Goal: Task Accomplishment & Management: Use online tool/utility

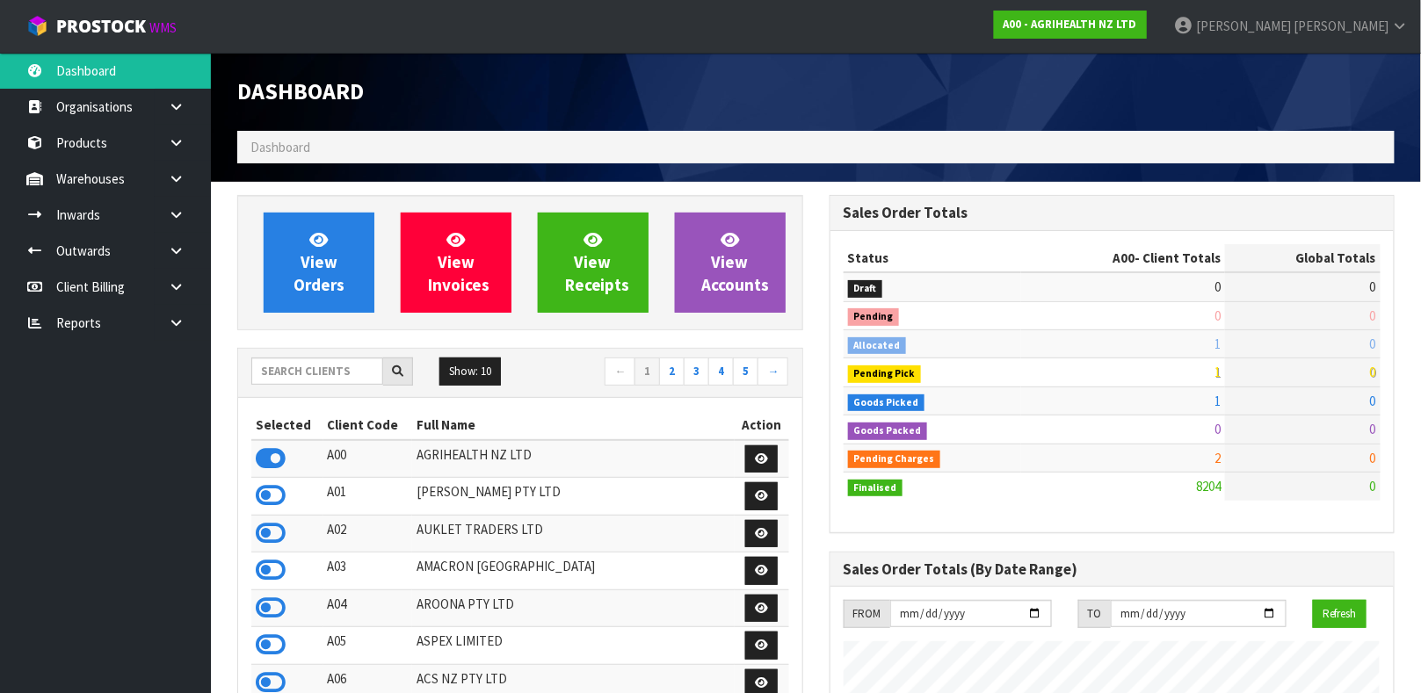
scroll to position [1333, 591]
click at [326, 366] on input "text" at bounding box center [317, 371] width 132 height 27
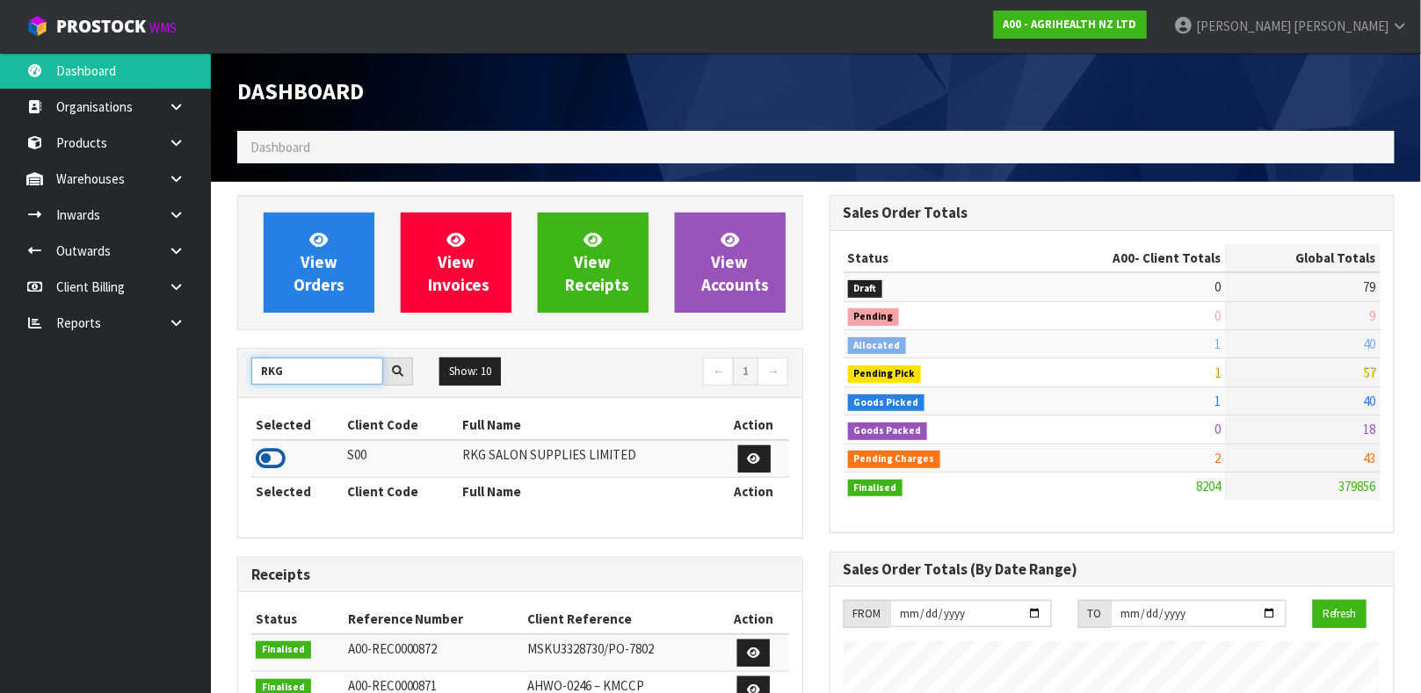
type input "RKG"
click at [278, 447] on icon at bounding box center [271, 458] width 30 height 26
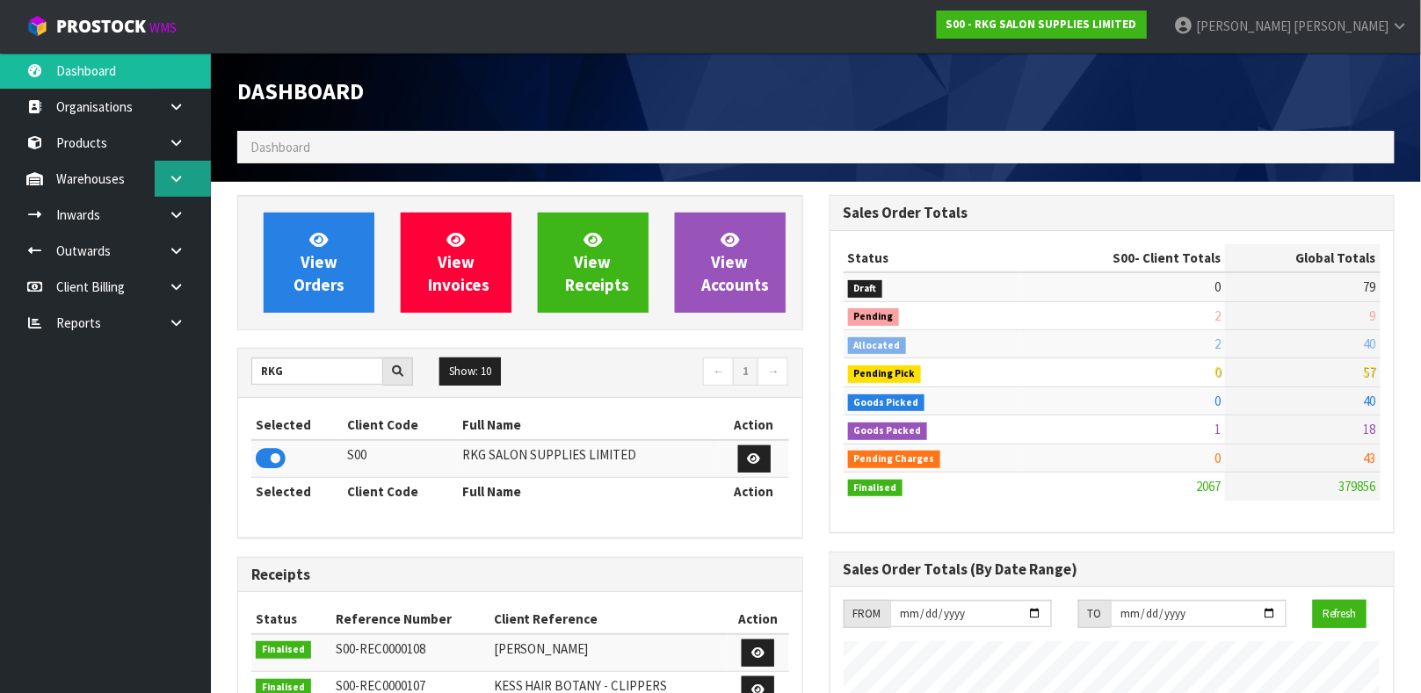
scroll to position [1428, 591]
click at [172, 184] on icon at bounding box center [176, 178] width 17 height 13
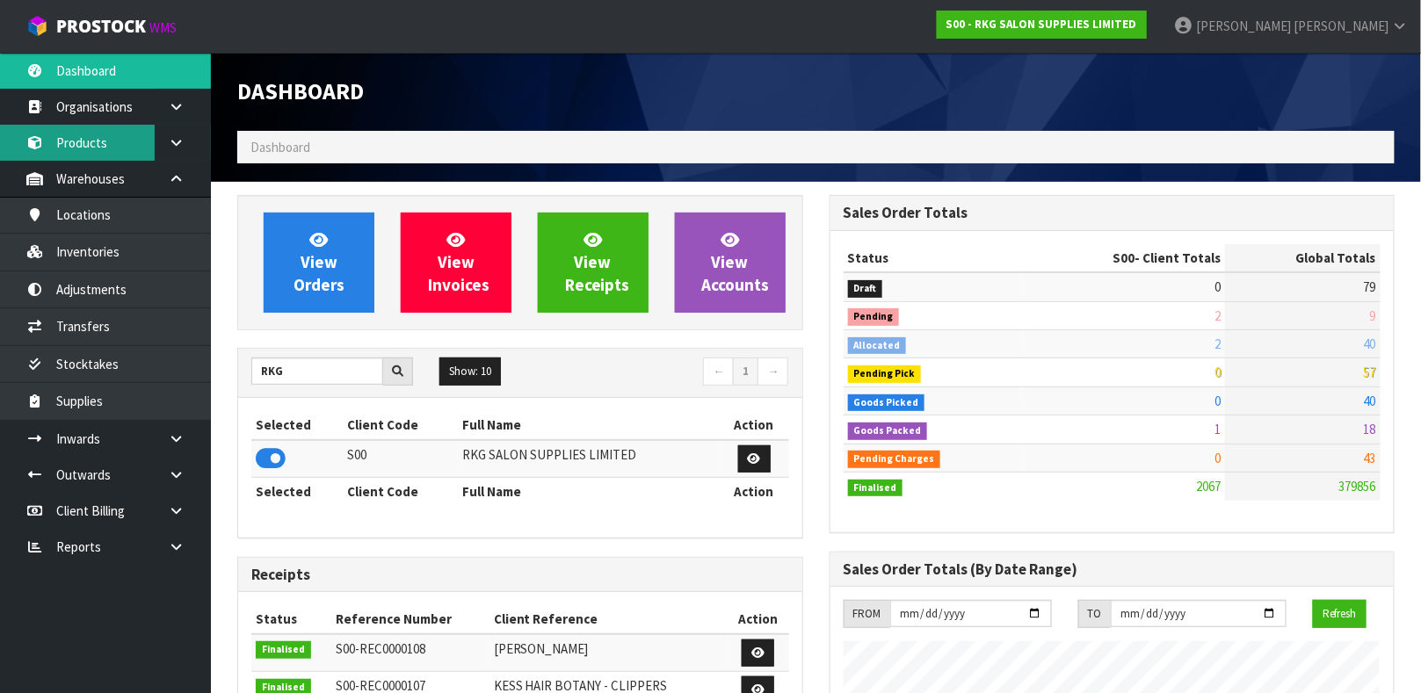
click at [113, 148] on link "Products" at bounding box center [105, 143] width 211 height 36
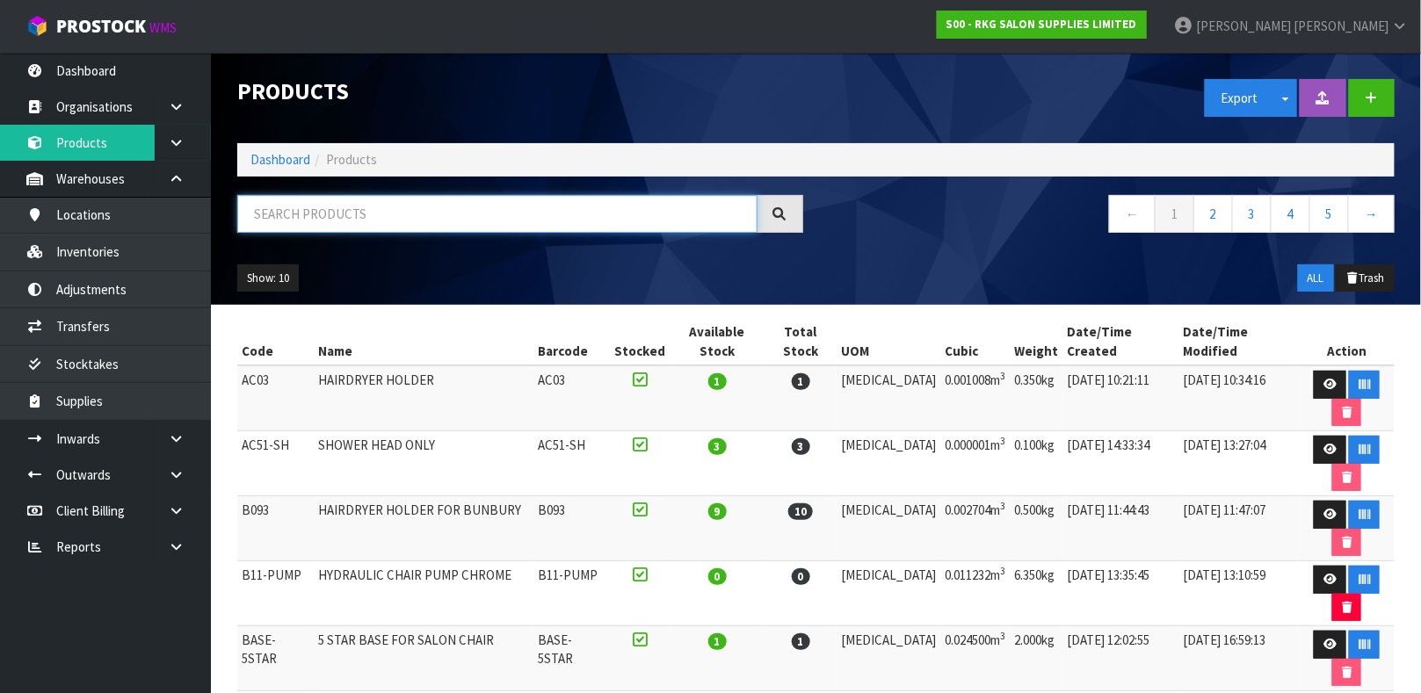
click at [302, 210] on input "text" at bounding box center [497, 214] width 520 height 38
type input "0206-TAN"
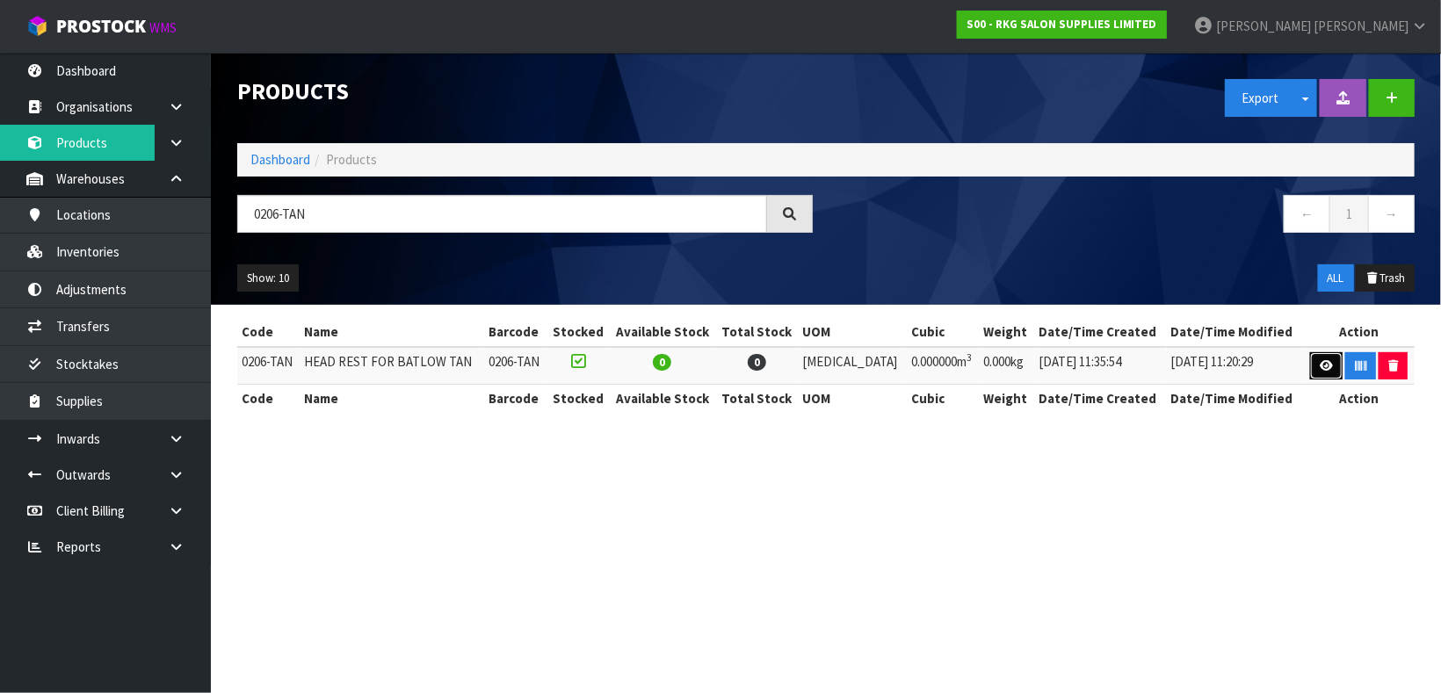
click at [1320, 368] on icon at bounding box center [1326, 365] width 13 height 11
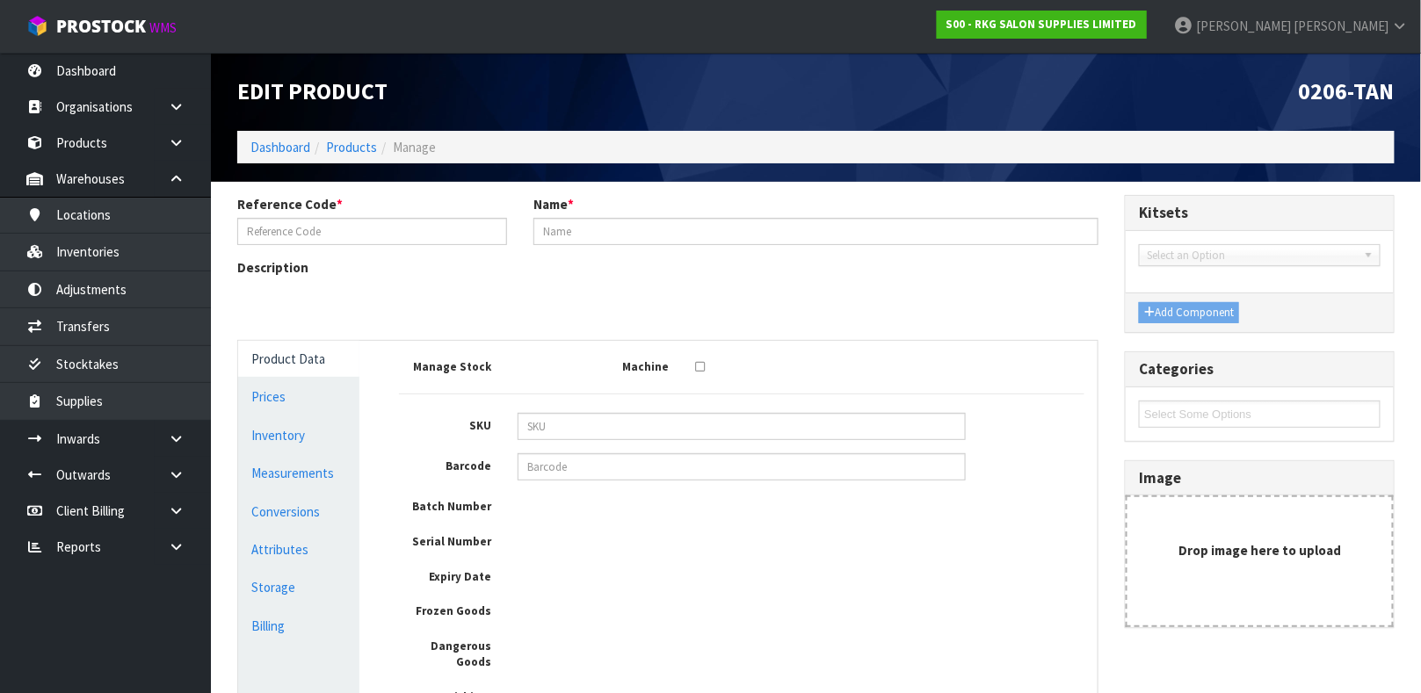
type input "0206-TAN"
type input "HEAD REST FOR BATLOW TAN"
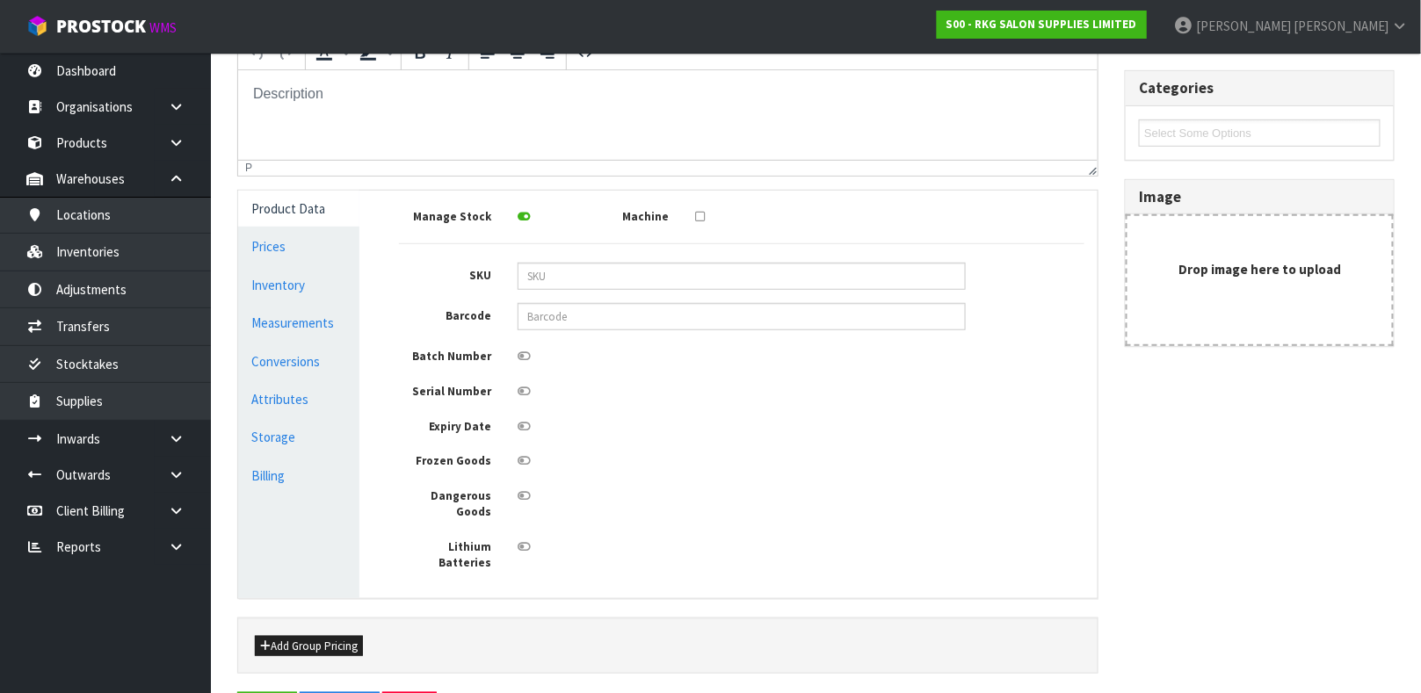
scroll to position [287, 0]
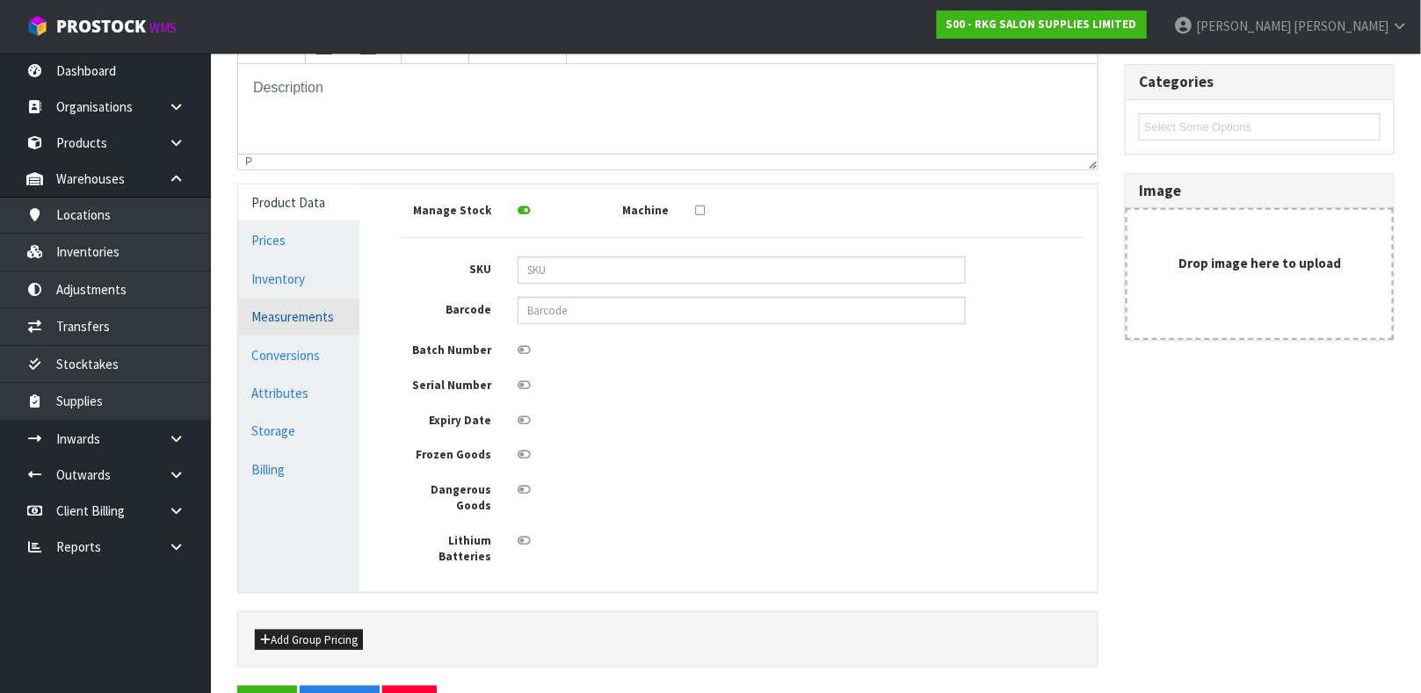
click at [308, 303] on link "Measurements" at bounding box center [298, 317] width 121 height 36
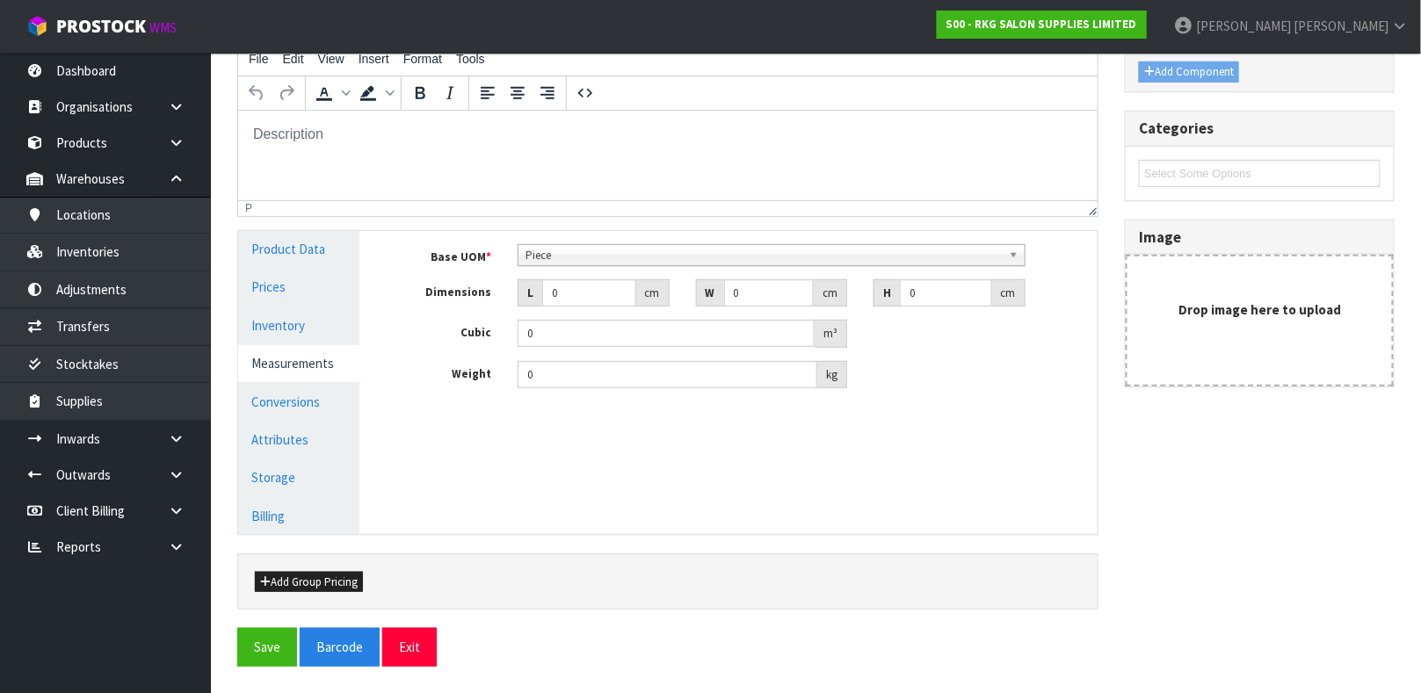
scroll to position [240, 0]
drag, startPoint x: 584, startPoint y: 294, endPoint x: 484, endPoint y: 313, distance: 101.8
click at [484, 313] on div "Base UOM * Bag Bar Basket Bin Bottle Box Bundle Cabinet Cage Carton Case Coil C…" at bounding box center [741, 317] width 685 height 145
type input "3"
type input "0.000001"
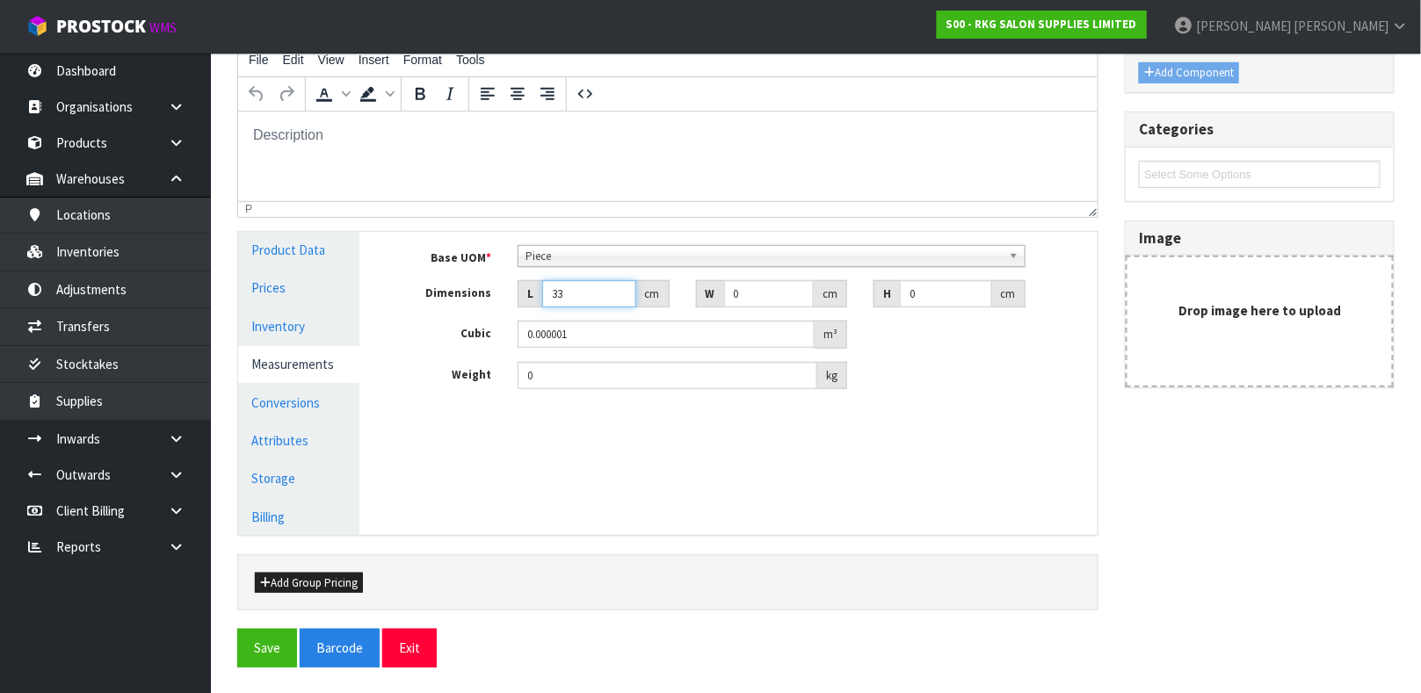
type input "33"
type input "18"
type input "7"
type input "0.004158"
type input "7"
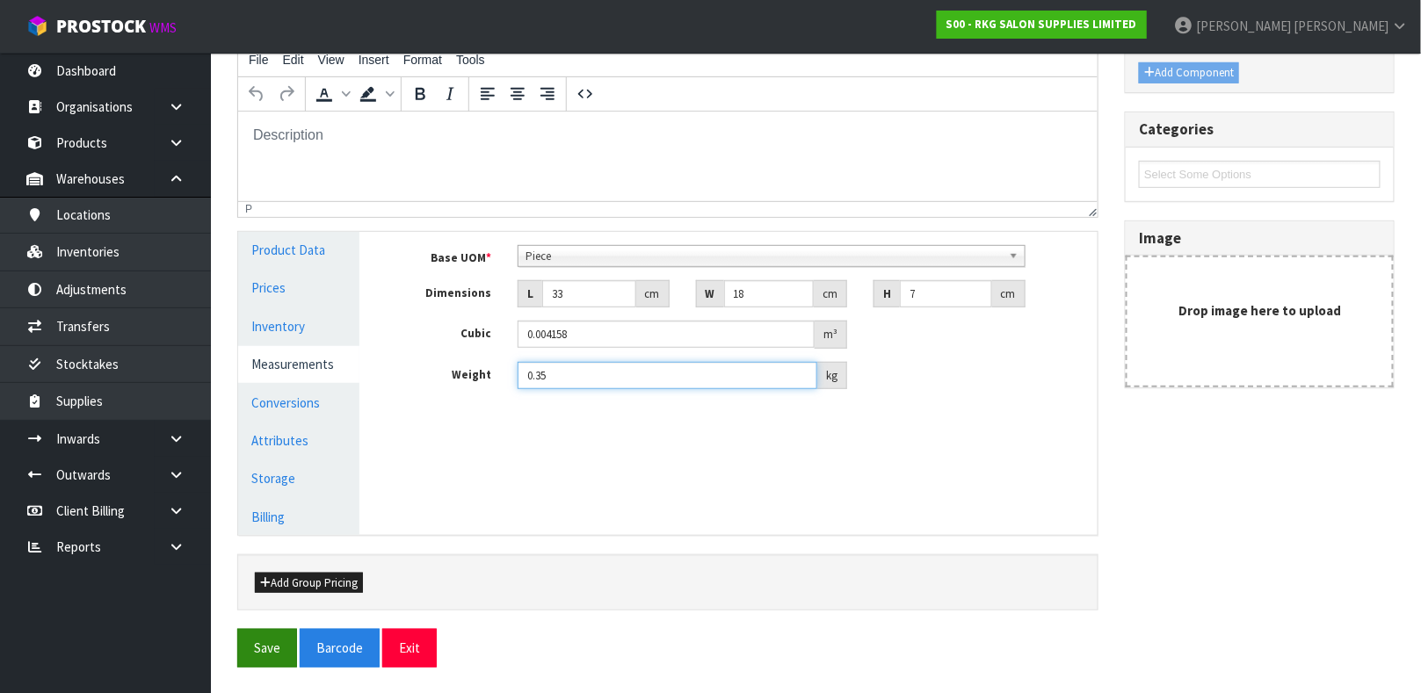
type input "0.35"
click at [272, 643] on button "Save" at bounding box center [267, 648] width 60 height 38
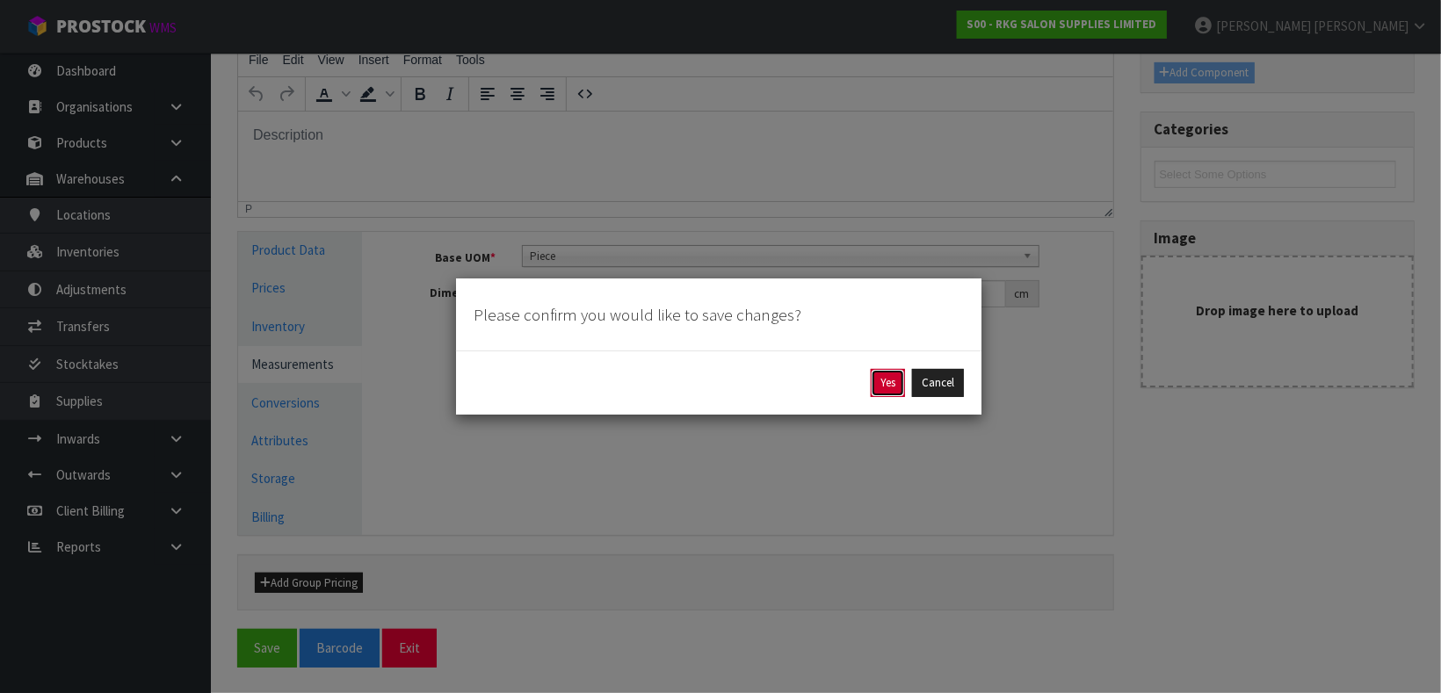
click at [880, 389] on button "Yes" at bounding box center [888, 383] width 34 height 28
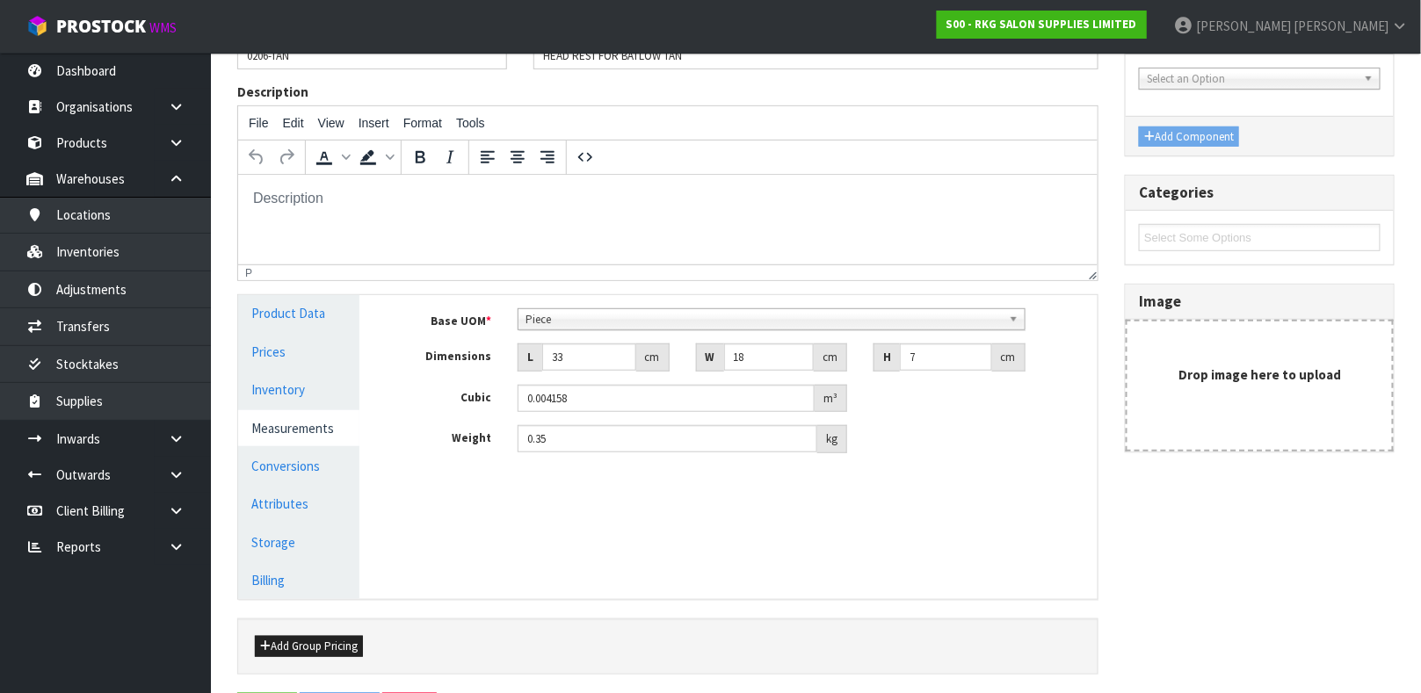
scroll to position [0, 0]
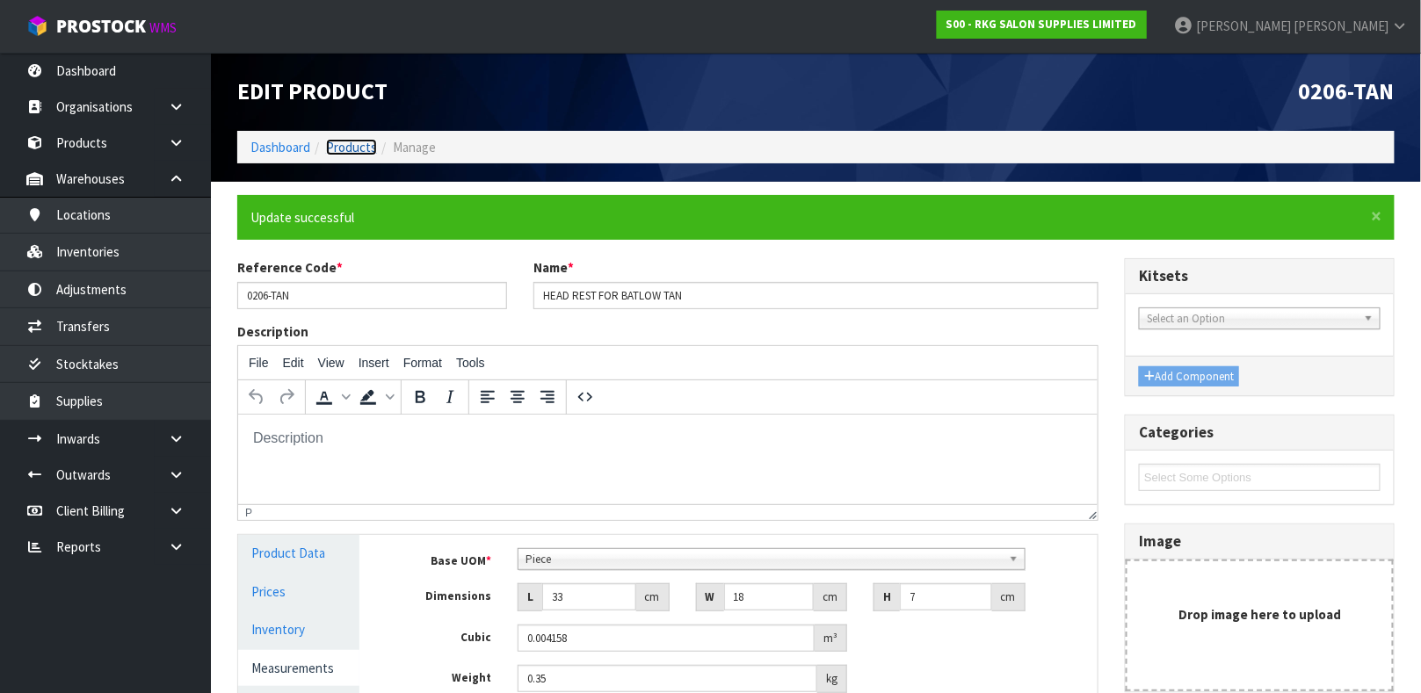
click at [333, 148] on link "Products" at bounding box center [351, 147] width 51 height 17
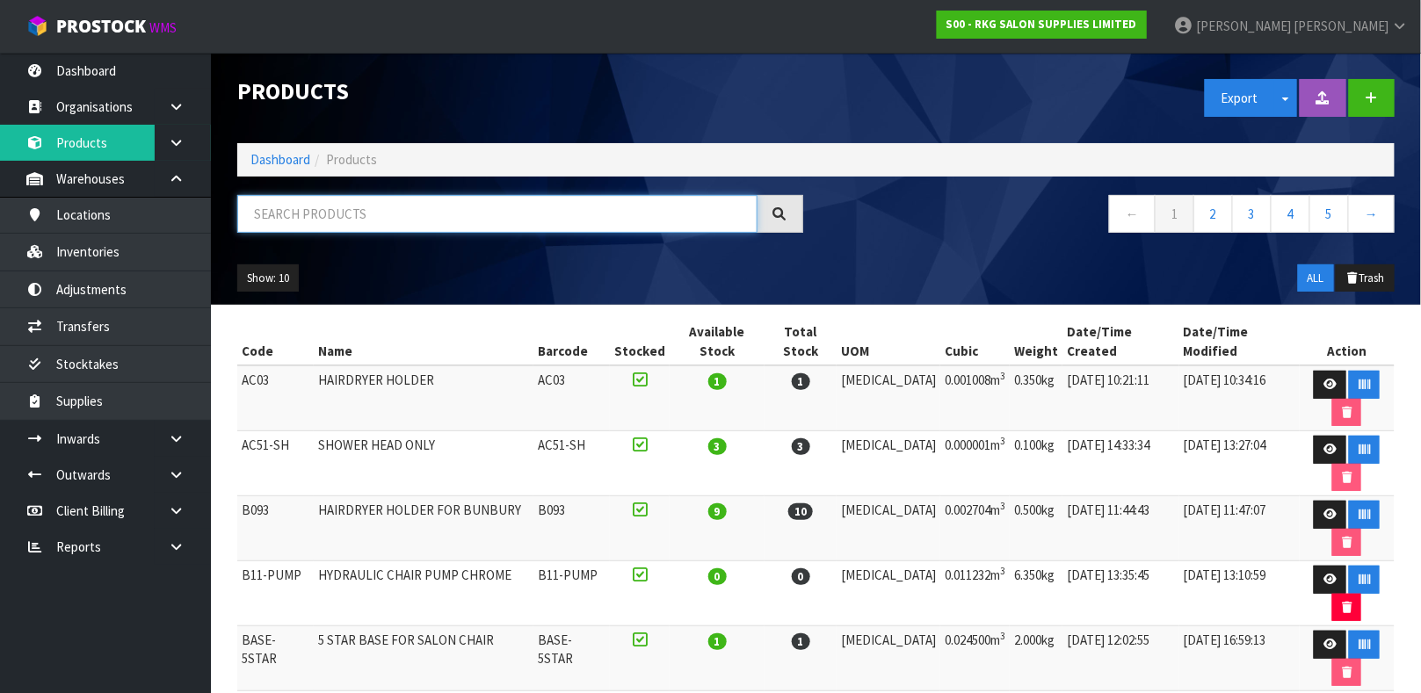
click at [362, 206] on input "text" at bounding box center [497, 214] width 520 height 38
type input "0206-BLK"
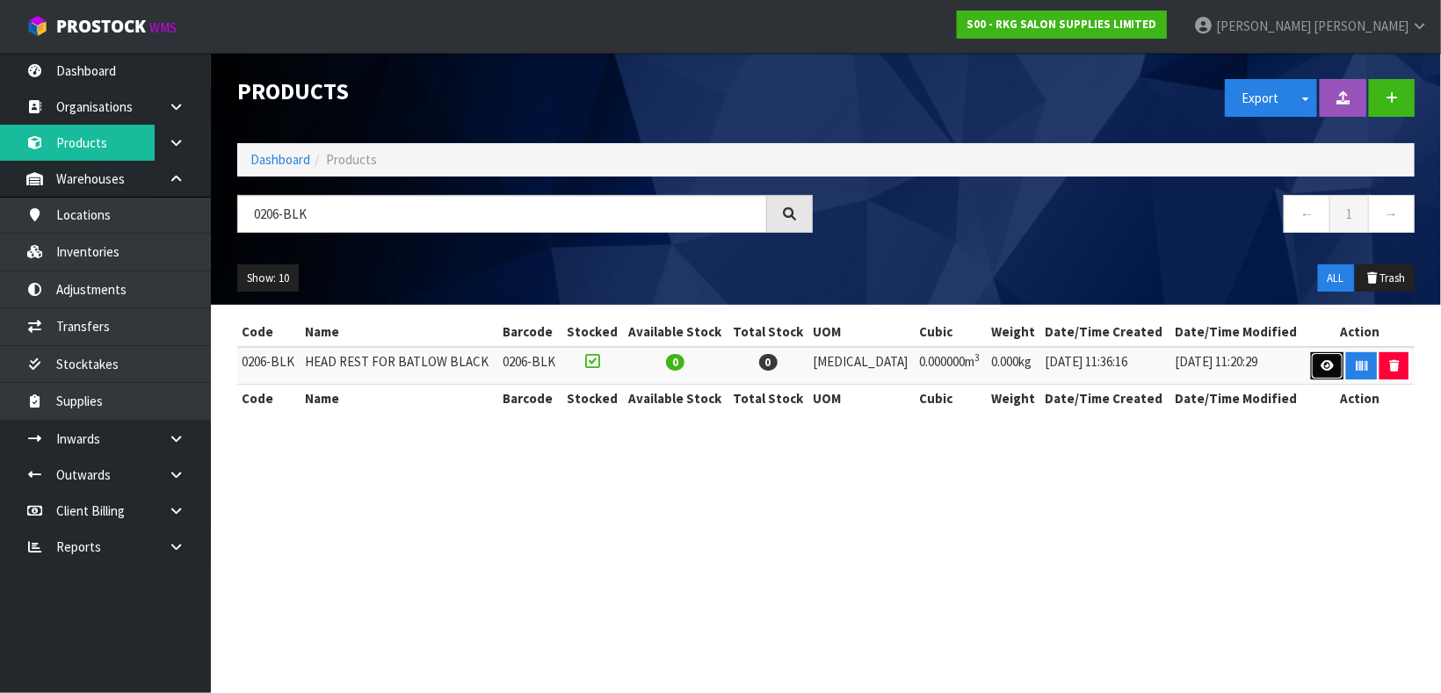
click at [1321, 358] on link at bounding box center [1327, 366] width 33 height 28
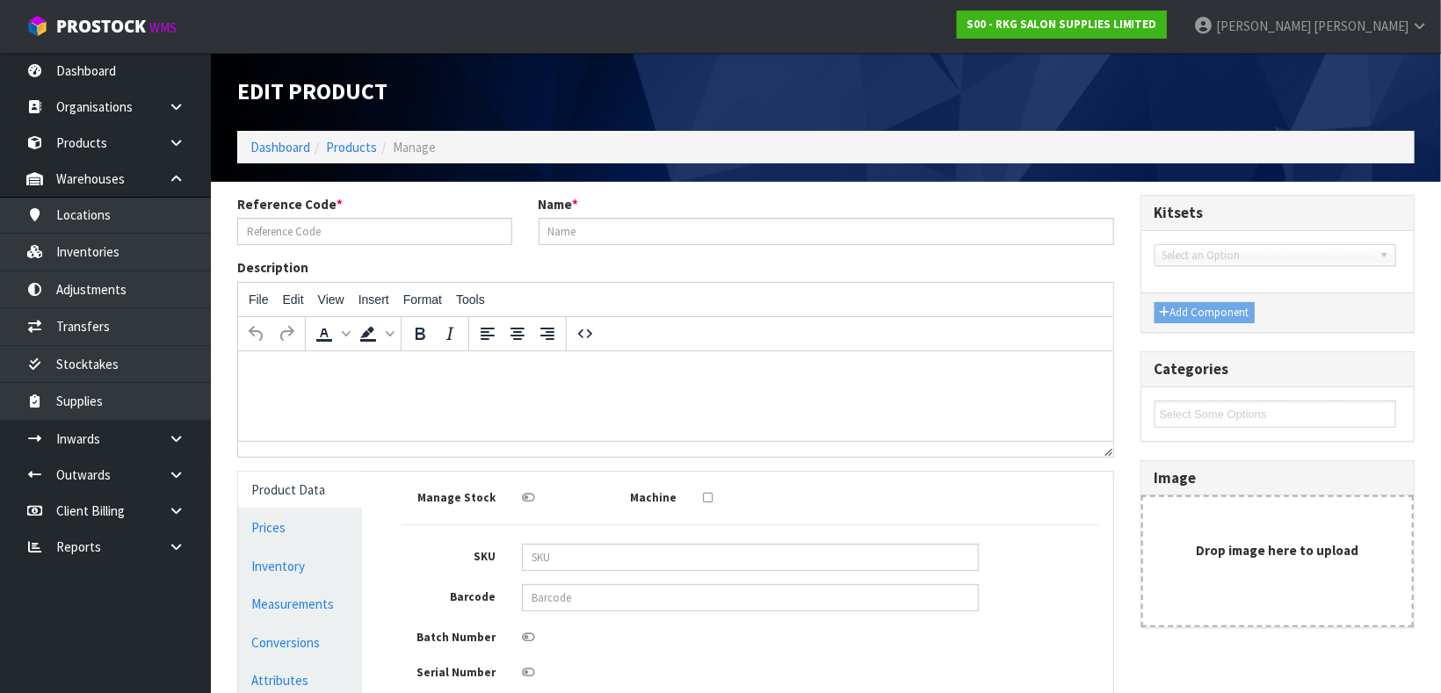
type input "0206-BLK"
type input "HEAD REST FOR BATLOW BLACK"
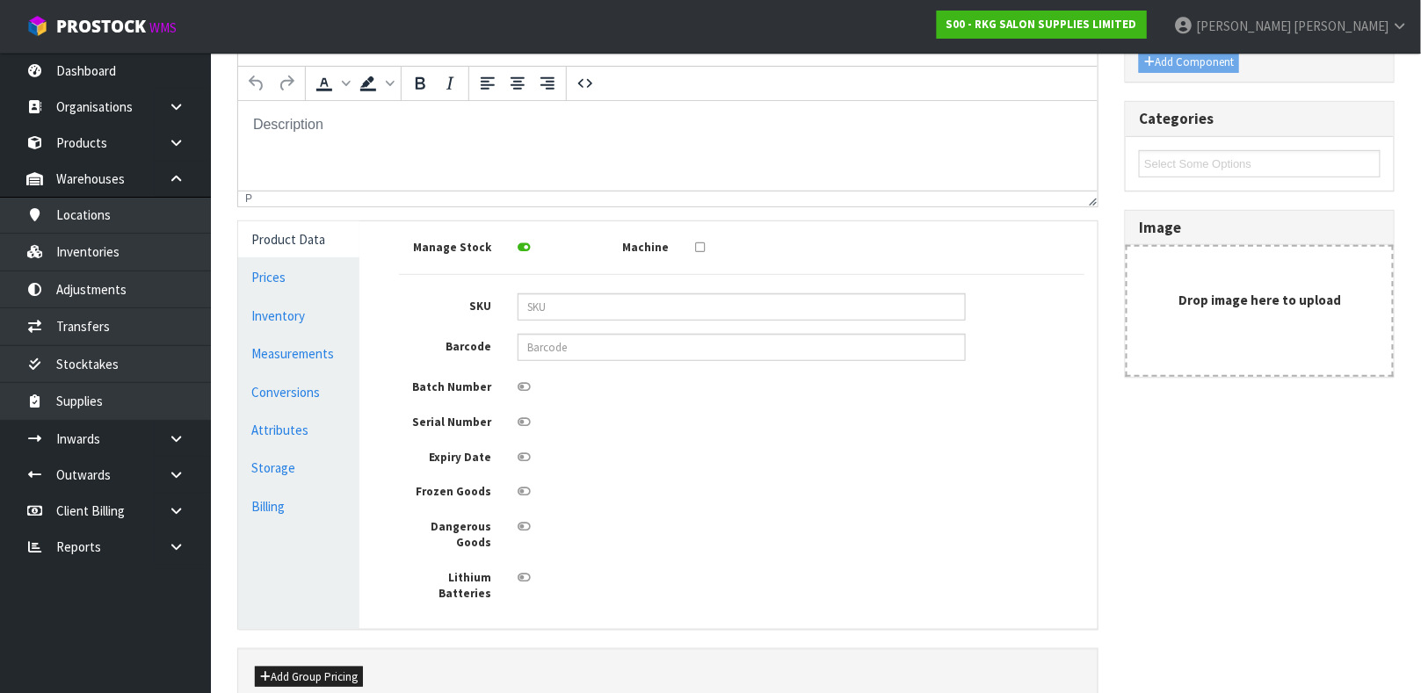
scroll to position [293, 0]
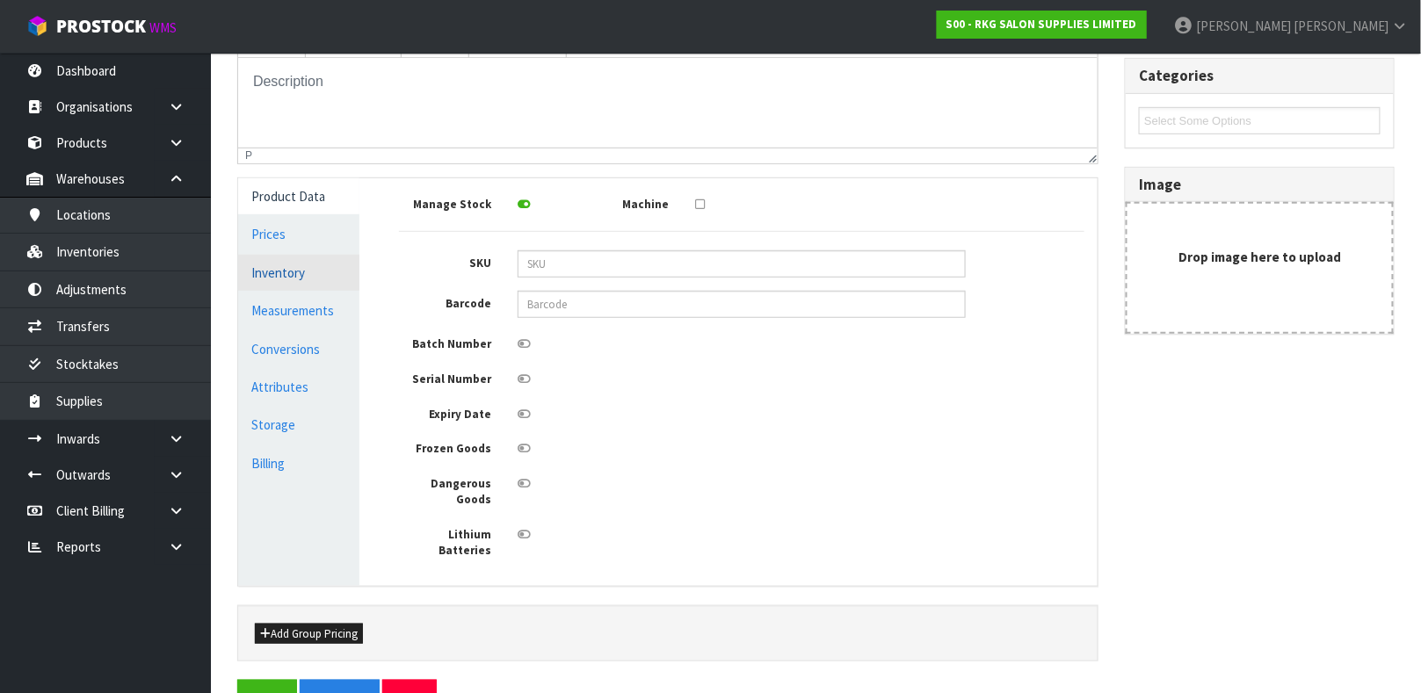
click at [320, 284] on link "Inventory" at bounding box center [298, 273] width 121 height 36
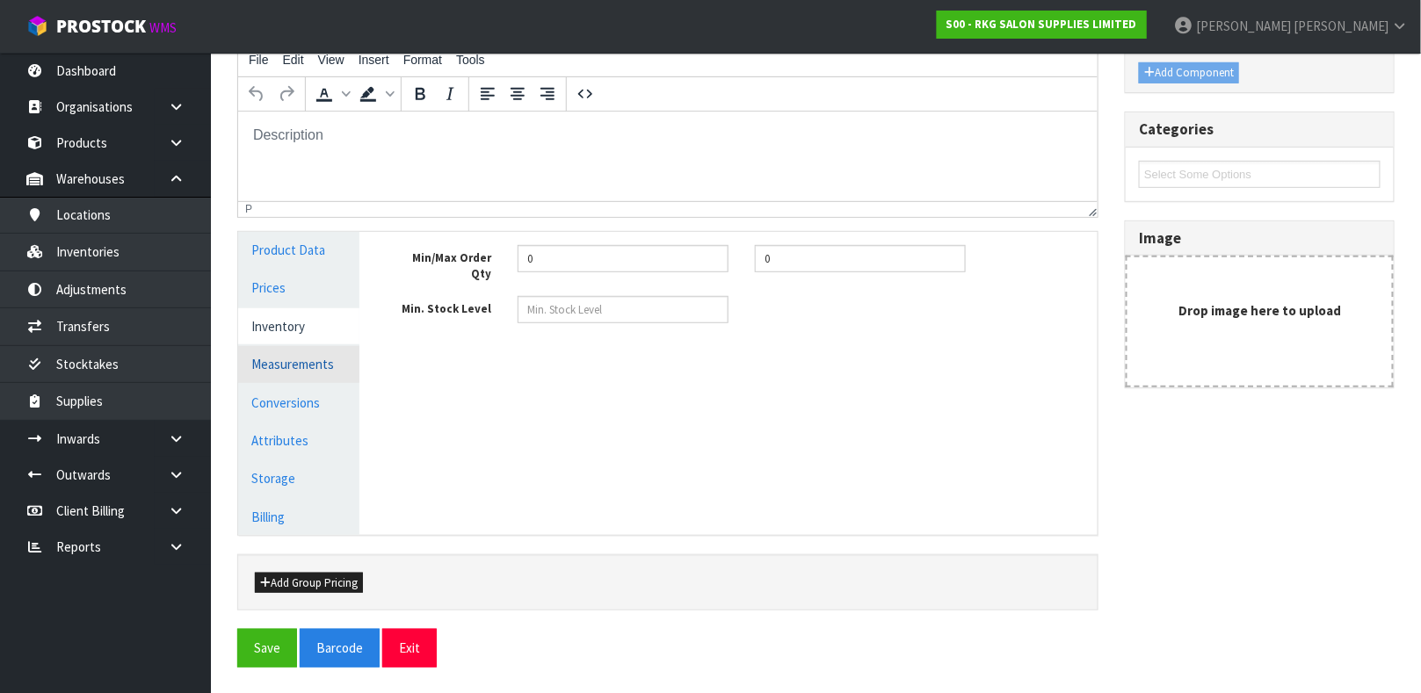
click at [309, 360] on link "Measurements" at bounding box center [298, 364] width 121 height 36
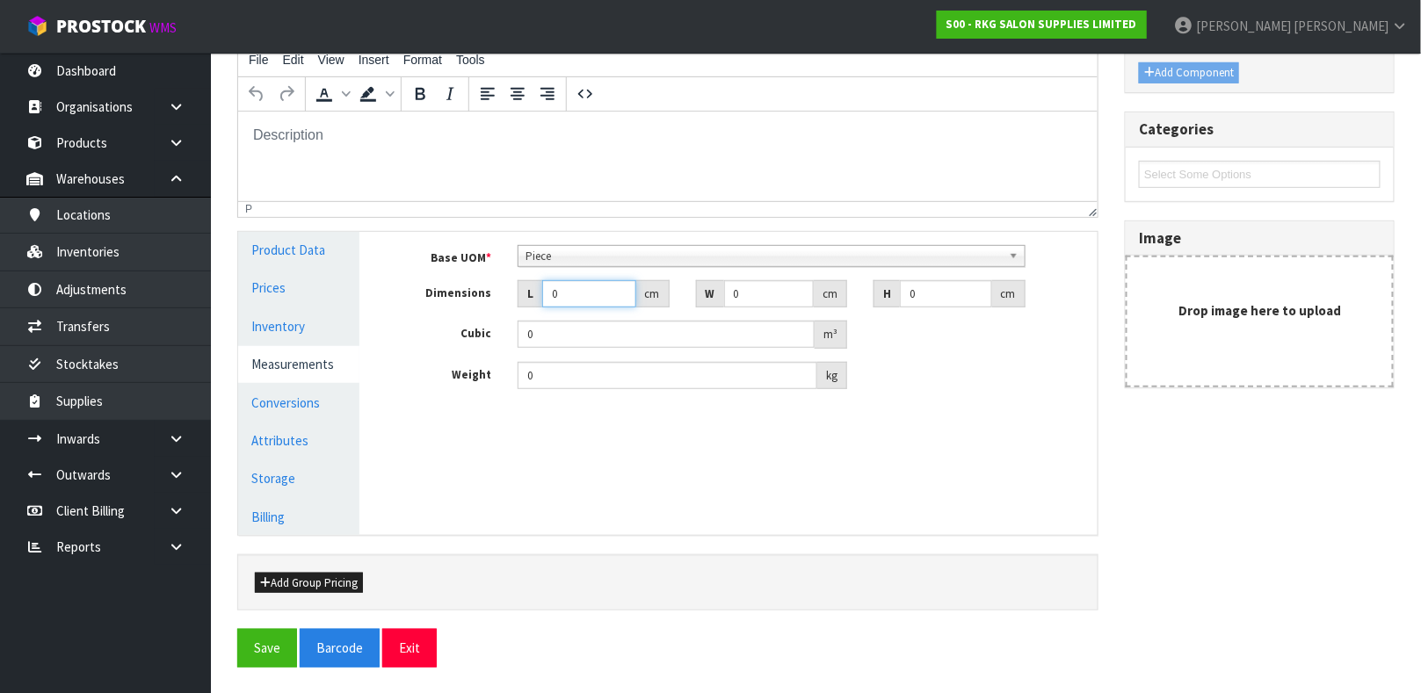
drag, startPoint x: 575, startPoint y: 298, endPoint x: 359, endPoint y: 347, distance: 221.7
click at [359, 347] on div "Product Data Prices Inventory Measurements Conversions Attributes Storage Billi…" at bounding box center [668, 383] width 886 height 303
type input "3"
type input "0.000001"
type input "33"
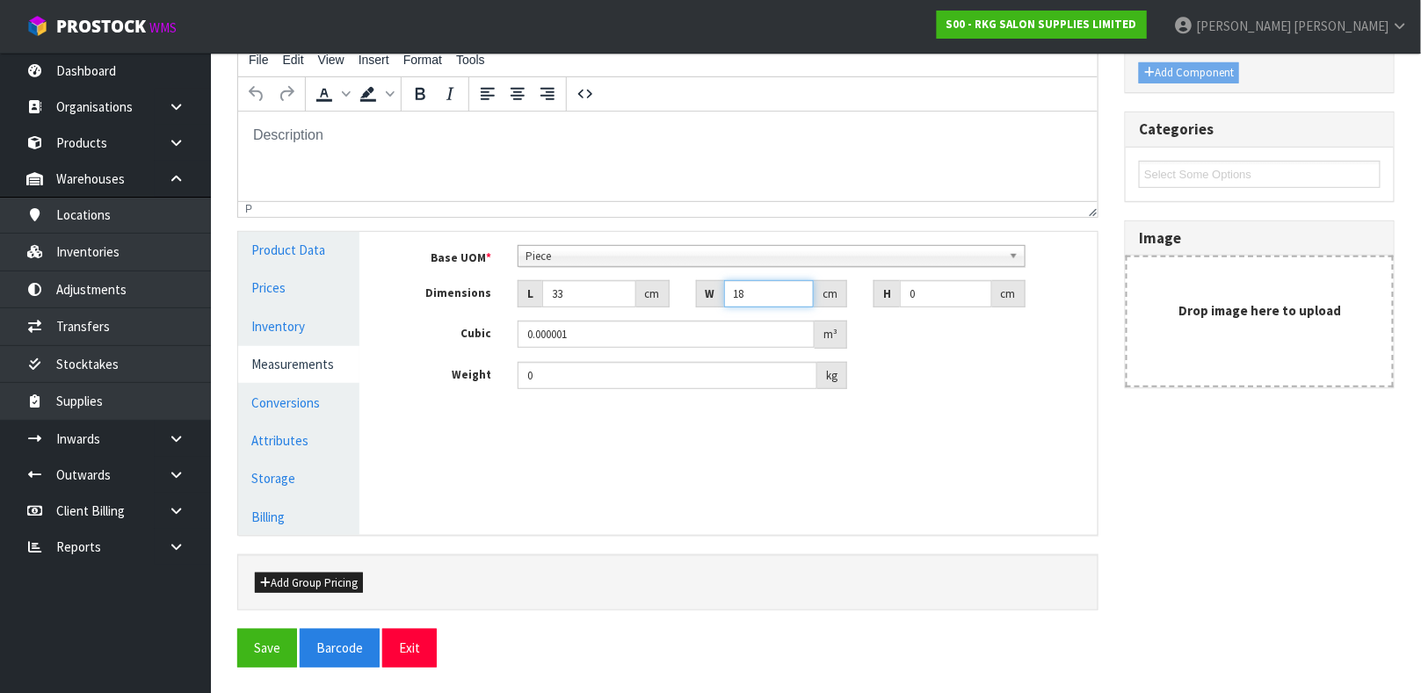
type input "18"
type input "7"
type input "0.004158"
type input "7"
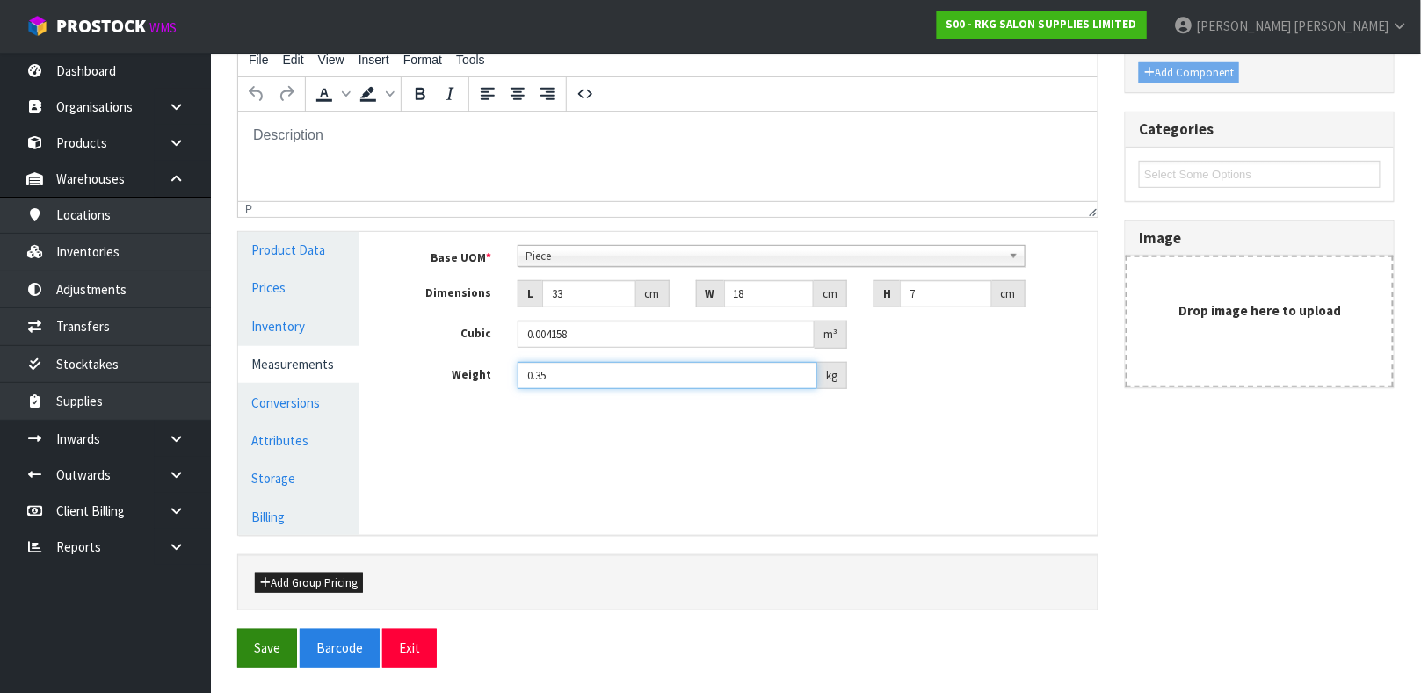
type input "0.35"
click at [262, 643] on button "Save" at bounding box center [267, 648] width 60 height 38
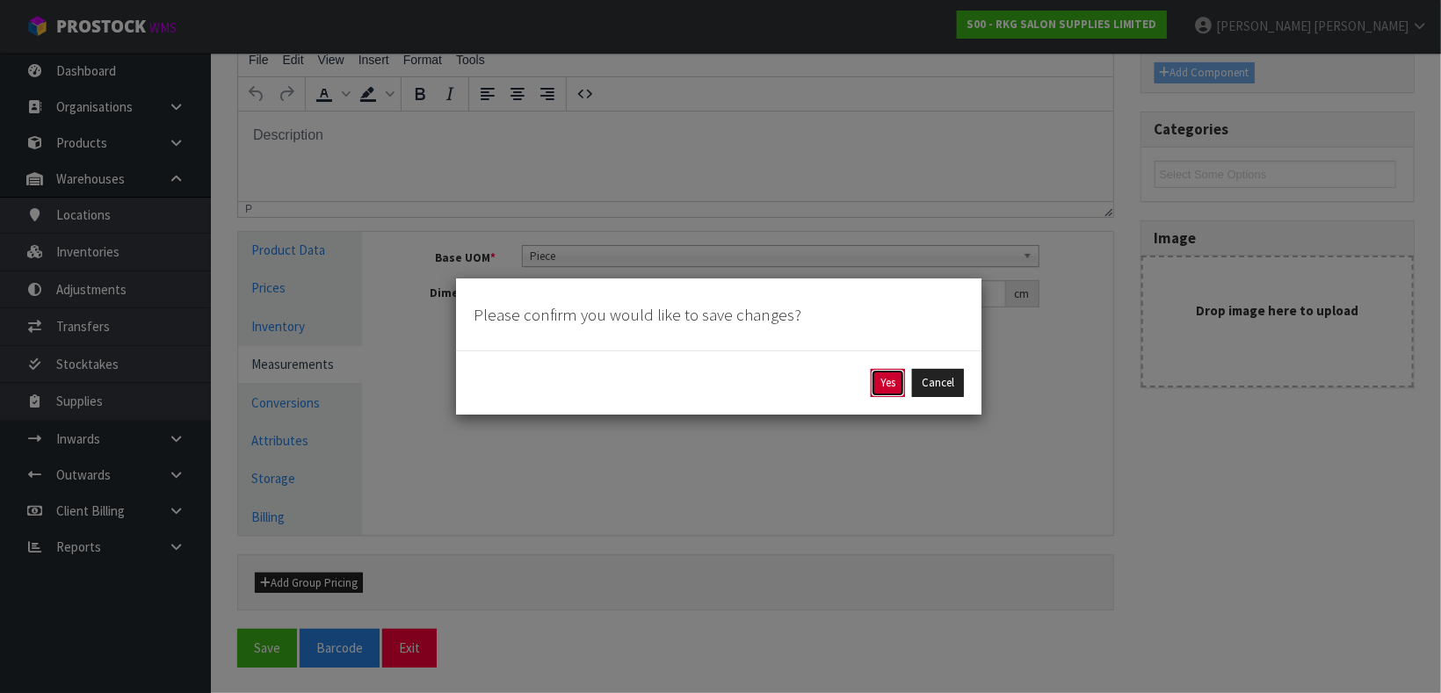
click at [885, 390] on button "Yes" at bounding box center [888, 383] width 34 height 28
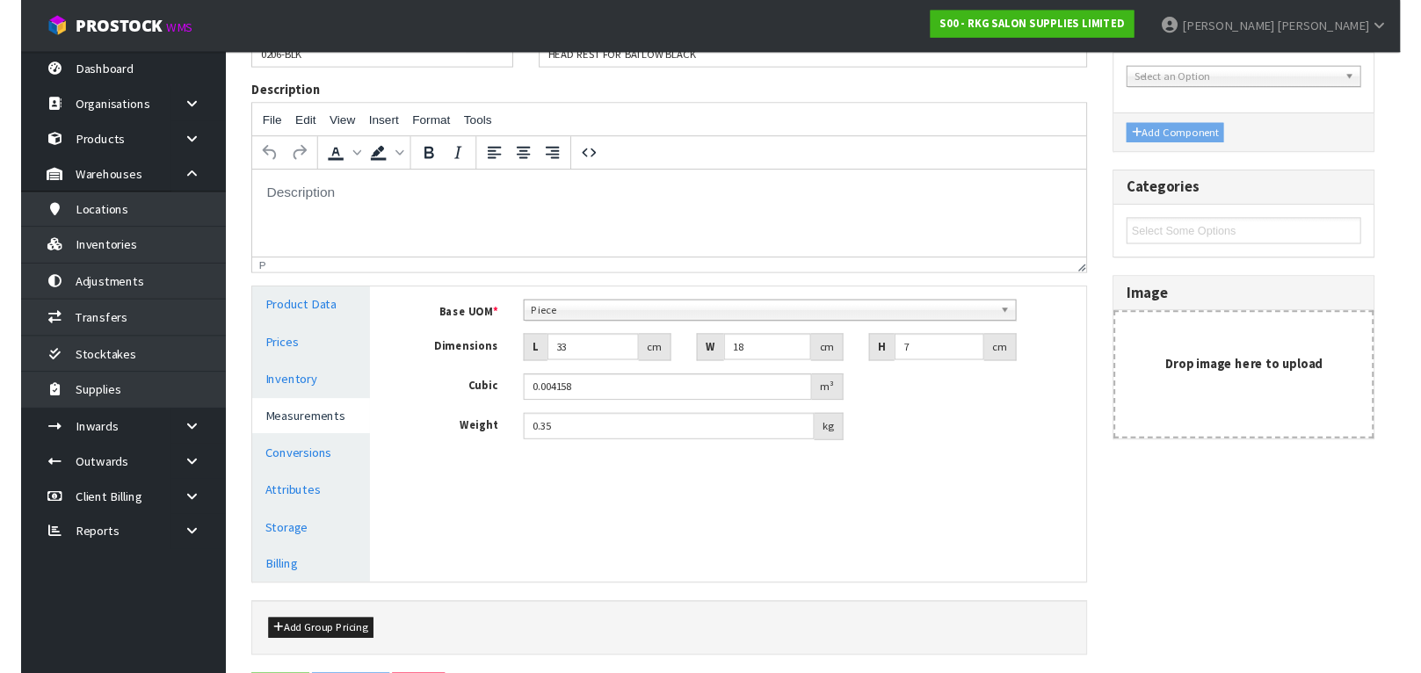
scroll to position [0, 0]
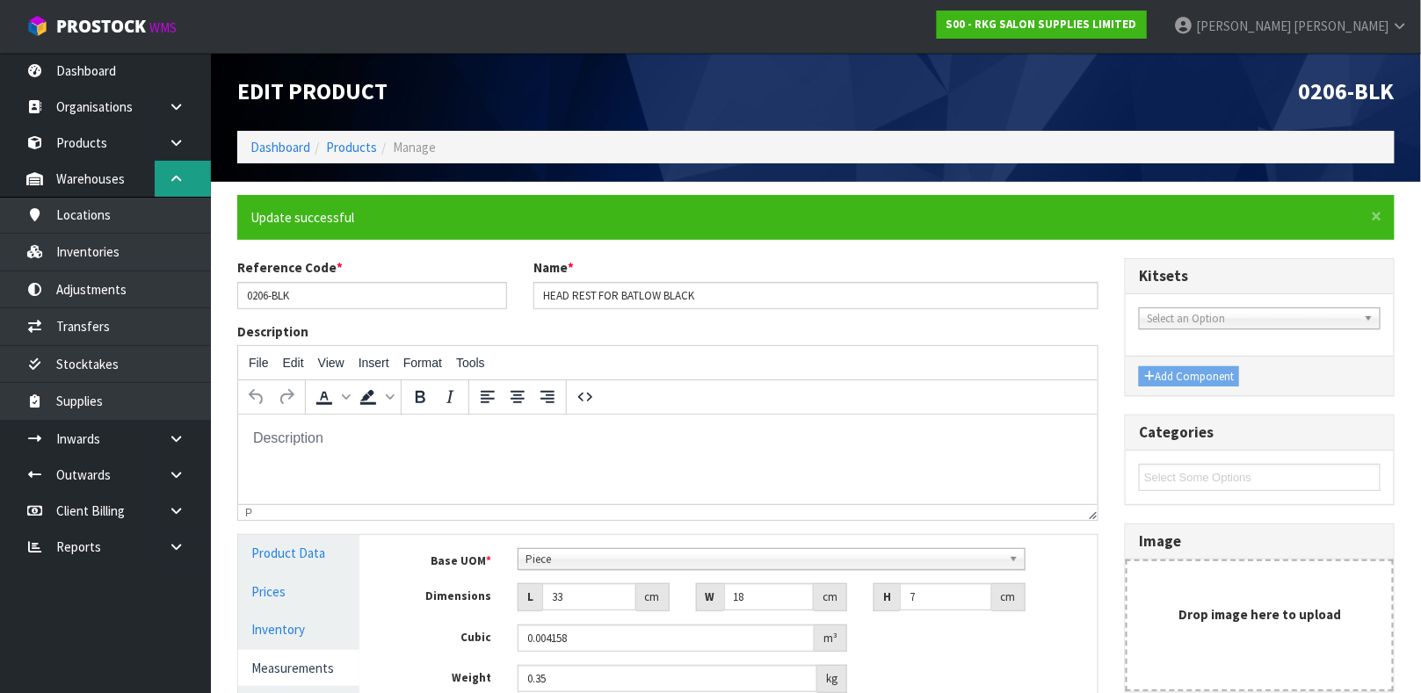
click at [170, 175] on icon at bounding box center [176, 178] width 17 height 13
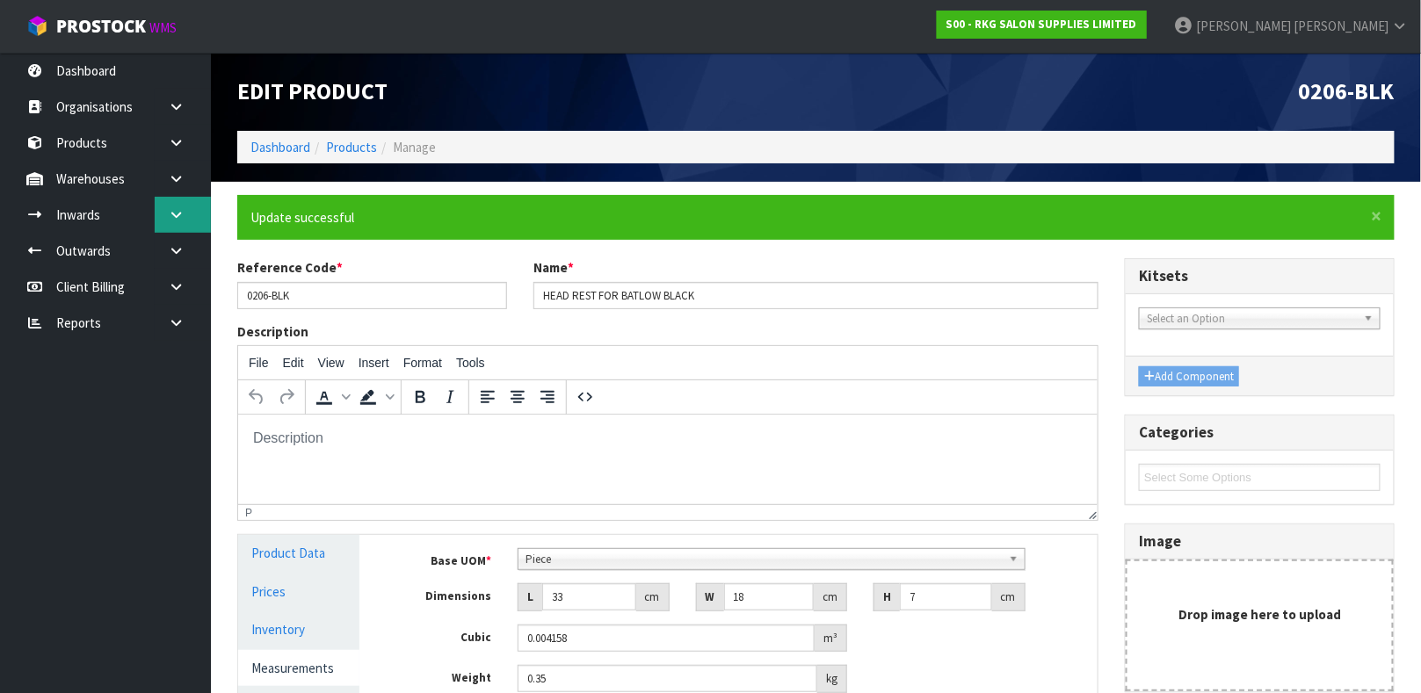
click at [173, 224] on link at bounding box center [183, 215] width 56 height 36
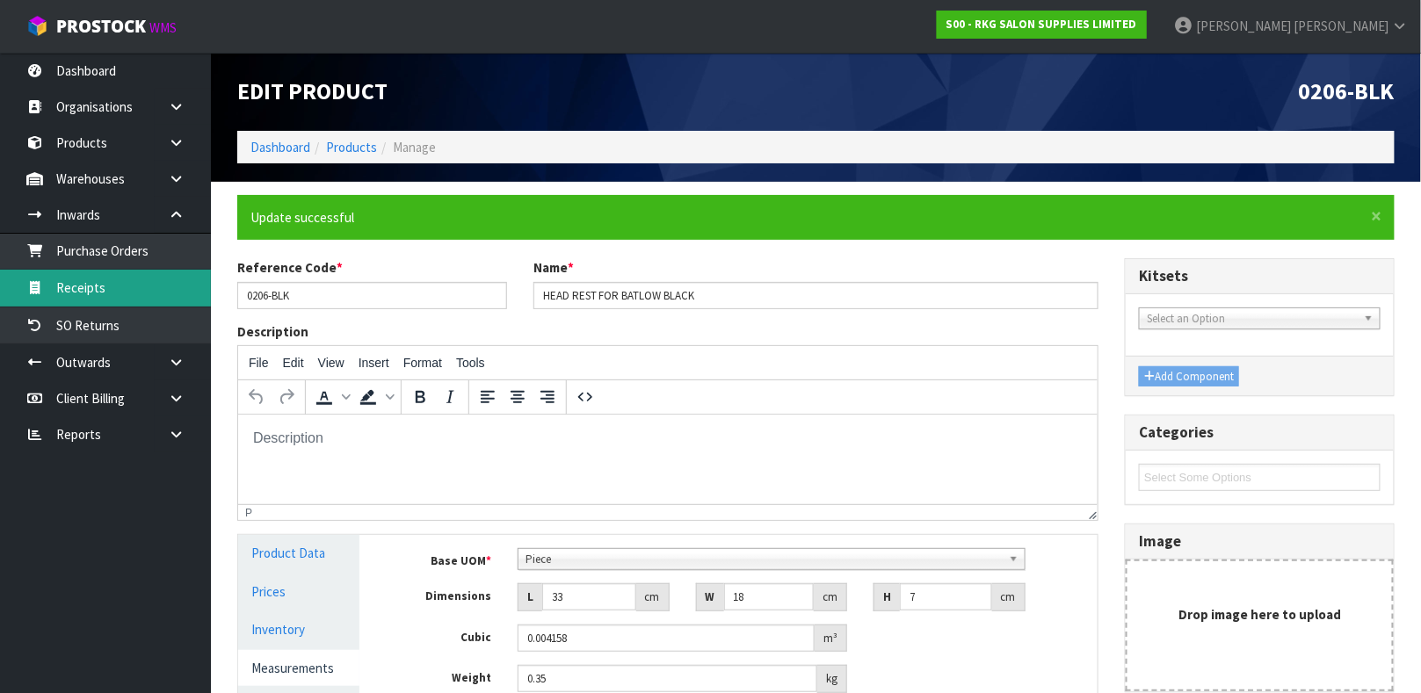
click at [123, 285] on link "Receipts" at bounding box center [105, 288] width 211 height 36
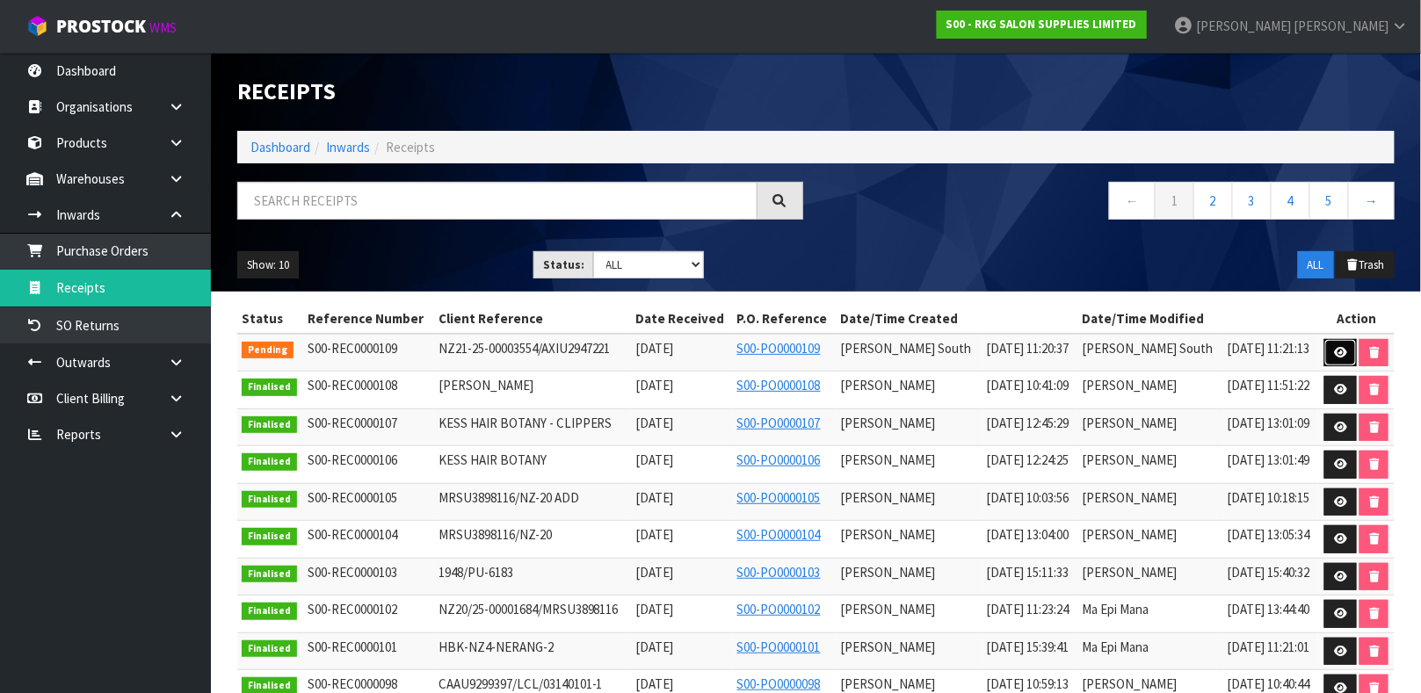
click at [1334, 352] on icon at bounding box center [1340, 352] width 13 height 11
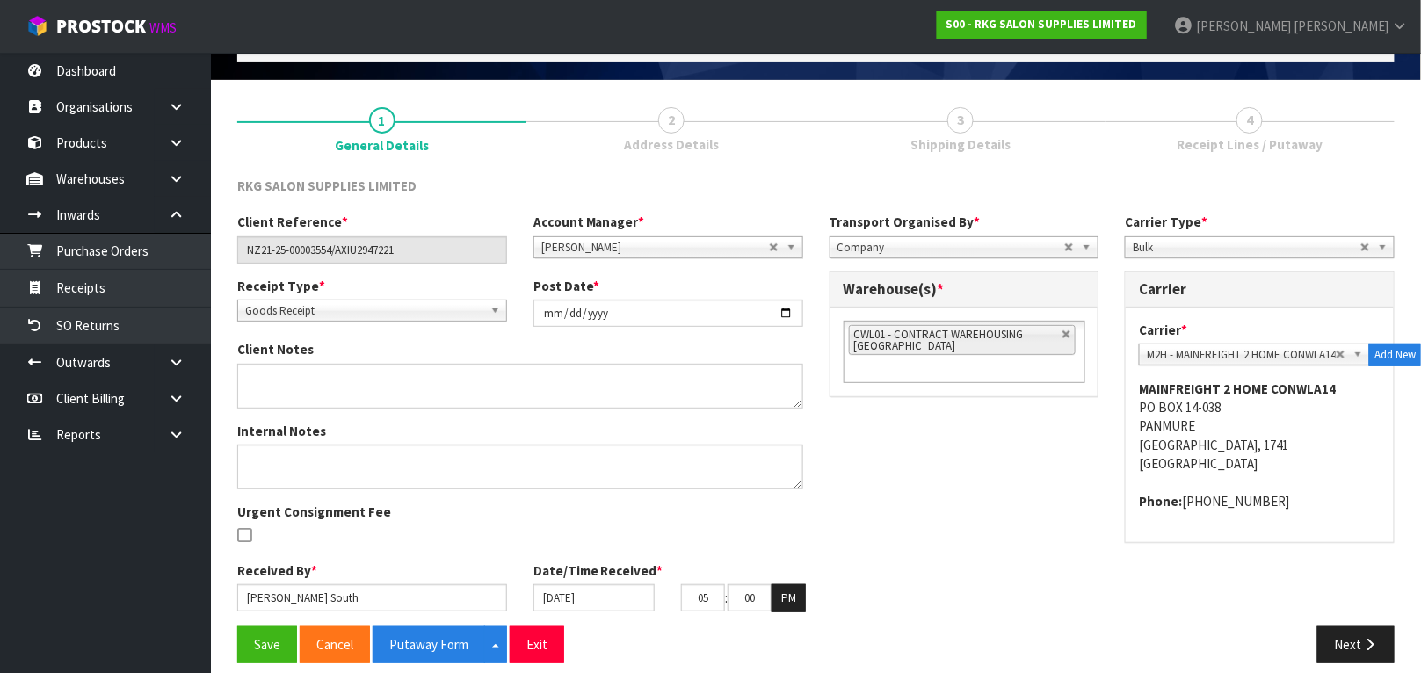
scroll to position [118, 0]
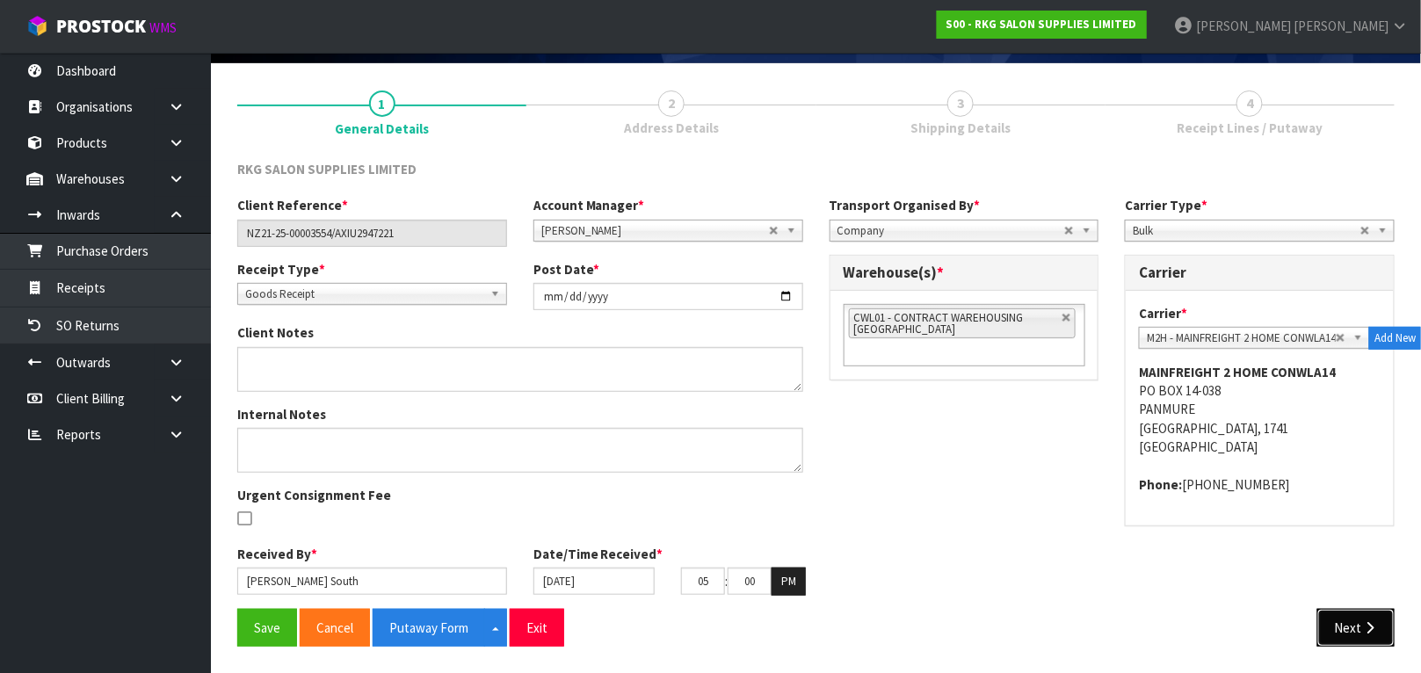
click at [1345, 619] on button "Next" at bounding box center [1355, 628] width 77 height 38
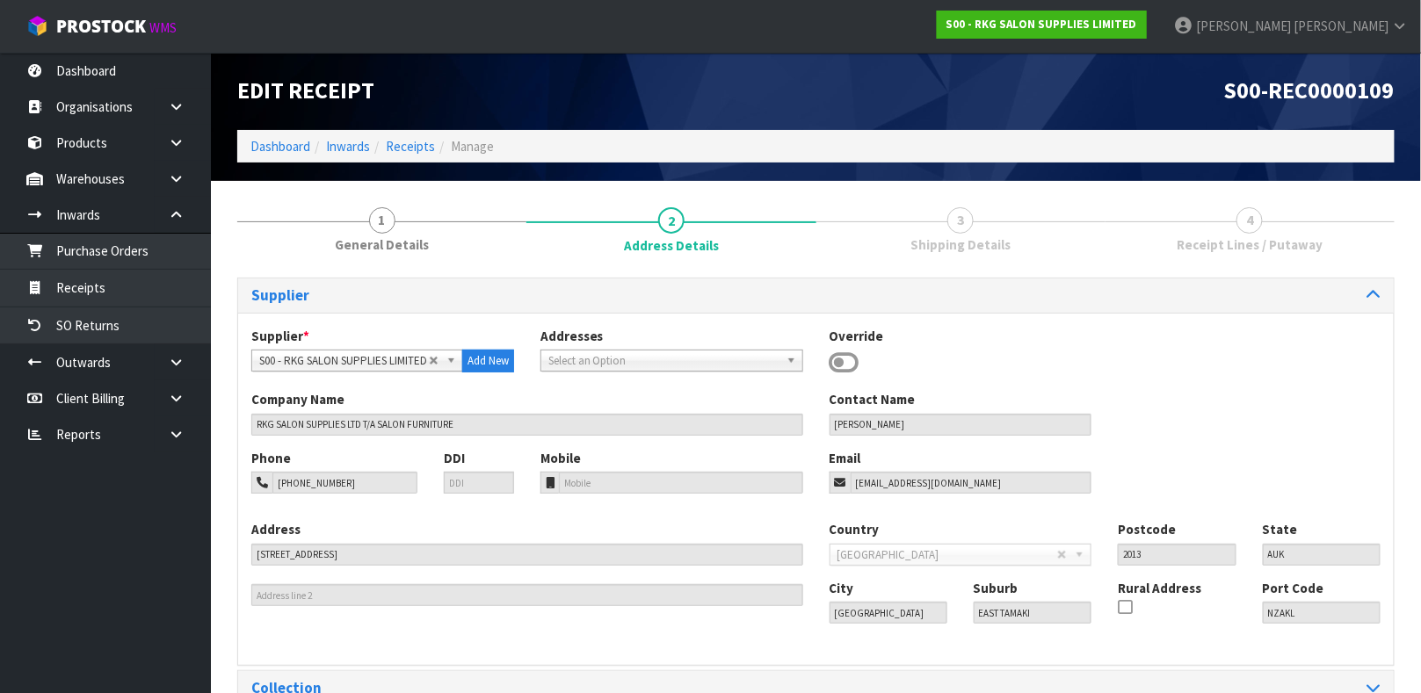
scroll to position [97, 0]
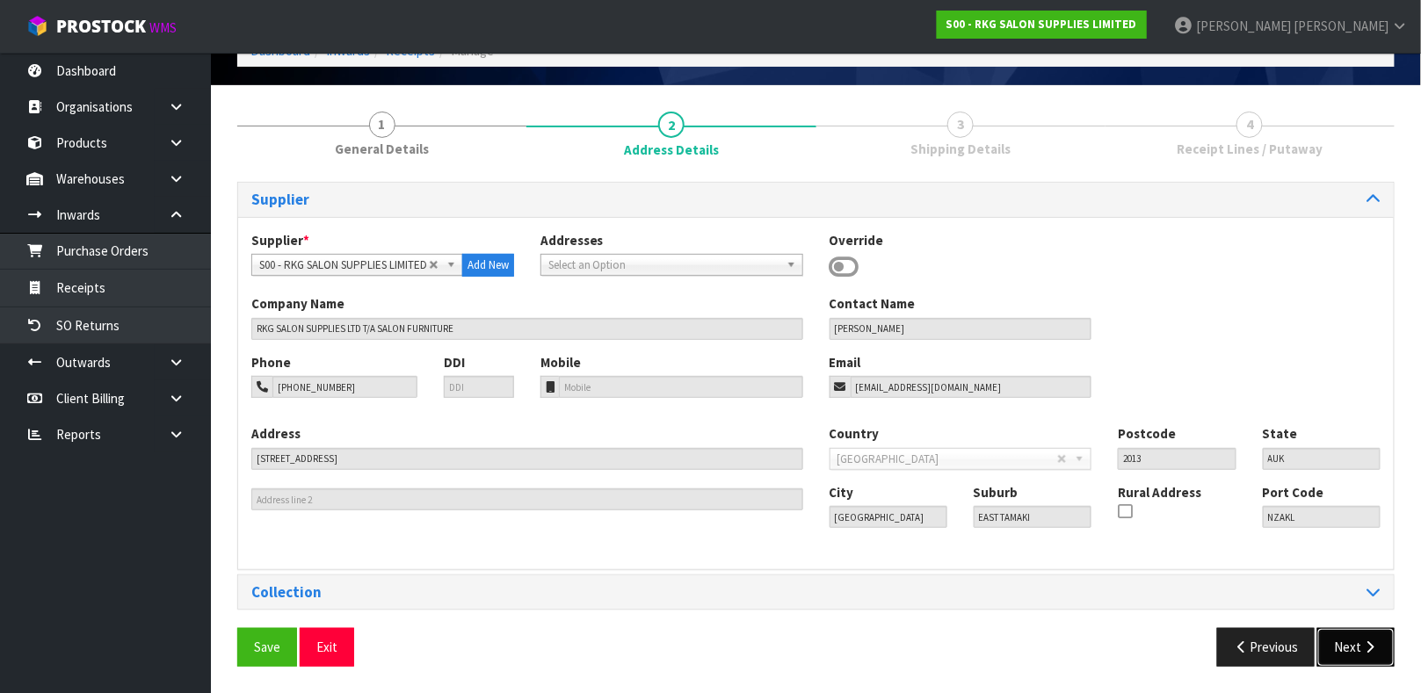
click at [1348, 648] on button "Next" at bounding box center [1355, 647] width 77 height 38
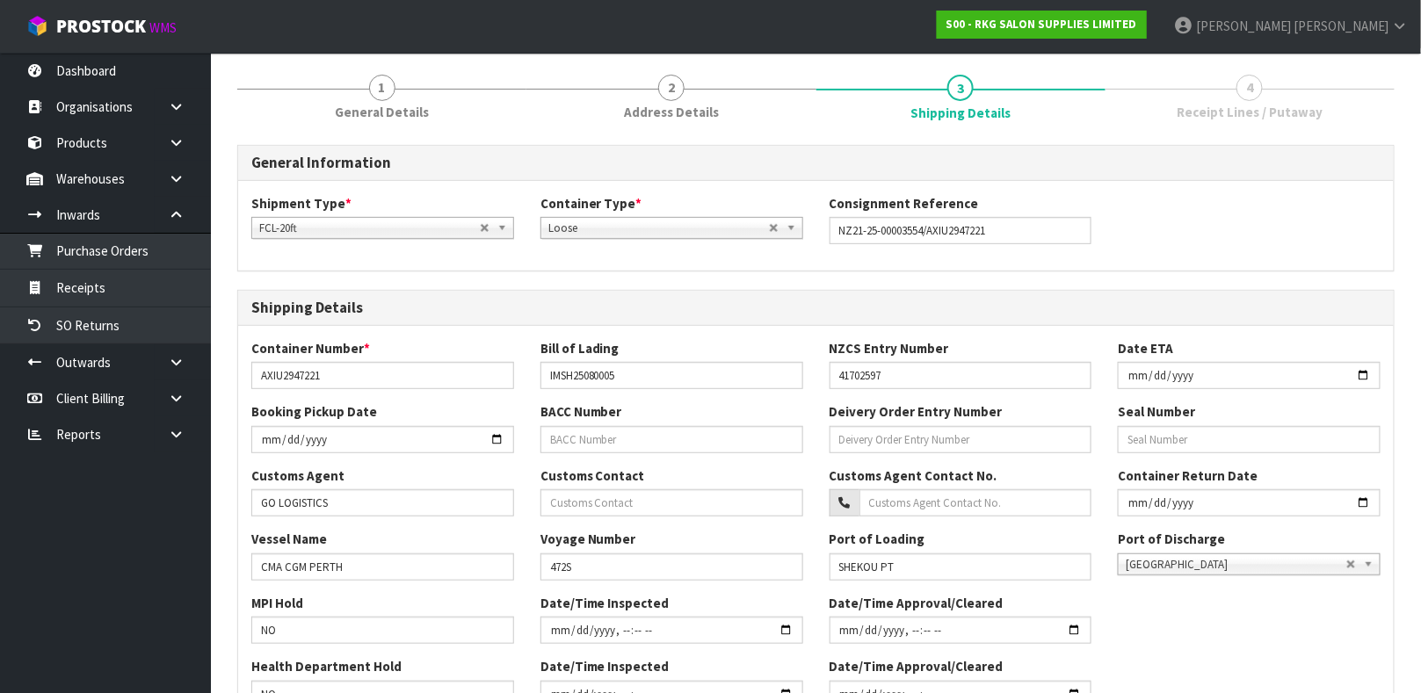
scroll to position [691, 0]
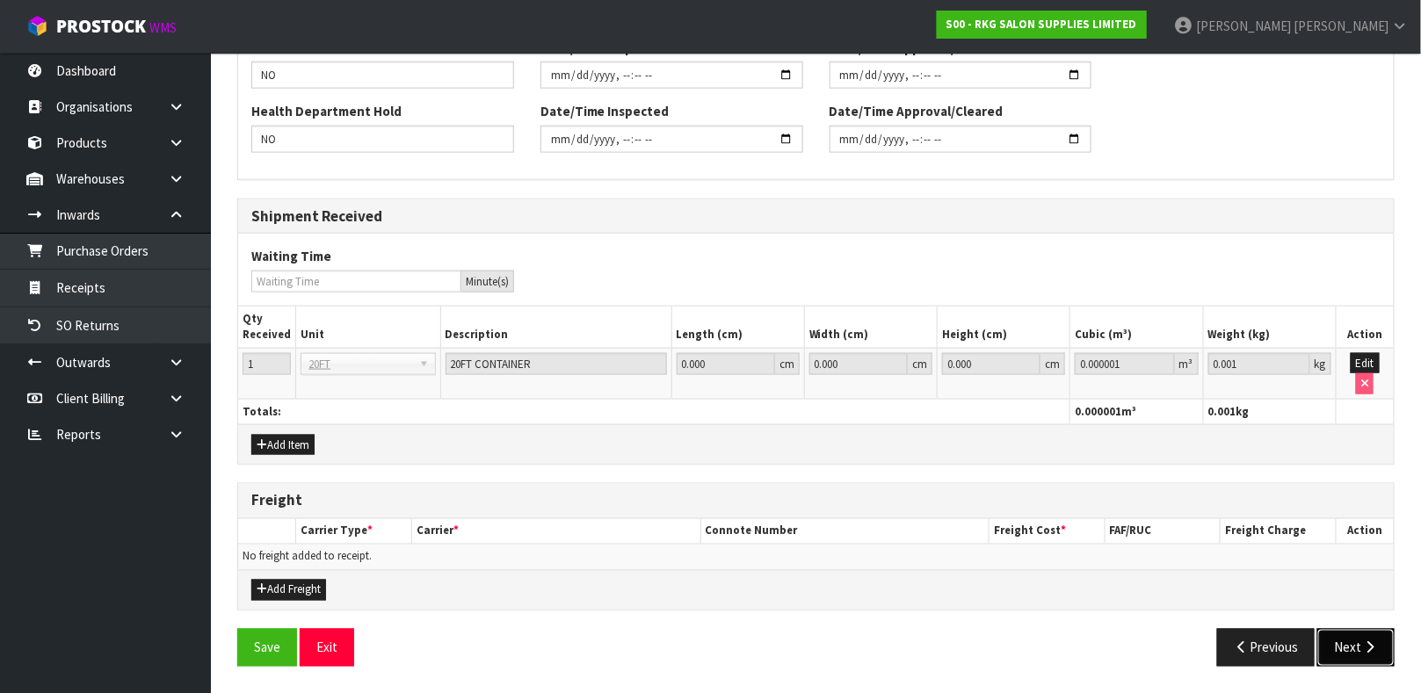
click at [1357, 637] on button "Next" at bounding box center [1355, 648] width 77 height 38
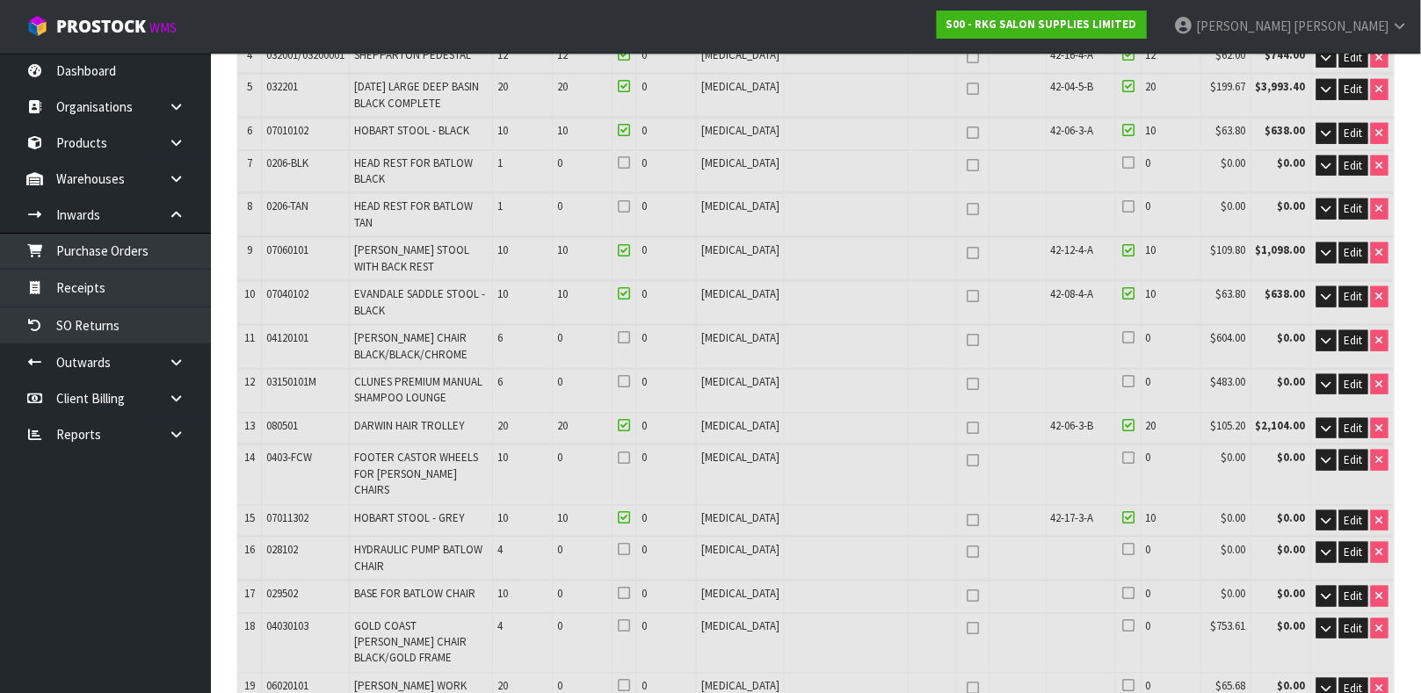
scroll to position [435, 0]
copy tr "42-05-2-A"
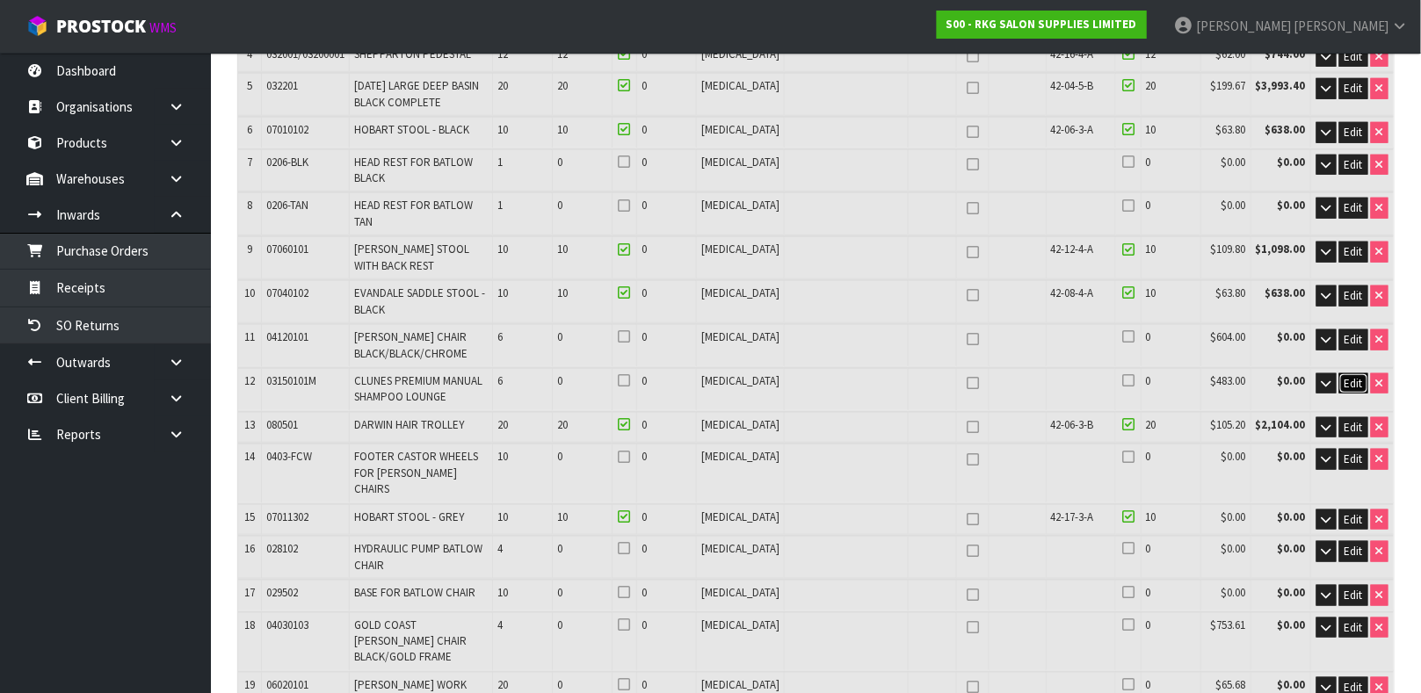
click at [1353, 376] on span "Edit" at bounding box center [1353, 383] width 18 height 15
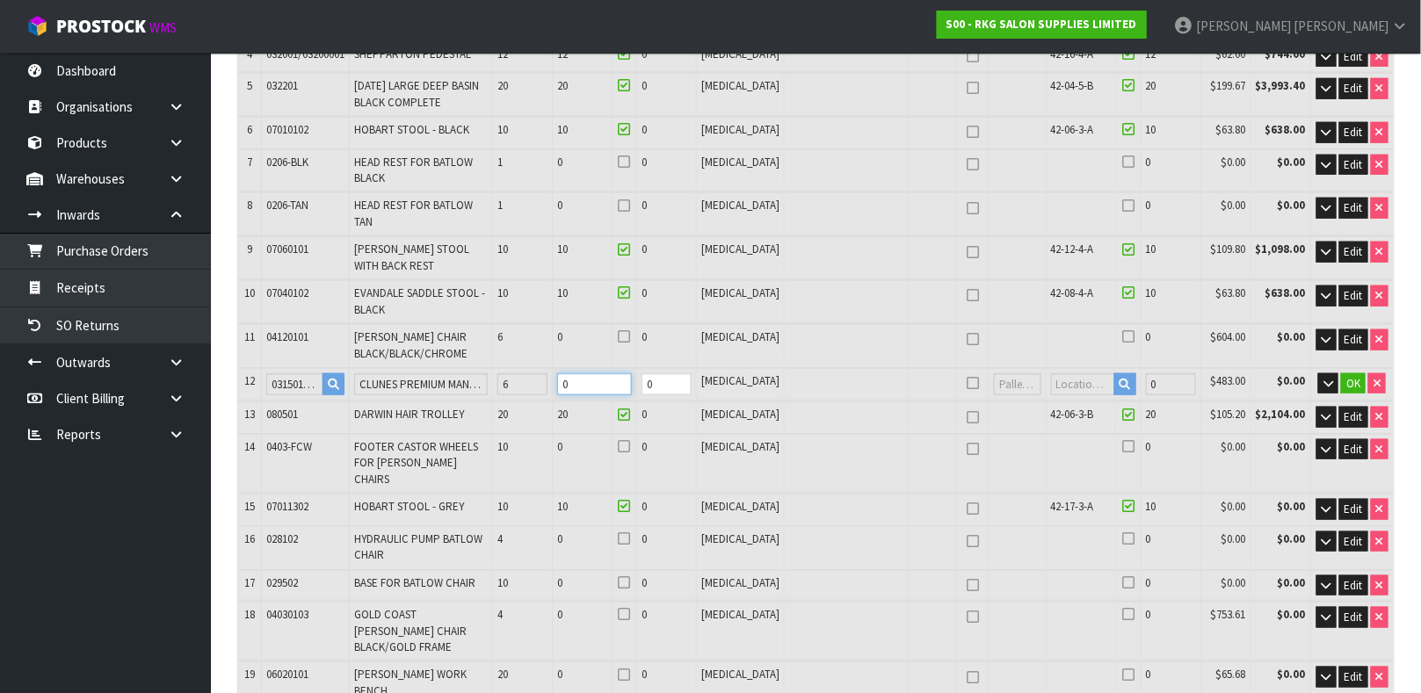
click at [563, 368] on tr "12 03150101M CLUNES PREMIUM MANUAL SHAMPOO LOUNGE 6 0 0 [MEDICAL_DATA] 0 $483.0…" at bounding box center [815, 384] width 1155 height 33
type input "125"
type input "20.07248"
type input "2114"
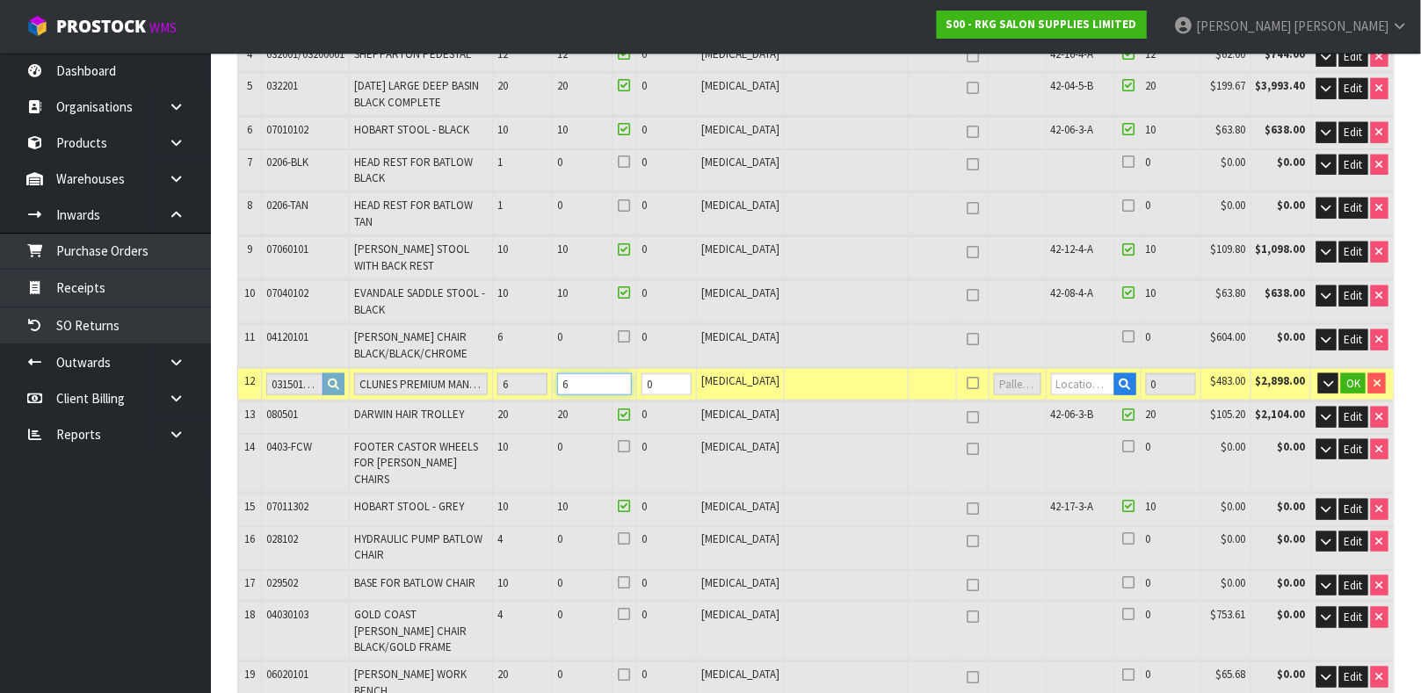
type input "6"
paste input "42-05-2-A"
type input "42-05-2-A"
type input "125"
type input "6"
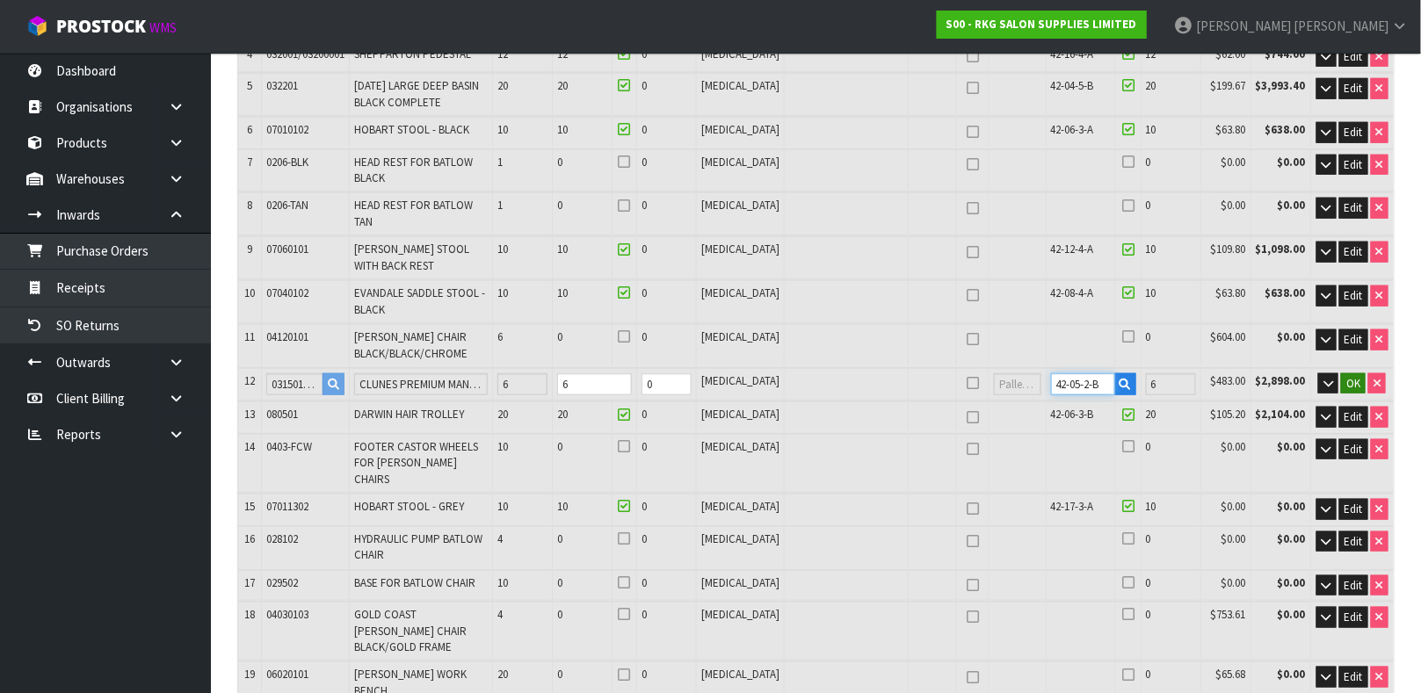
type input "42-05-2-B"
click at [1346, 376] on span "OK" at bounding box center [1353, 383] width 14 height 15
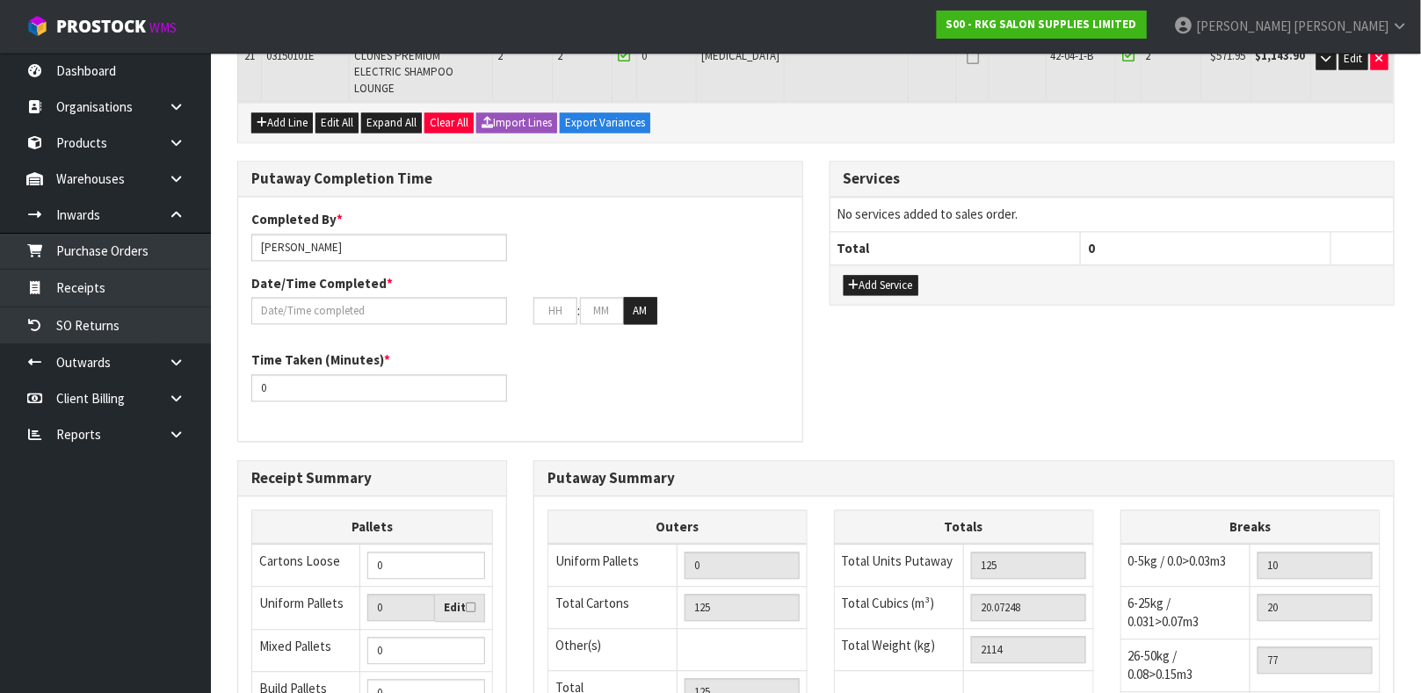
scroll to position [1332, 0]
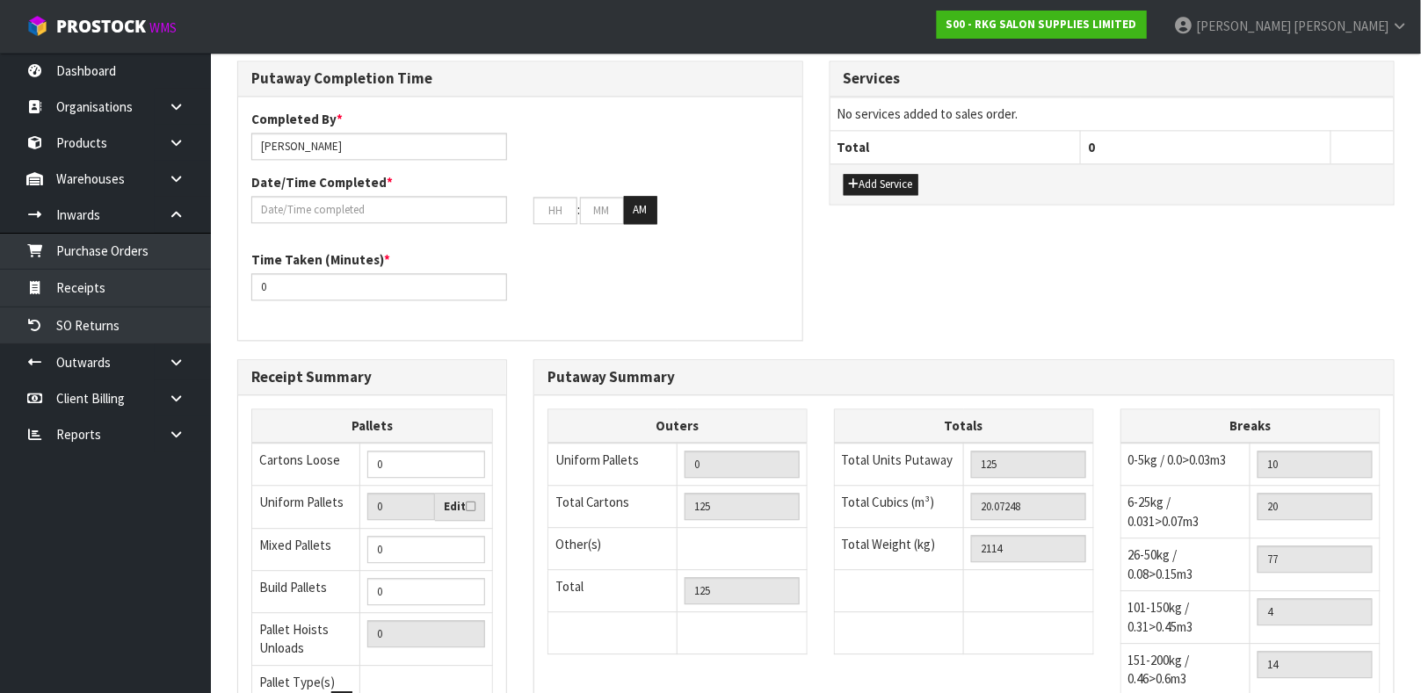
scroll to position [0, 0]
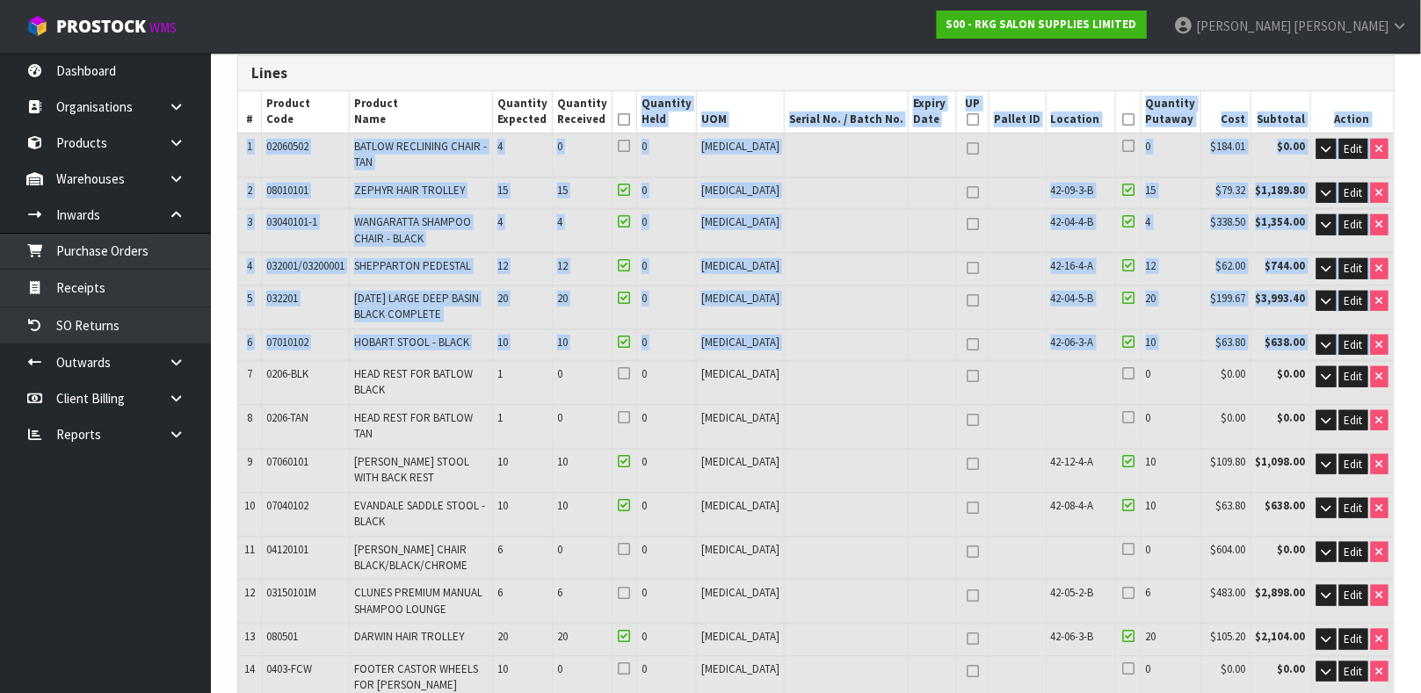
scroll to position [296, 0]
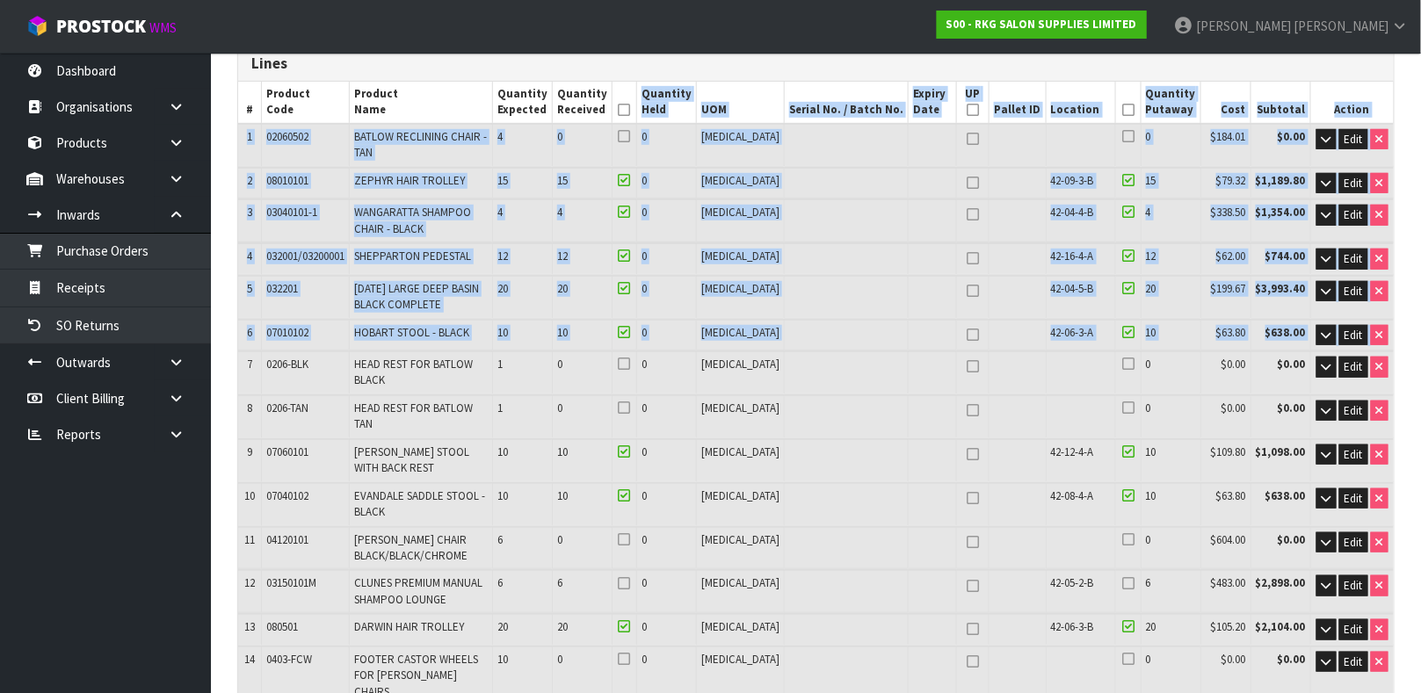
click at [989, 284] on td at bounding box center [1017, 297] width 57 height 42
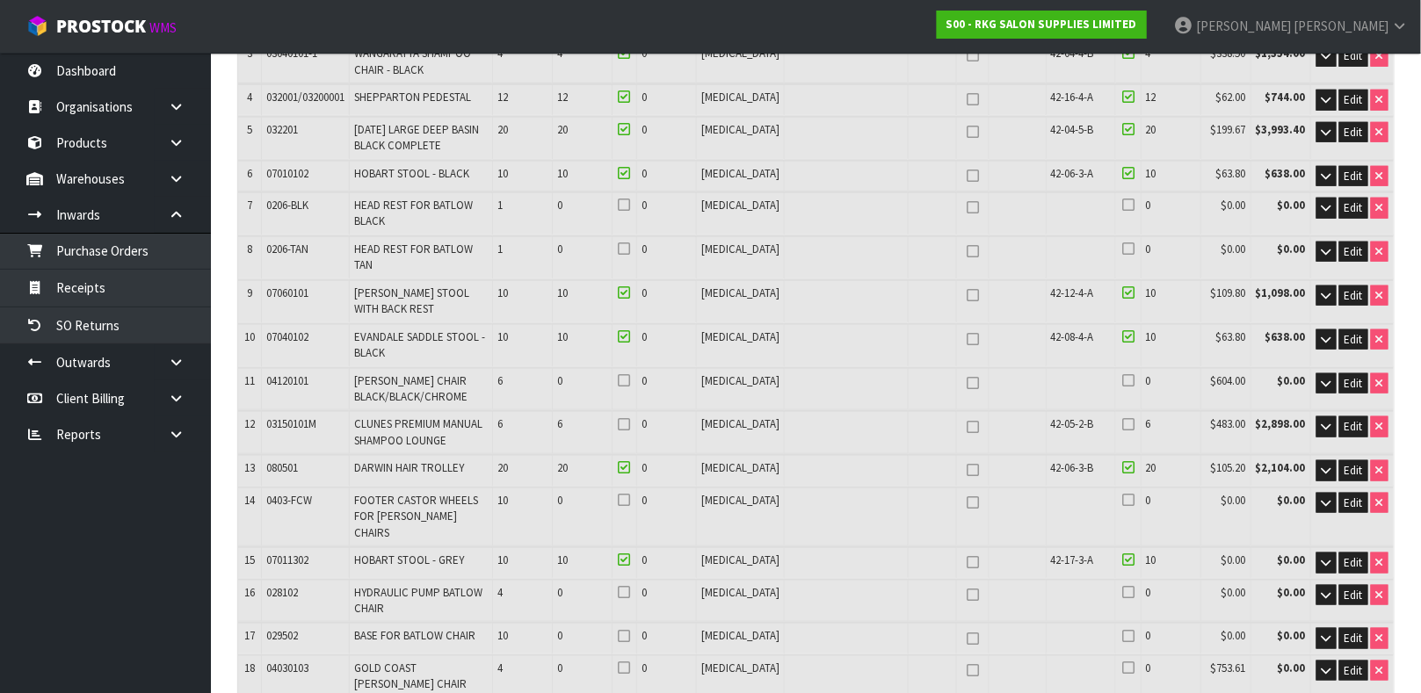
scroll to position [453, 0]
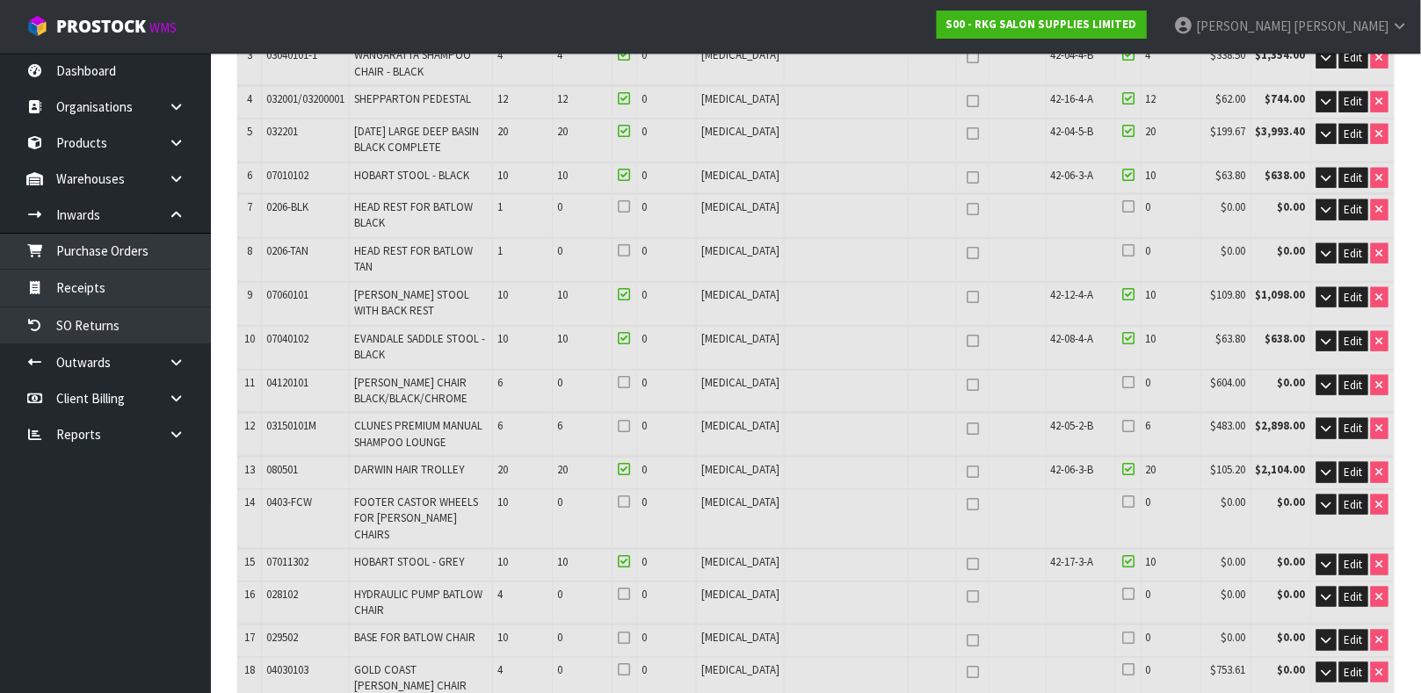
click at [1046, 549] on td "42-17-3-A" at bounding box center [1081, 564] width 70 height 31
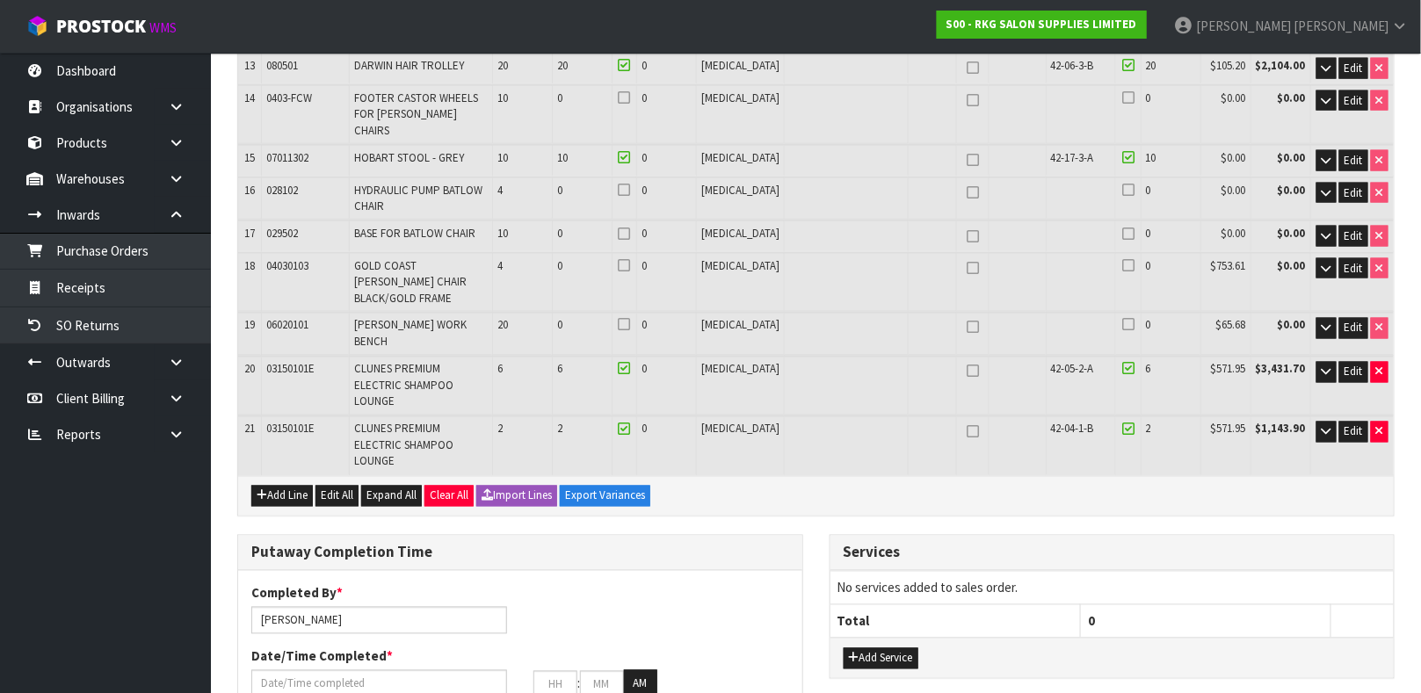
scroll to position [857, 0]
click at [1354, 322] on span "Edit" at bounding box center [1353, 329] width 18 height 15
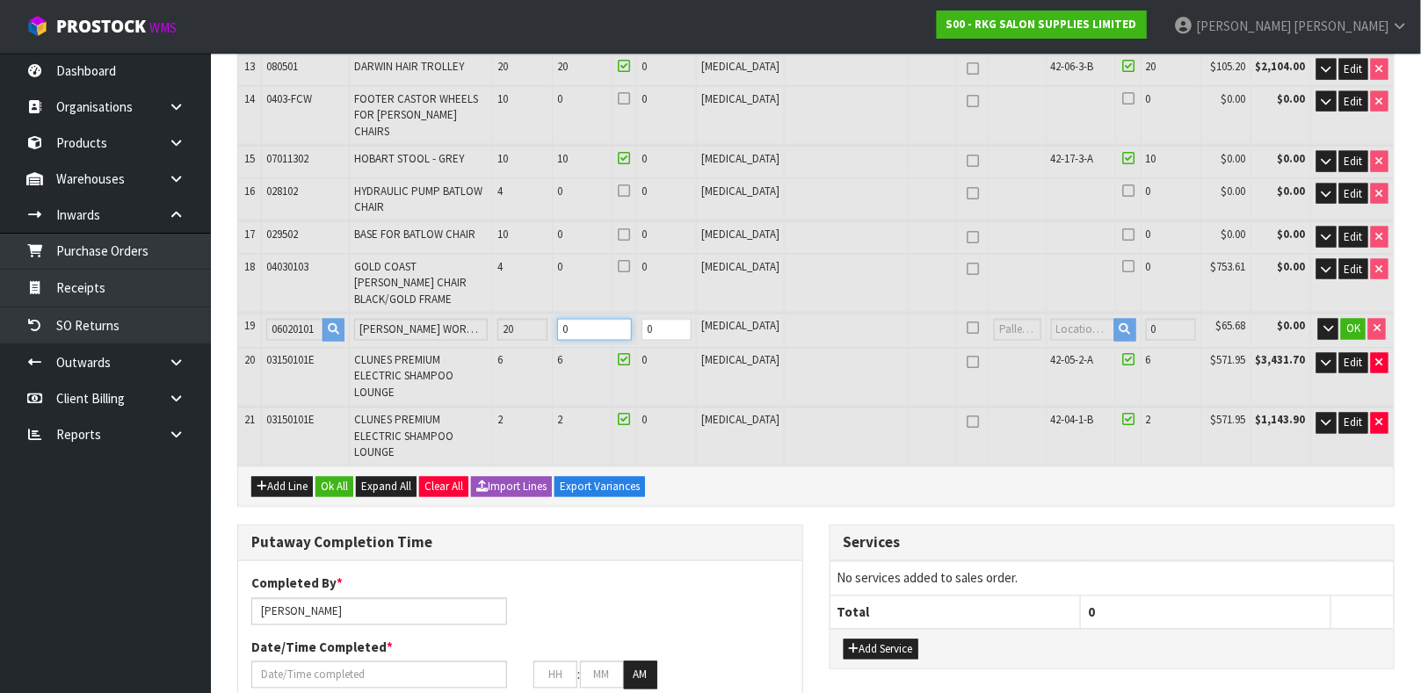
drag, startPoint x: 624, startPoint y: 257, endPoint x: 563, endPoint y: 279, distance: 64.5
type input "127"
type input "20.22736"
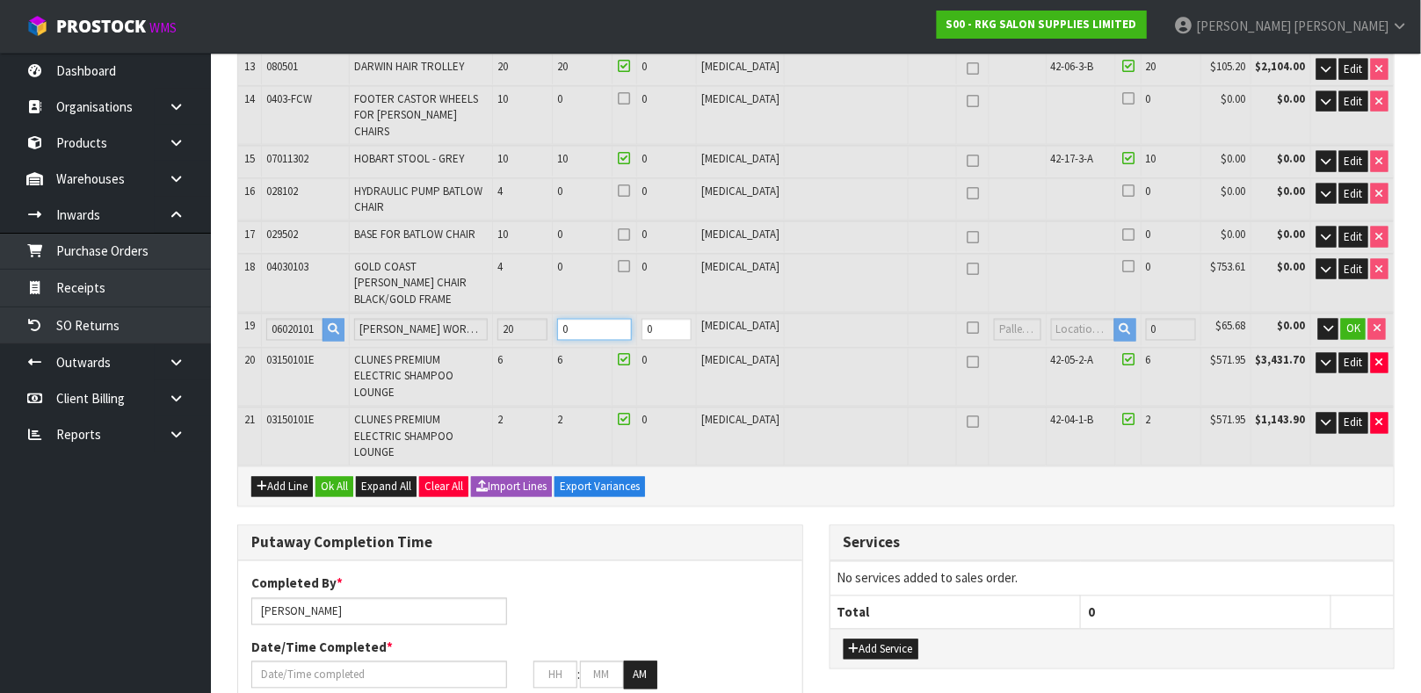
type input "2142"
type input "20"
type input "145"
type input "21.62128"
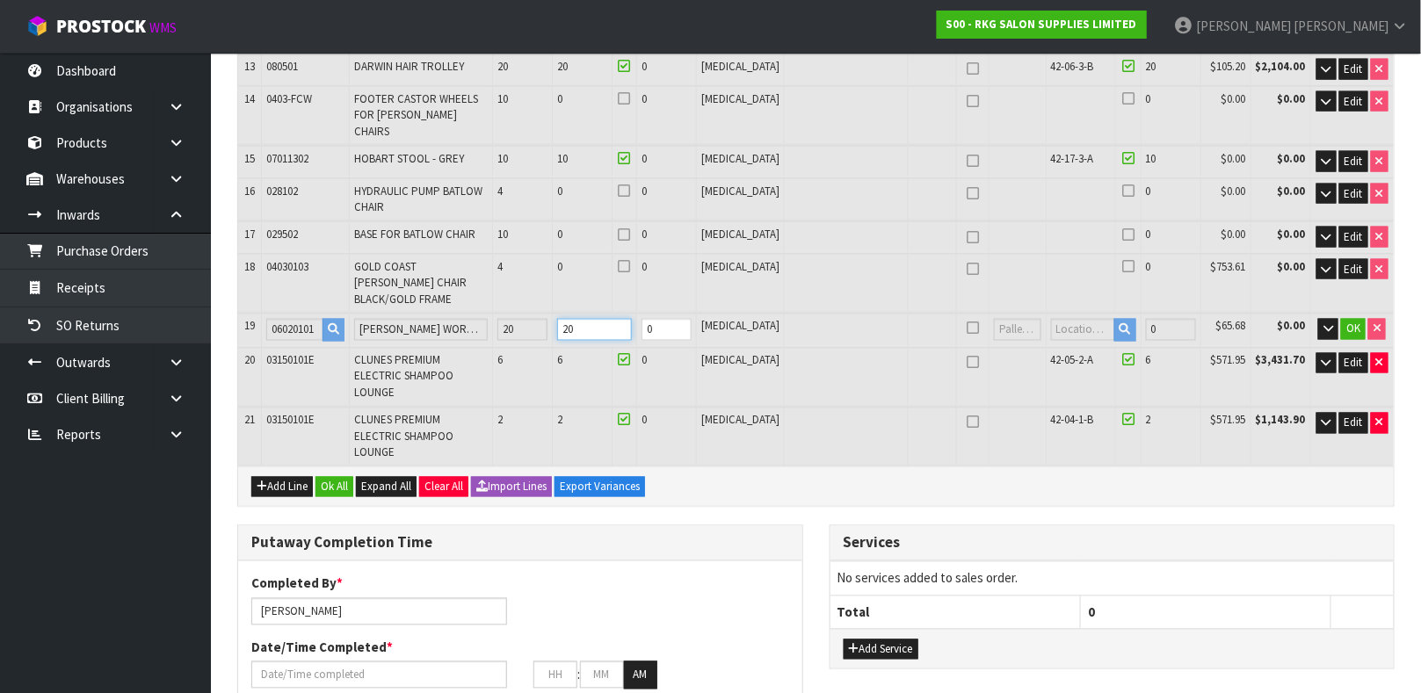
type input "2394"
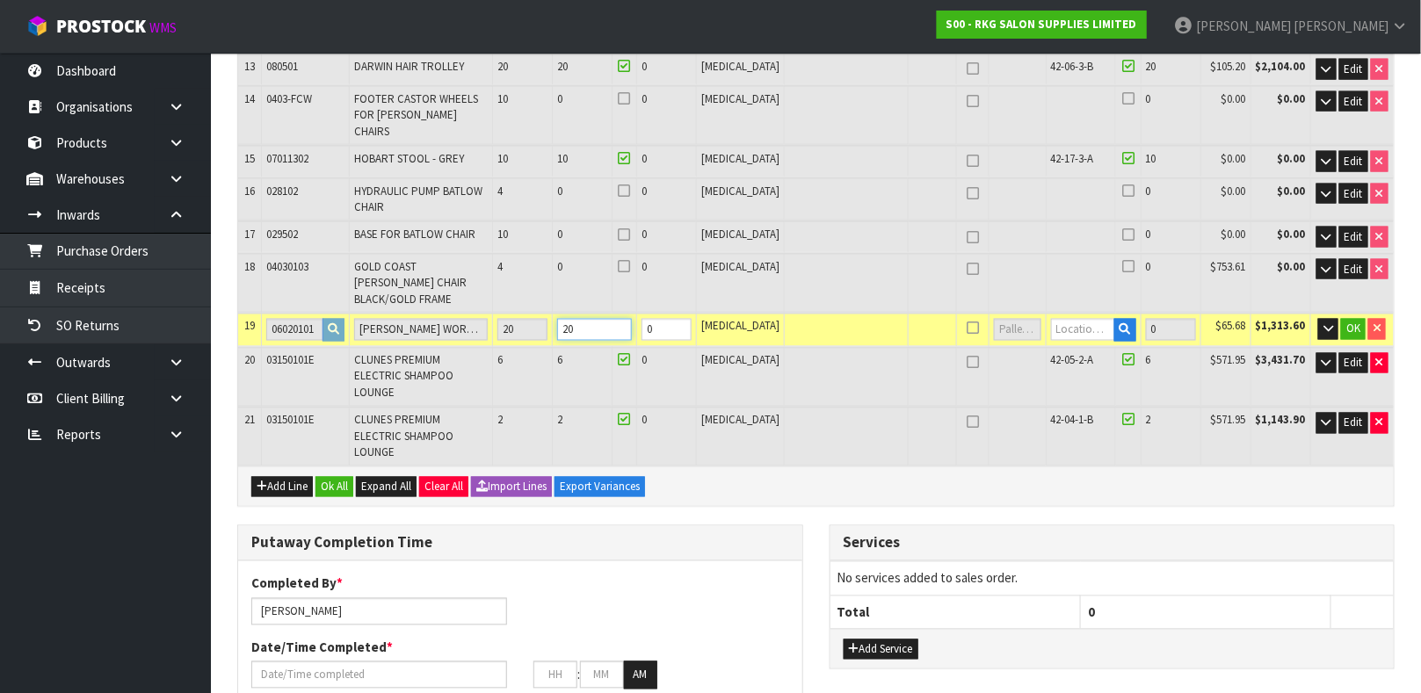
type input "20"
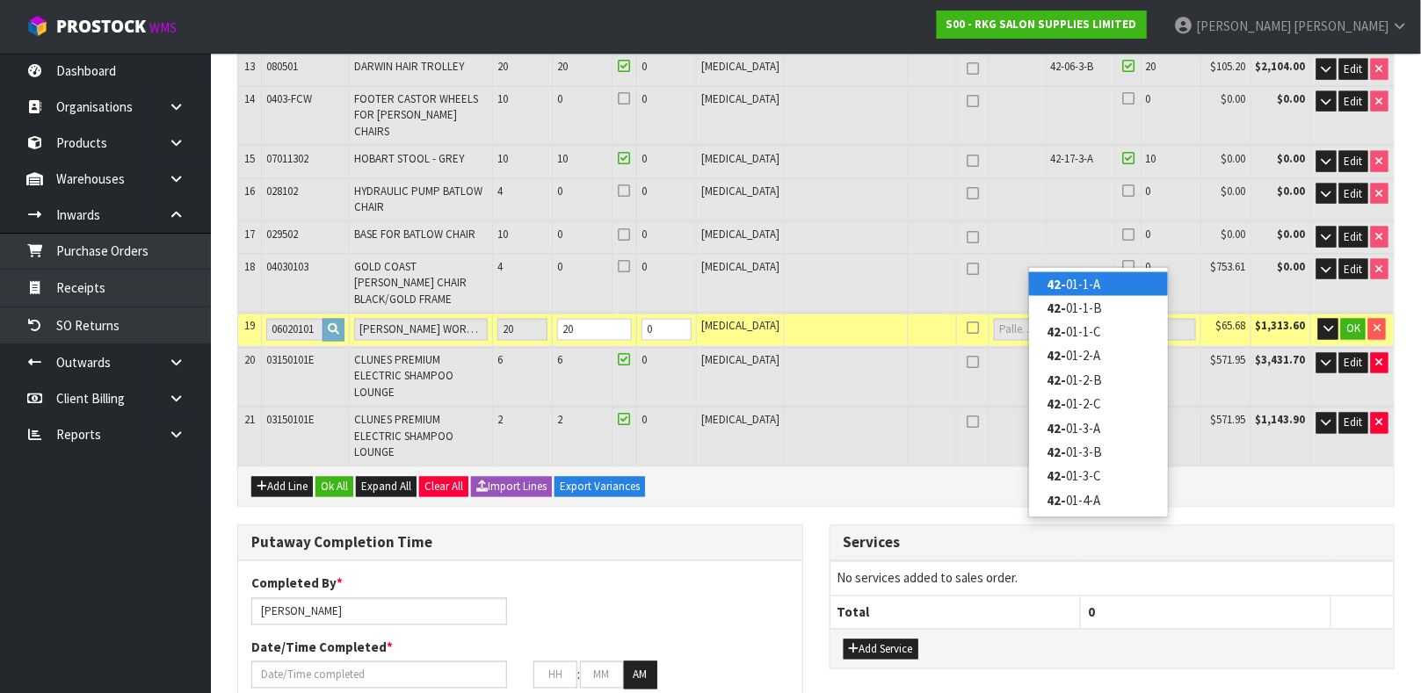
type input "42-"
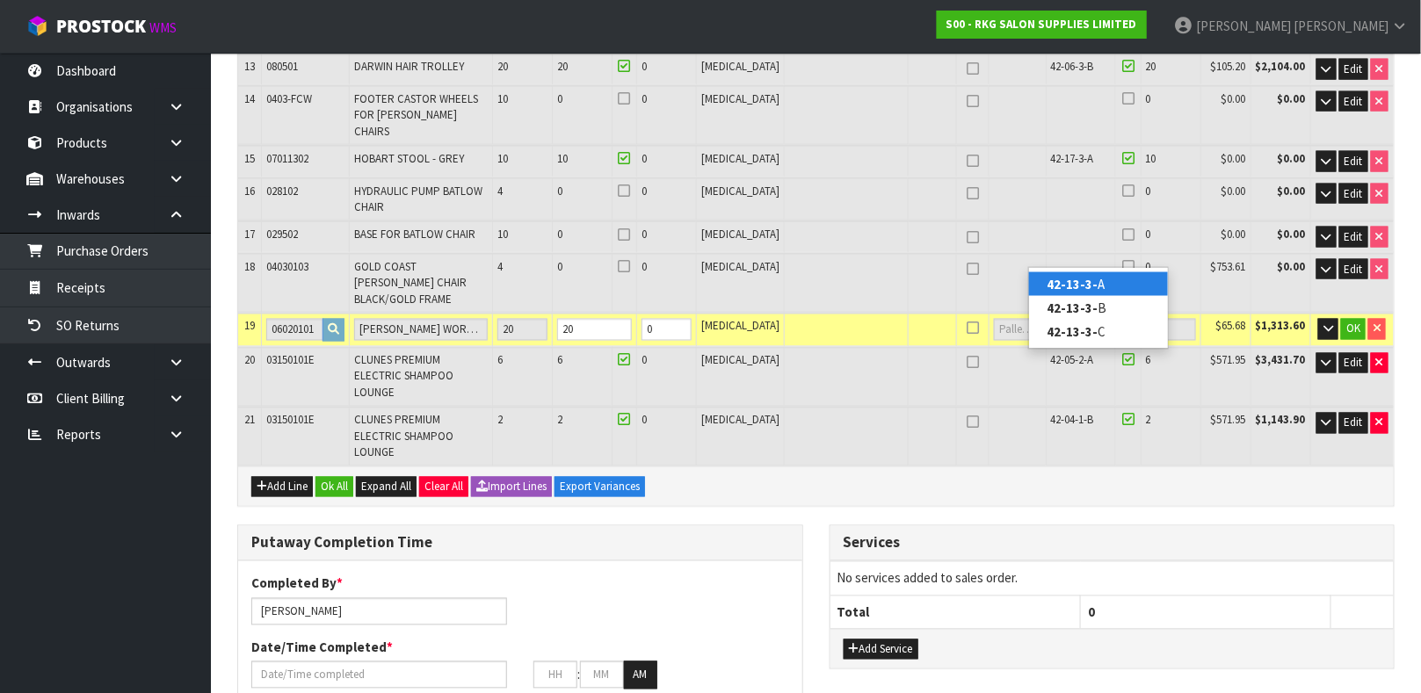
type input "42-13-3-B"
type input "145"
type input "20"
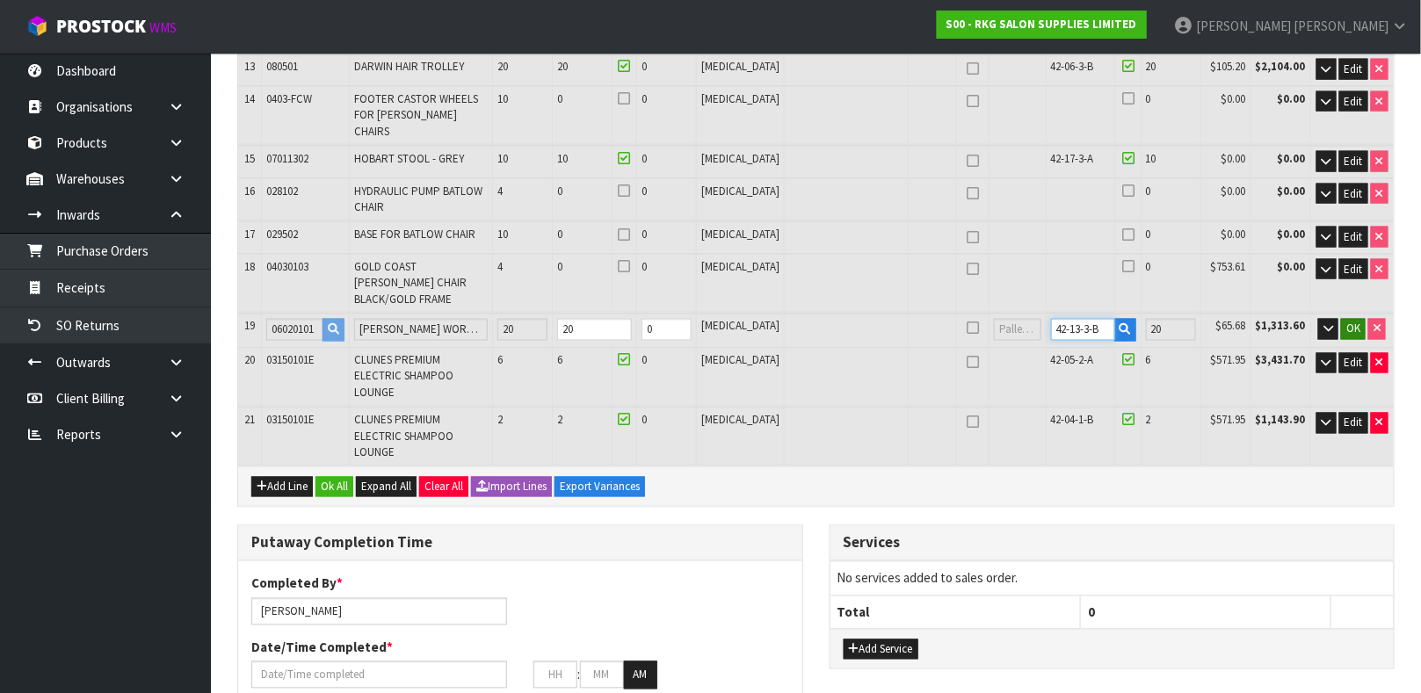
type input "42-13-3-B"
click at [1352, 322] on span "OK" at bounding box center [1353, 329] width 14 height 15
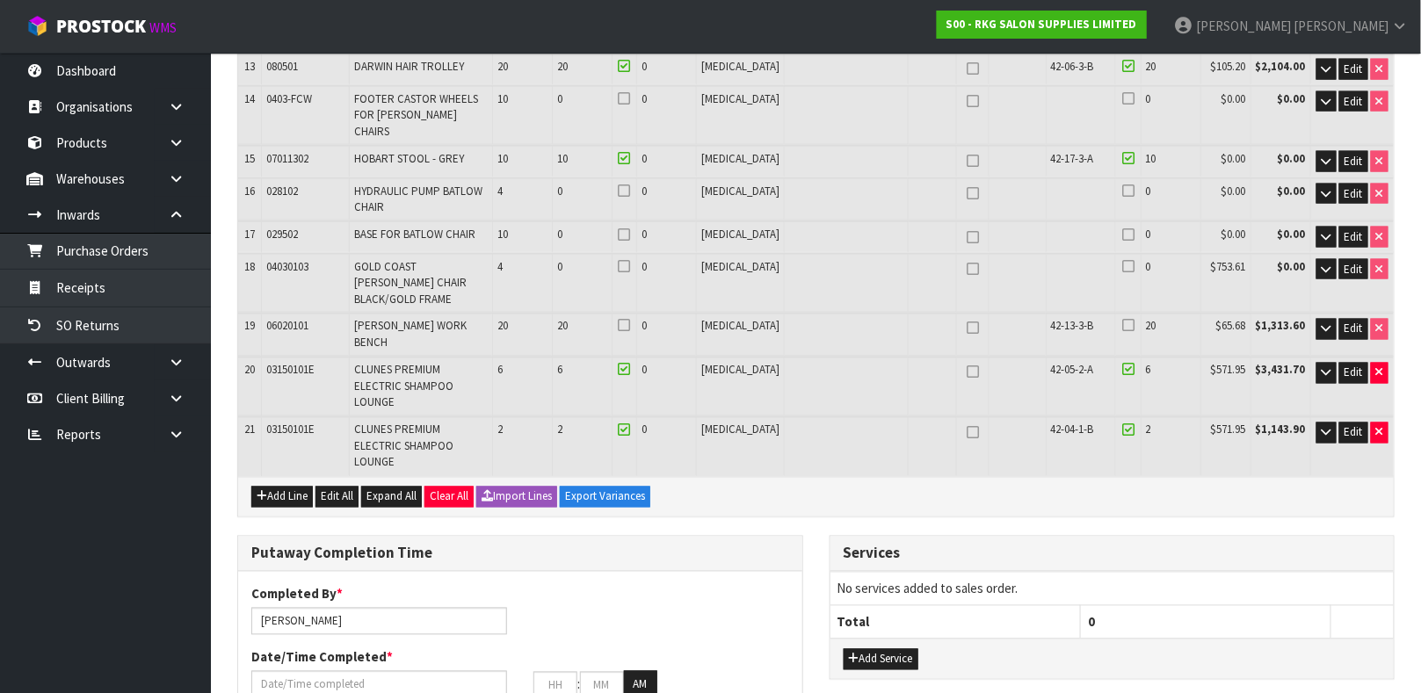
click at [1125, 326] on icon at bounding box center [1128, 326] width 12 height 1
click at [0, 0] on input "checkbox" at bounding box center [0, 0] width 0 height 0
click at [632, 319] on div at bounding box center [624, 329] width 15 height 20
click at [631, 326] on icon at bounding box center [625, 326] width 12 height 1
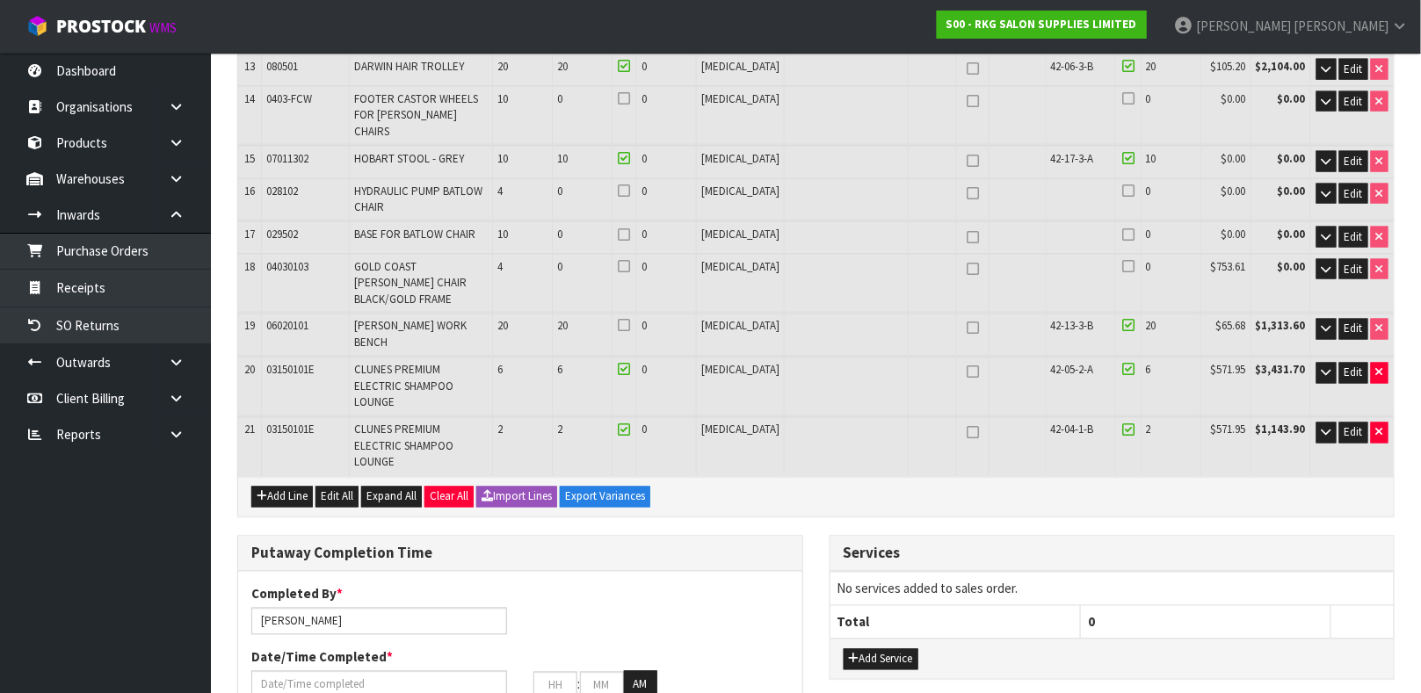
click at [0, 0] on input "checkbox" at bounding box center [0, 0] width 0 height 0
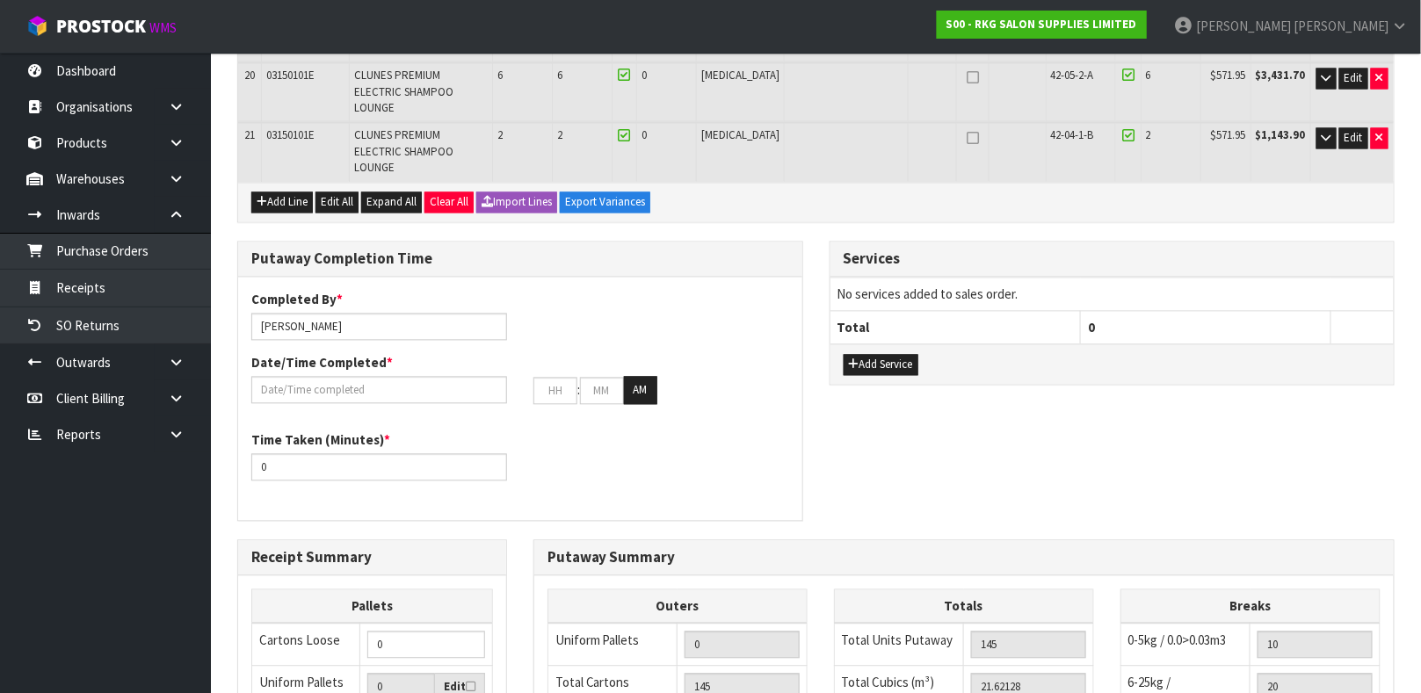
scroll to position [1395, 0]
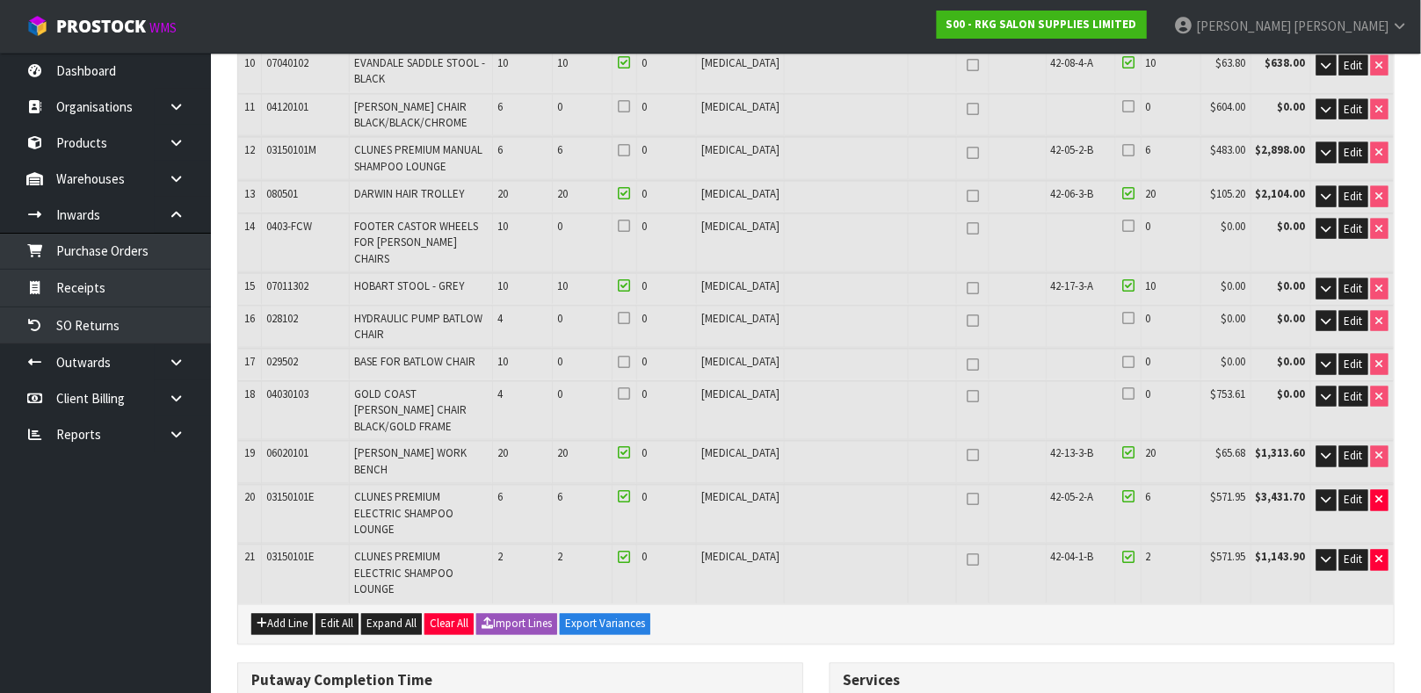
scroll to position [734, 0]
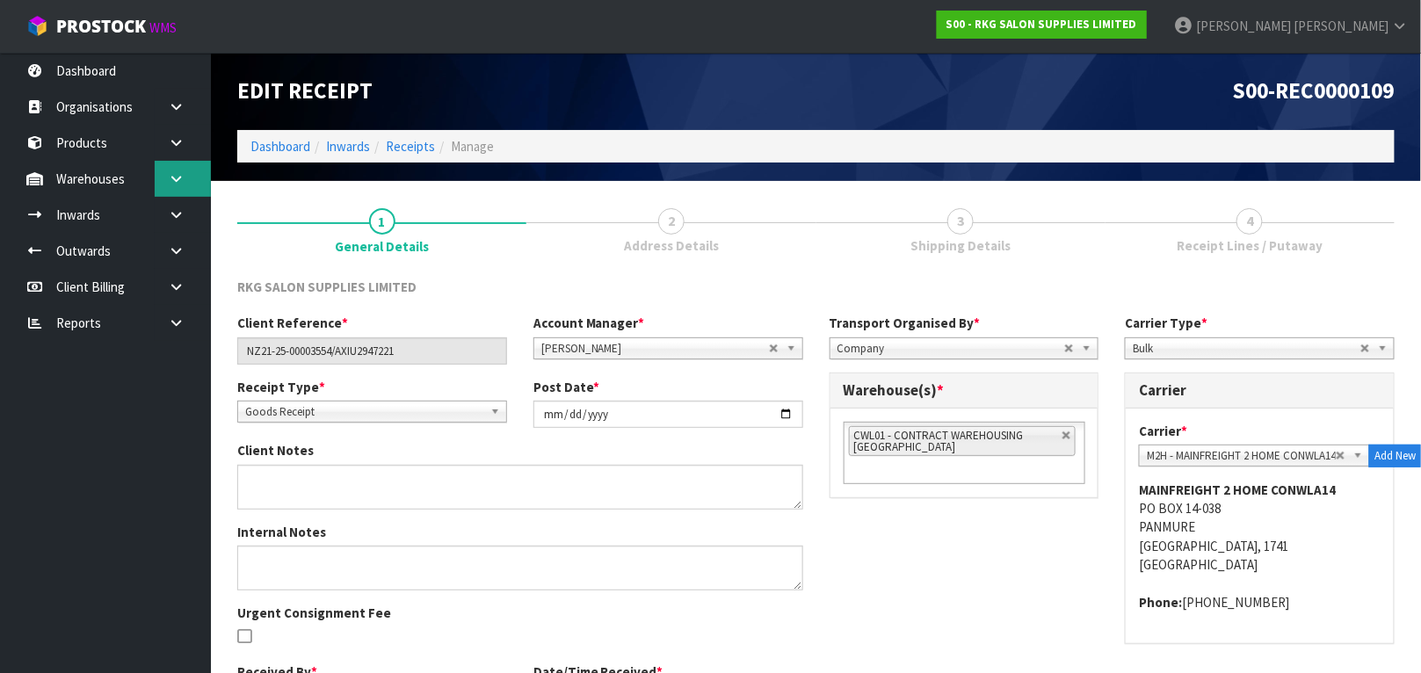
click at [168, 175] on icon at bounding box center [176, 178] width 17 height 13
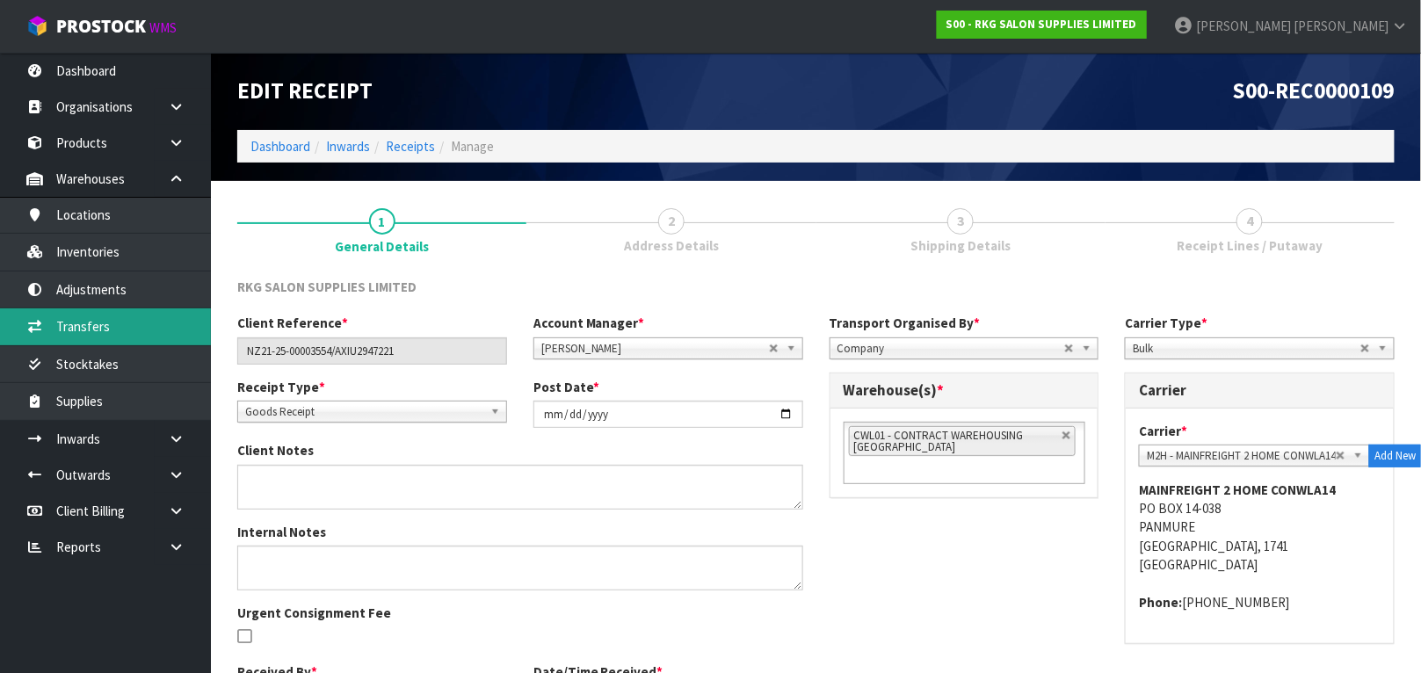
click at [119, 337] on link "Transfers" at bounding box center [105, 326] width 211 height 36
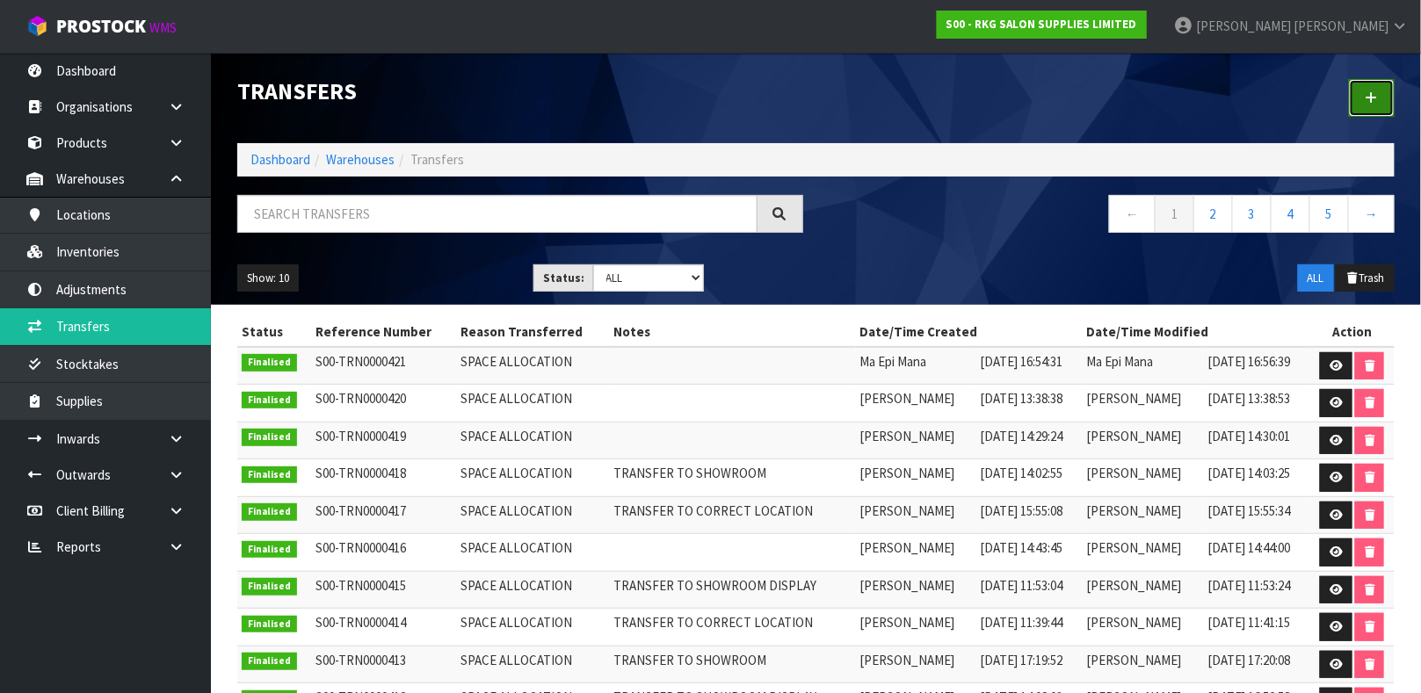
click at [1375, 94] on icon at bounding box center [1371, 97] width 12 height 13
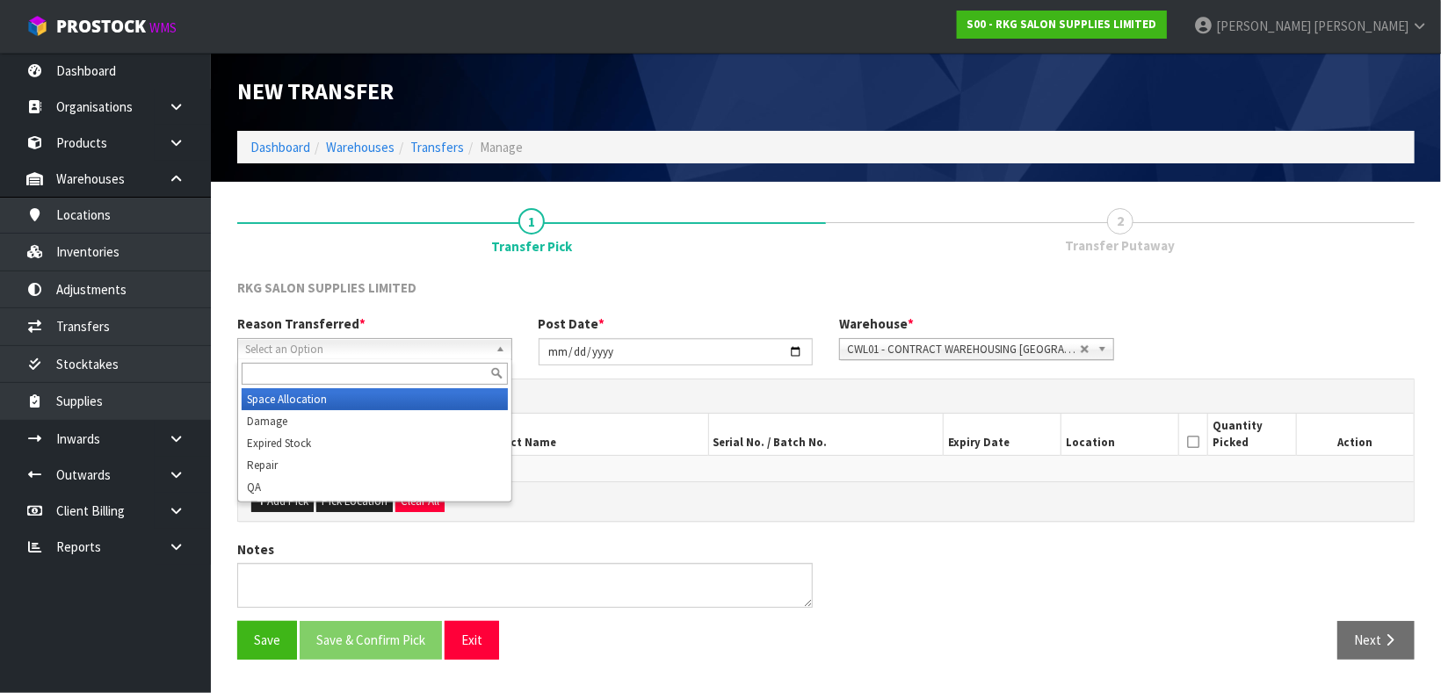
click at [423, 352] on span "Select an Option" at bounding box center [366, 349] width 243 height 21
click at [351, 396] on li "Space Allocation" at bounding box center [375, 399] width 266 height 22
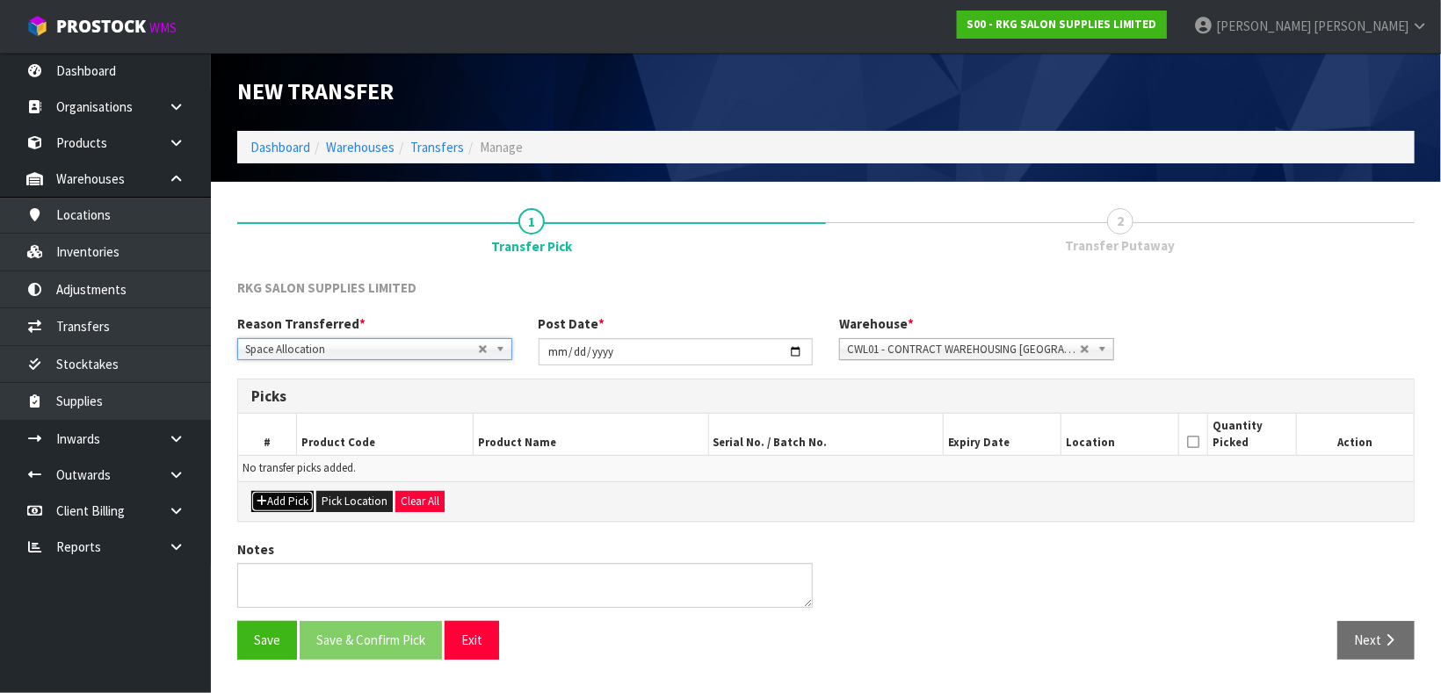
click at [312, 503] on button "Add Pick" at bounding box center [282, 501] width 62 height 21
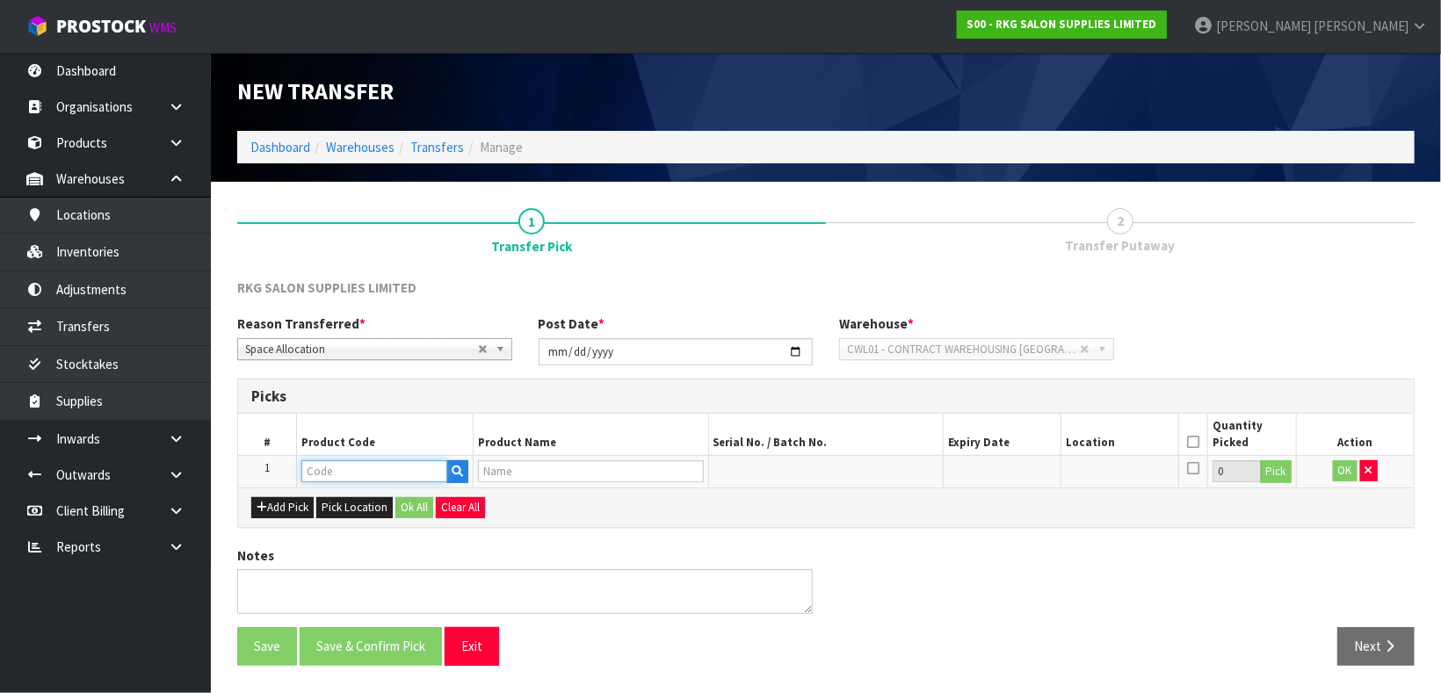
click at [336, 477] on input "text" at bounding box center [374, 471] width 146 height 22
type input "02050501"
type input "CRONULLA SALON CHAIR TAN WITH ROUND BLACK BASE"
type input "02050501"
click at [1278, 464] on button "Pick" at bounding box center [1276, 471] width 31 height 23
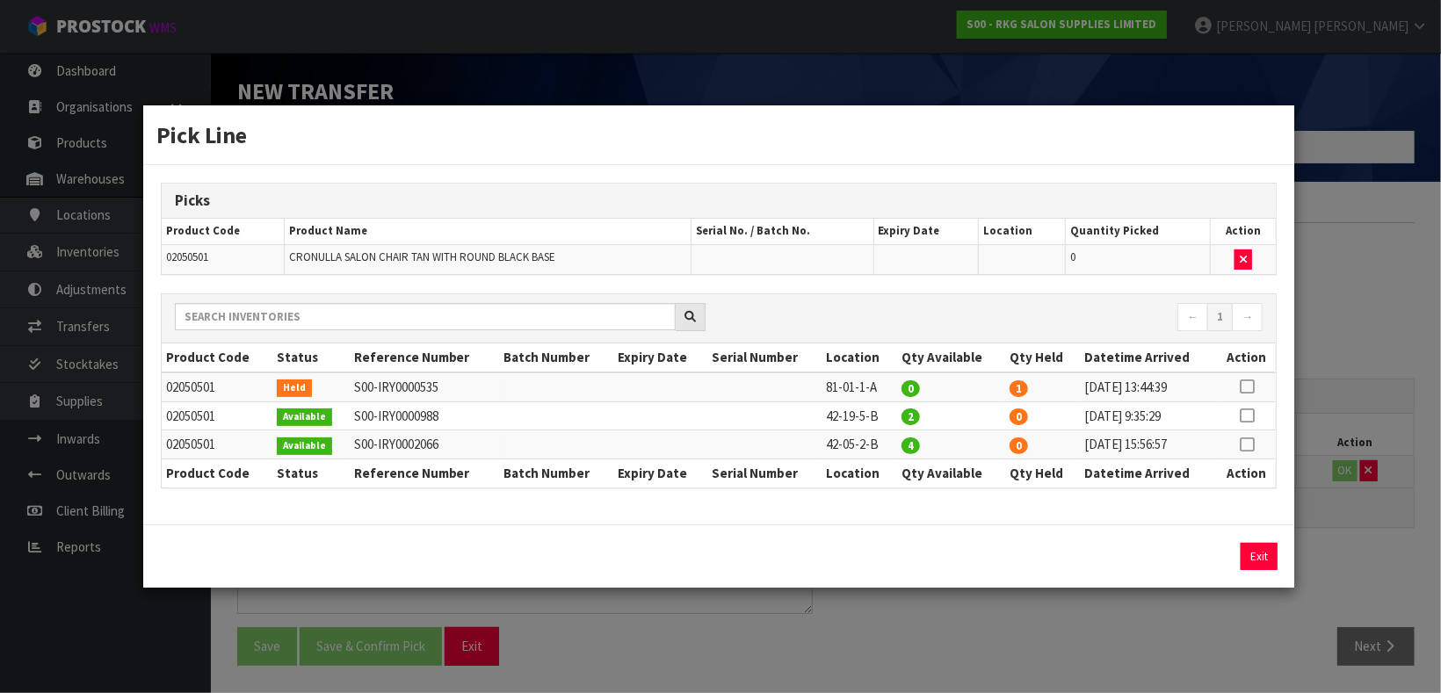
click at [1245, 445] on icon at bounding box center [1247, 445] width 14 height 1
click at [1205, 559] on button "Assign Pick" at bounding box center [1199, 556] width 72 height 27
type input "4"
click at [1310, 518] on div "Pick Line Picks Product Code Product Name Serial No. / Batch No. Expiry Date Lo…" at bounding box center [720, 346] width 1441 height 693
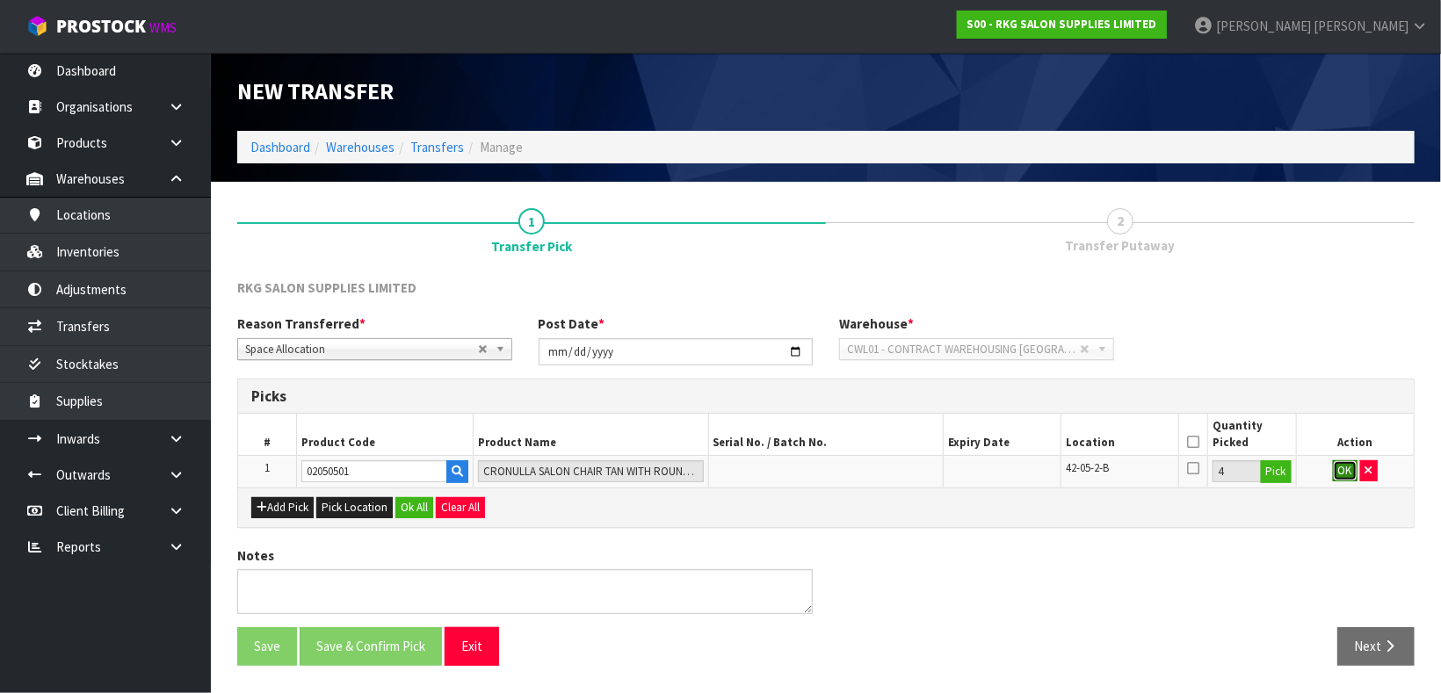
click at [1345, 477] on button "OK" at bounding box center [1345, 470] width 25 height 21
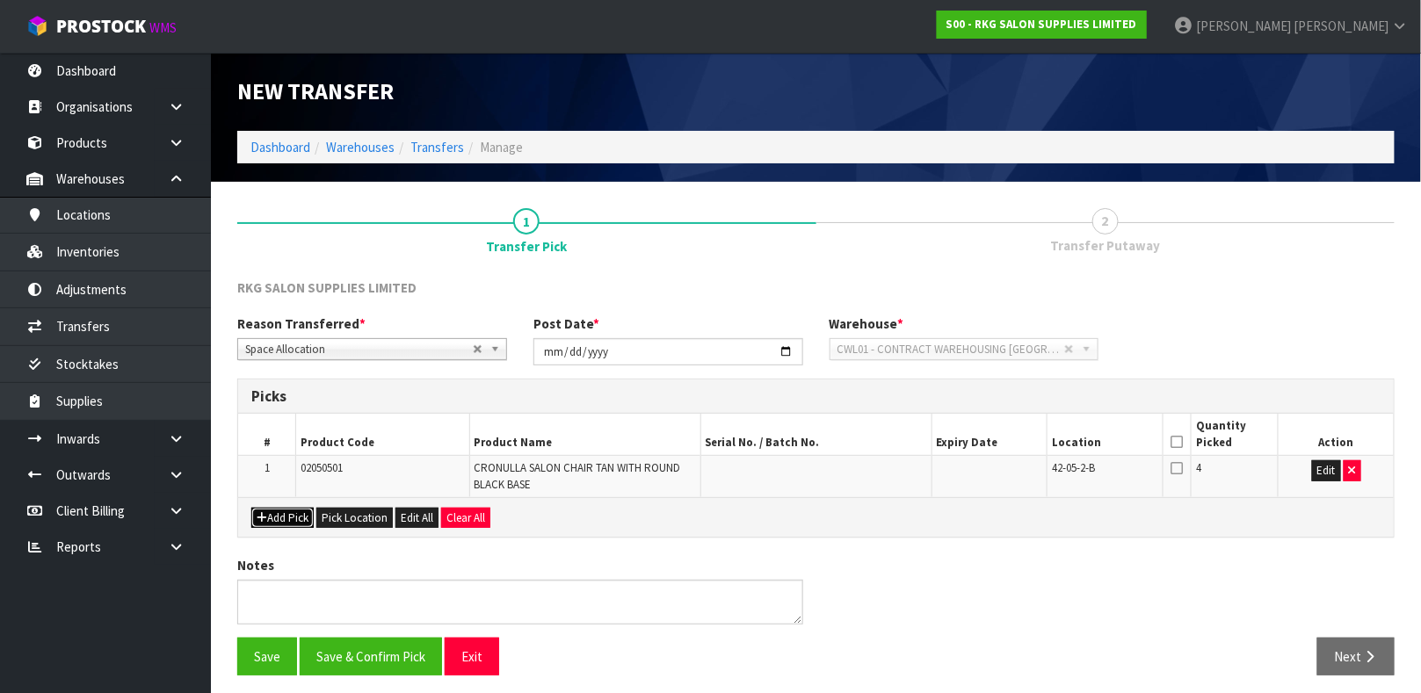
click at [280, 509] on button "Add Pick" at bounding box center [282, 518] width 62 height 21
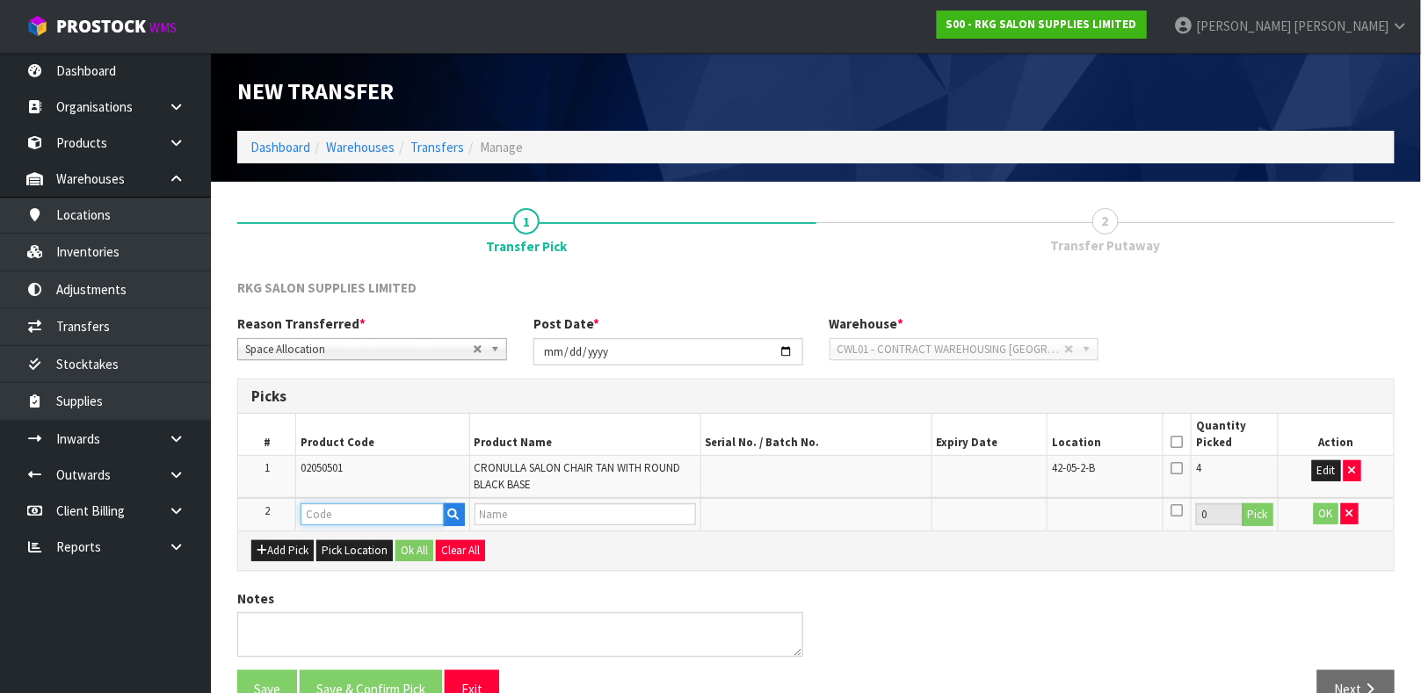
click at [325, 521] on input "text" at bounding box center [371, 514] width 142 height 22
type input "02170101"
click at [359, 539] on strong "02170101" at bounding box center [348, 543] width 56 height 17
type input "02170101"
type input "CESSNOCK SALON CHAIR - BLACK"
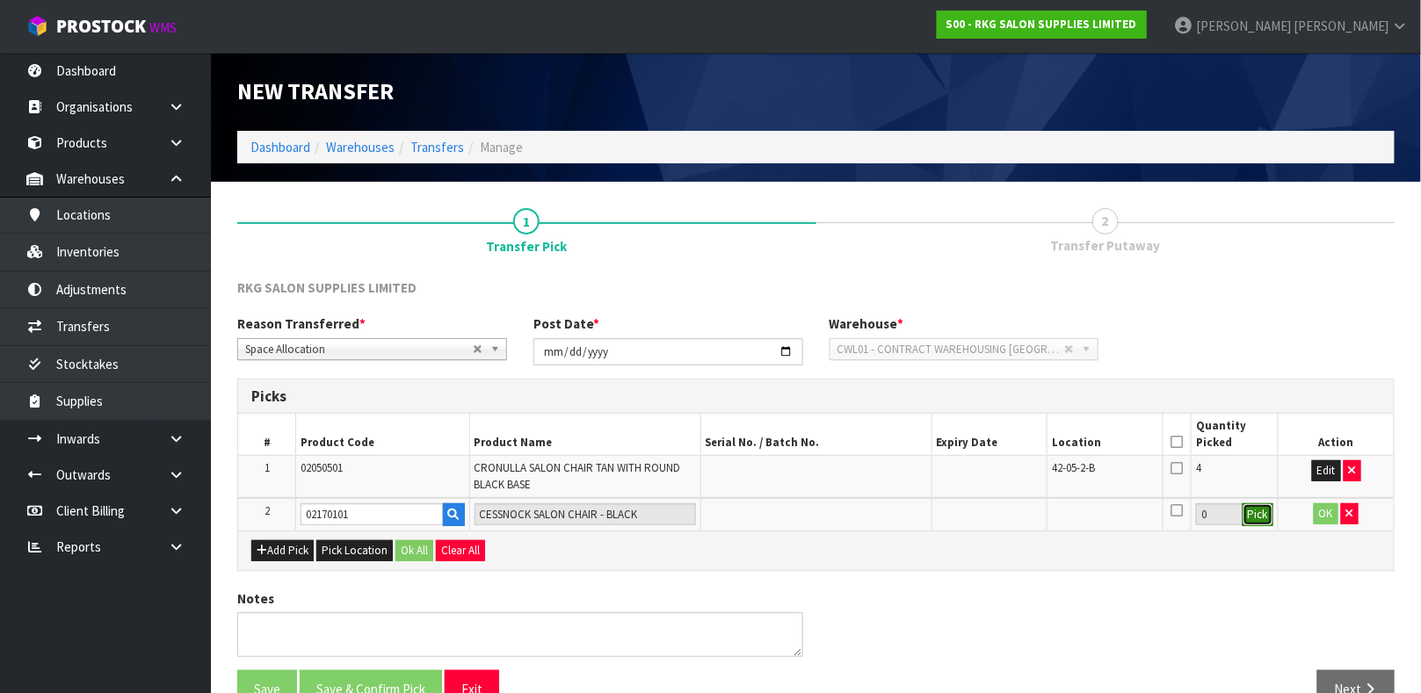
click at [1250, 513] on button "Pick" at bounding box center [1257, 514] width 31 height 23
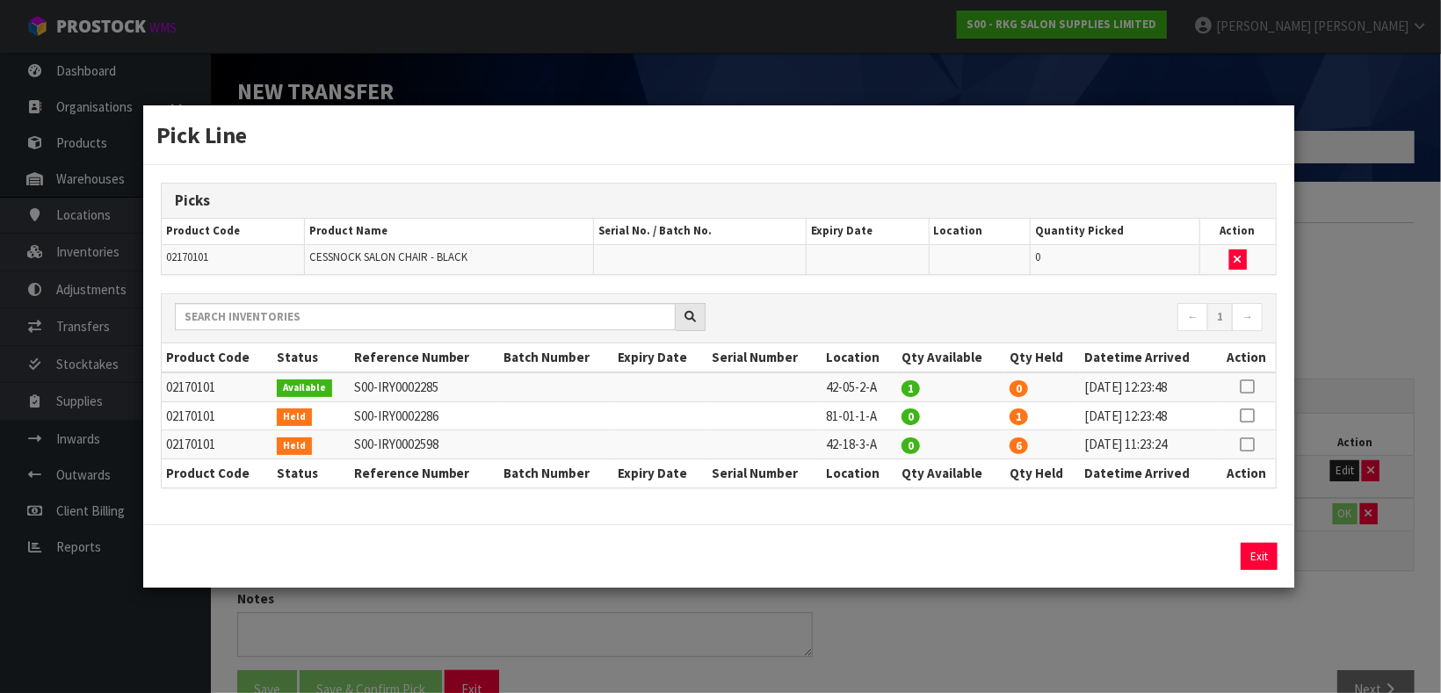
click at [1250, 387] on icon at bounding box center [1247, 387] width 14 height 1
click at [1205, 560] on button "Assign Pick" at bounding box center [1199, 556] width 72 height 27
type input "1"
click at [1335, 510] on div "Pick Line Picks Product Code Product Name Serial No. / Batch No. Expiry Date Lo…" at bounding box center [720, 346] width 1441 height 693
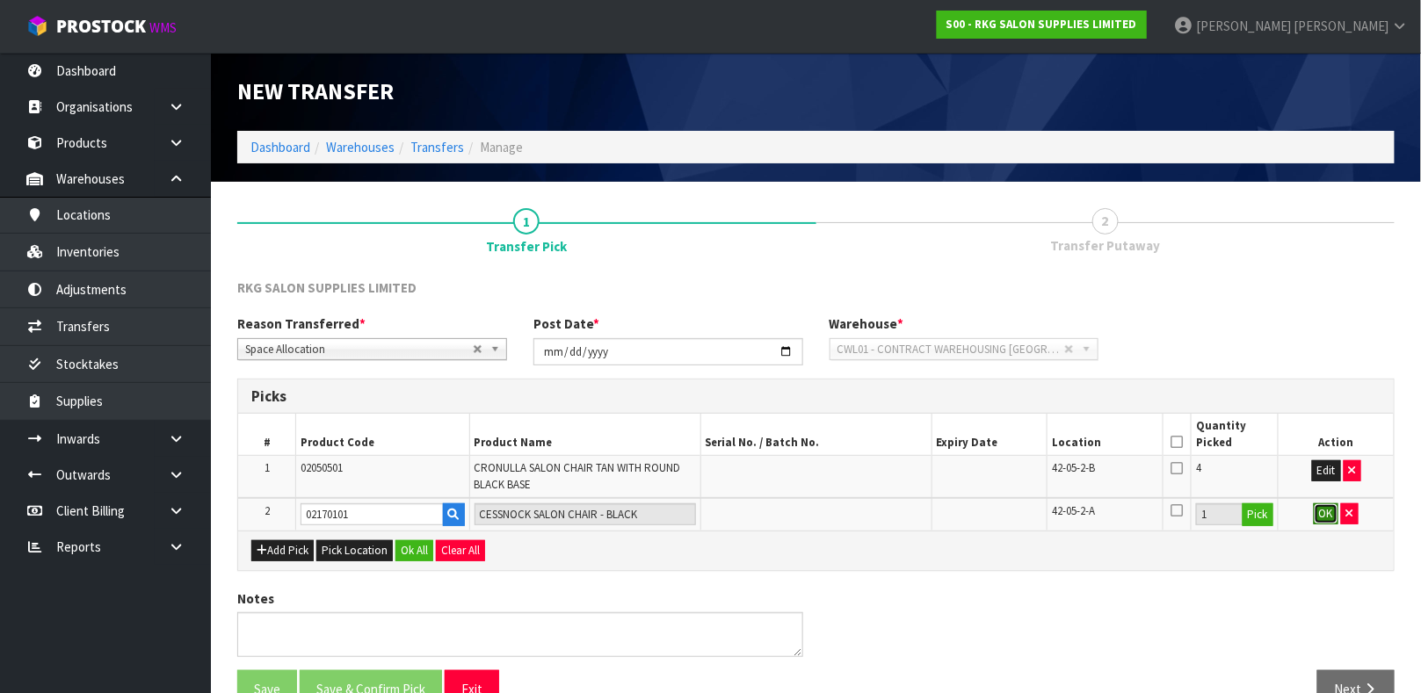
click at [1321, 513] on button "OK" at bounding box center [1326, 513] width 25 height 21
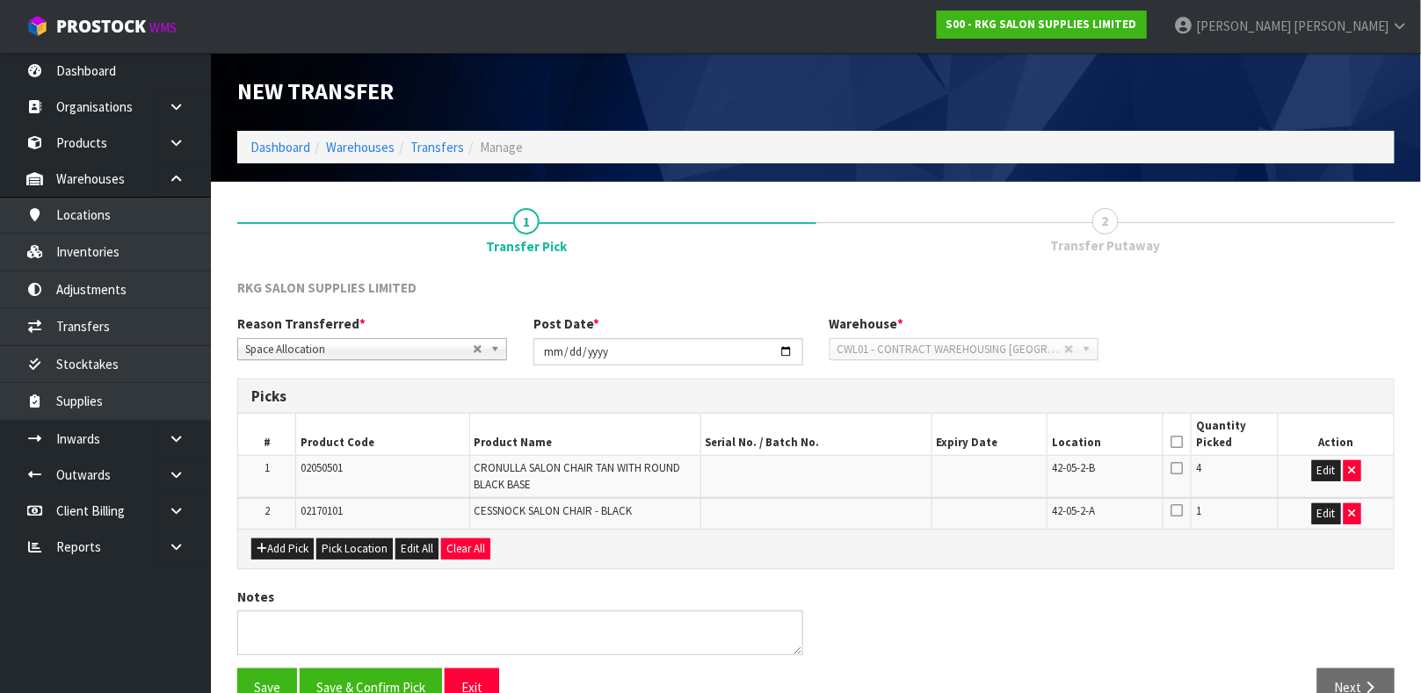
click at [1085, 514] on span "42-05-2-A" at bounding box center [1073, 510] width 43 height 15
copy tr "42-05-2-A"
click at [1188, 442] on th at bounding box center [1176, 434] width 29 height 41
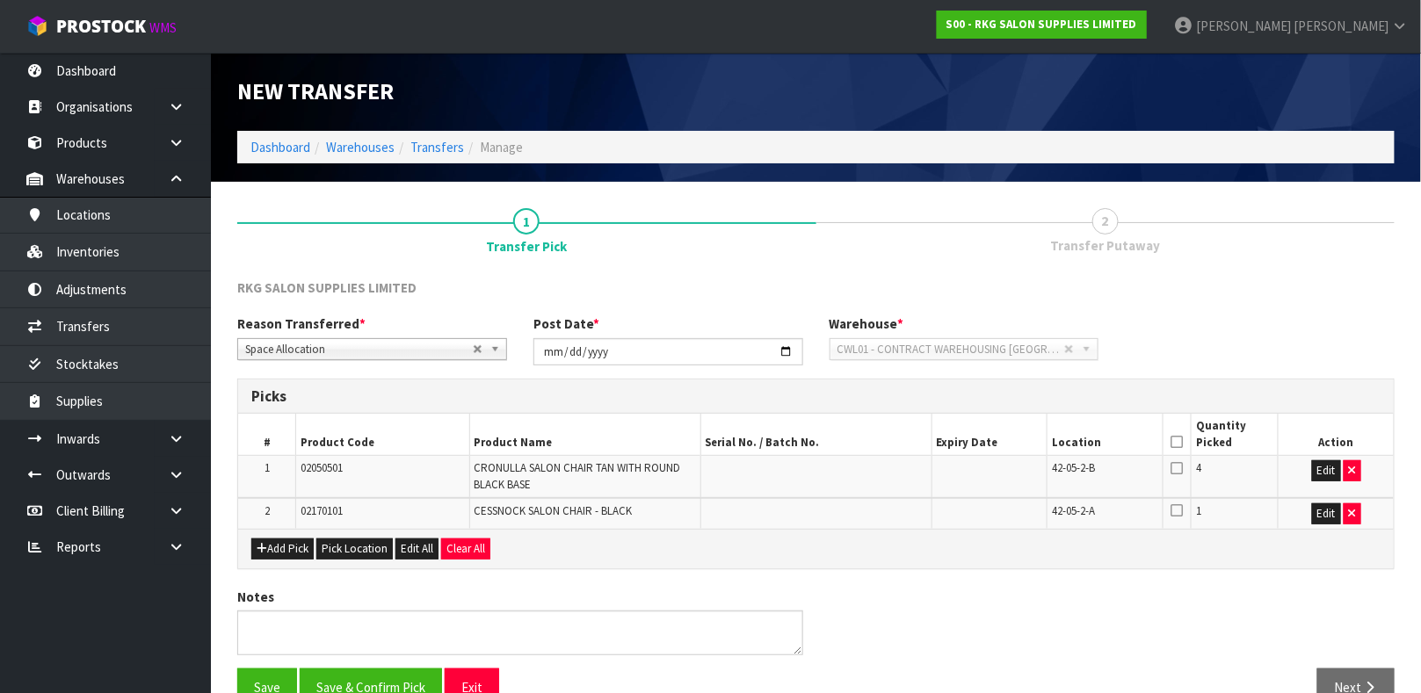
click at [1179, 442] on icon at bounding box center [1176, 442] width 12 height 1
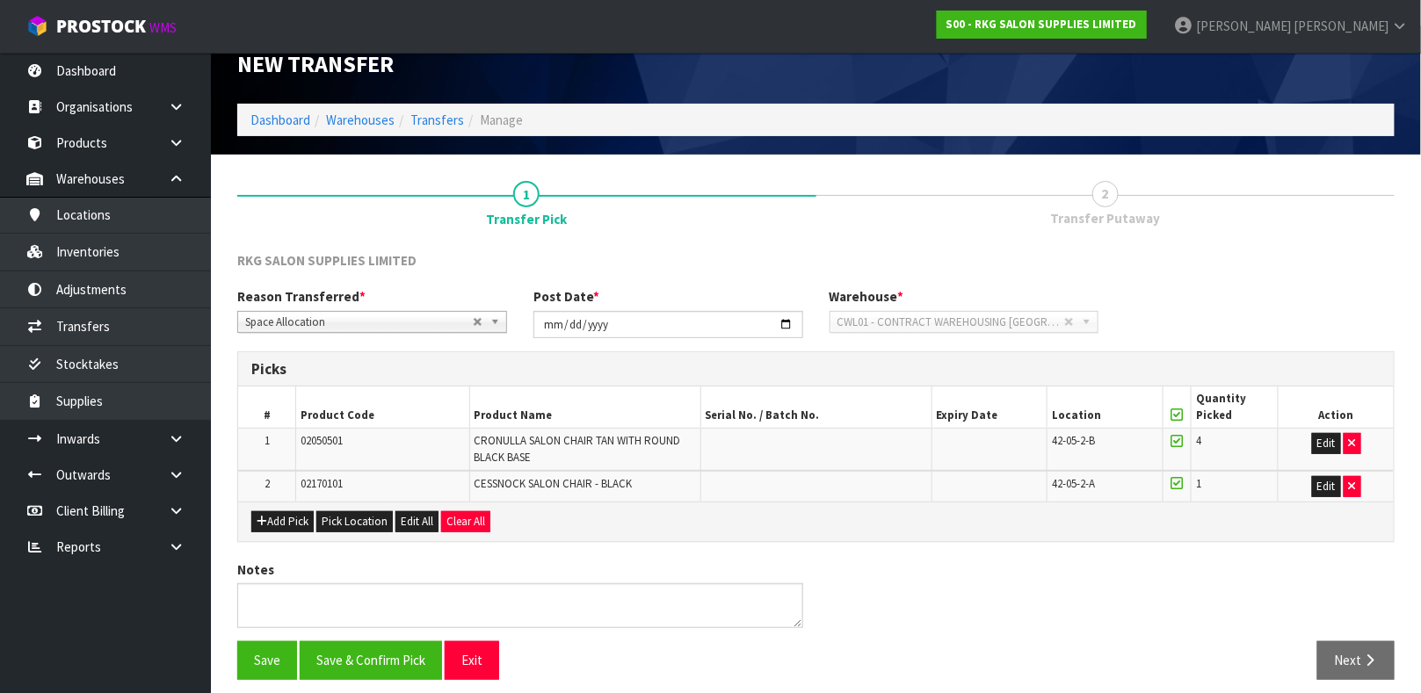
scroll to position [40, 0]
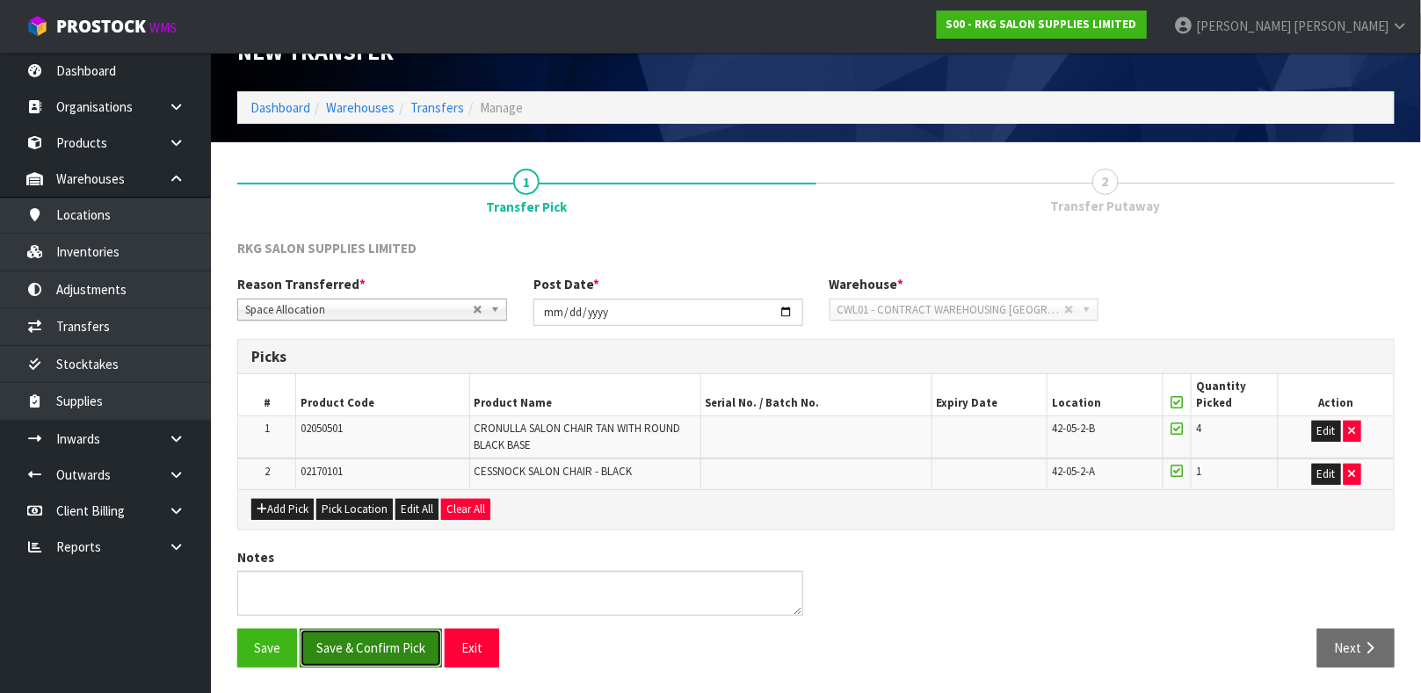
click at [386, 632] on button "Save & Confirm Pick" at bounding box center [371, 648] width 142 height 38
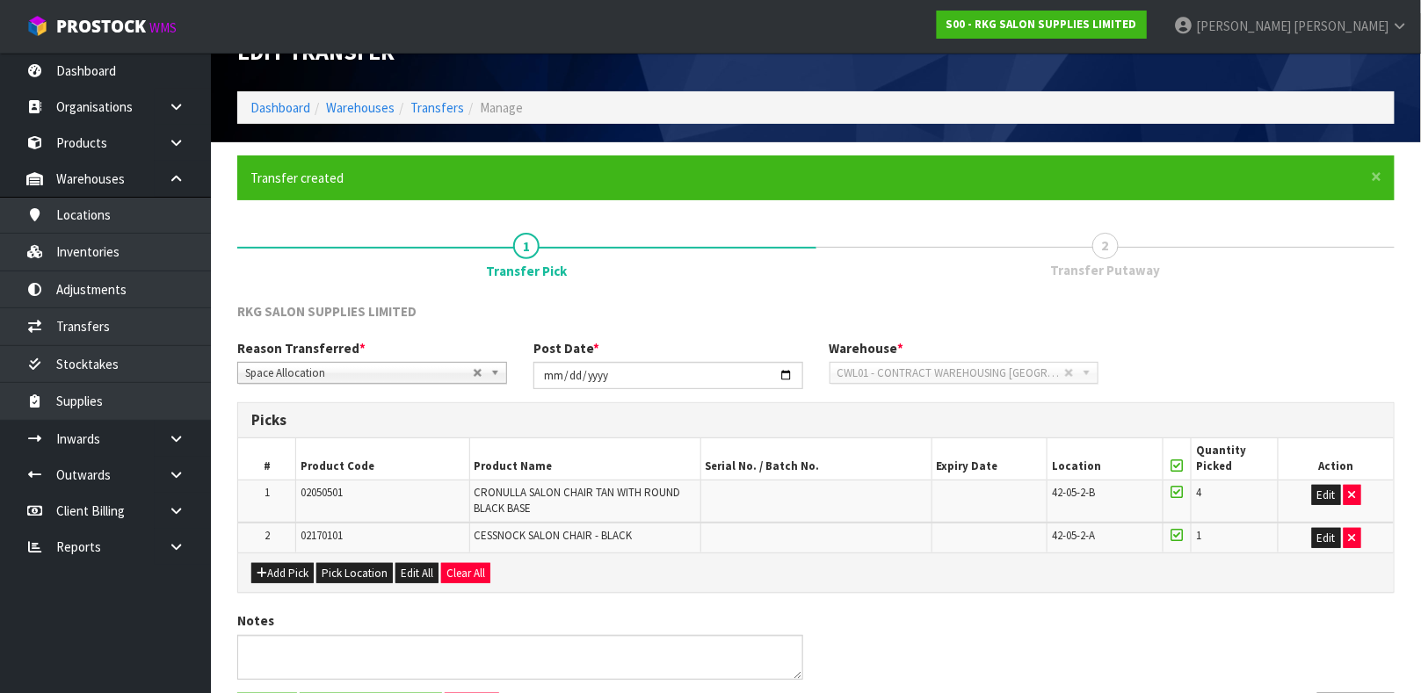
scroll to position [0, 0]
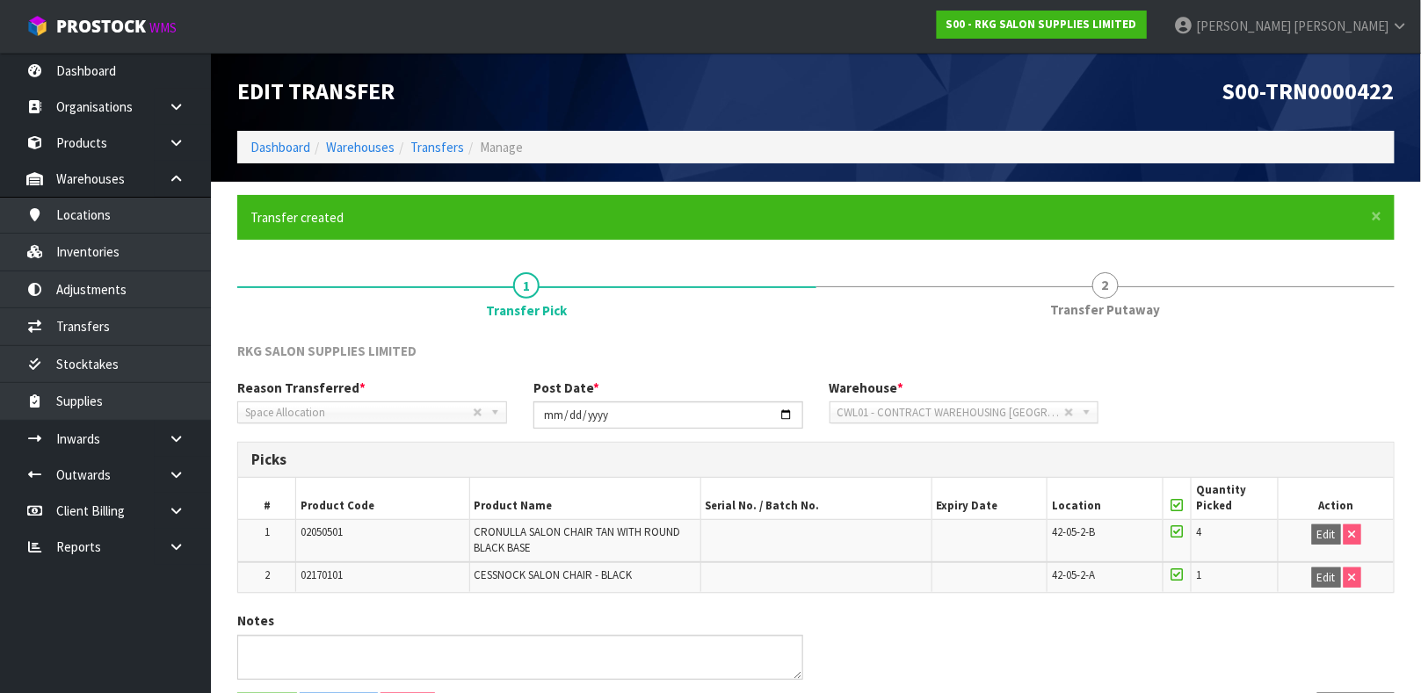
scroll to position [63, 0]
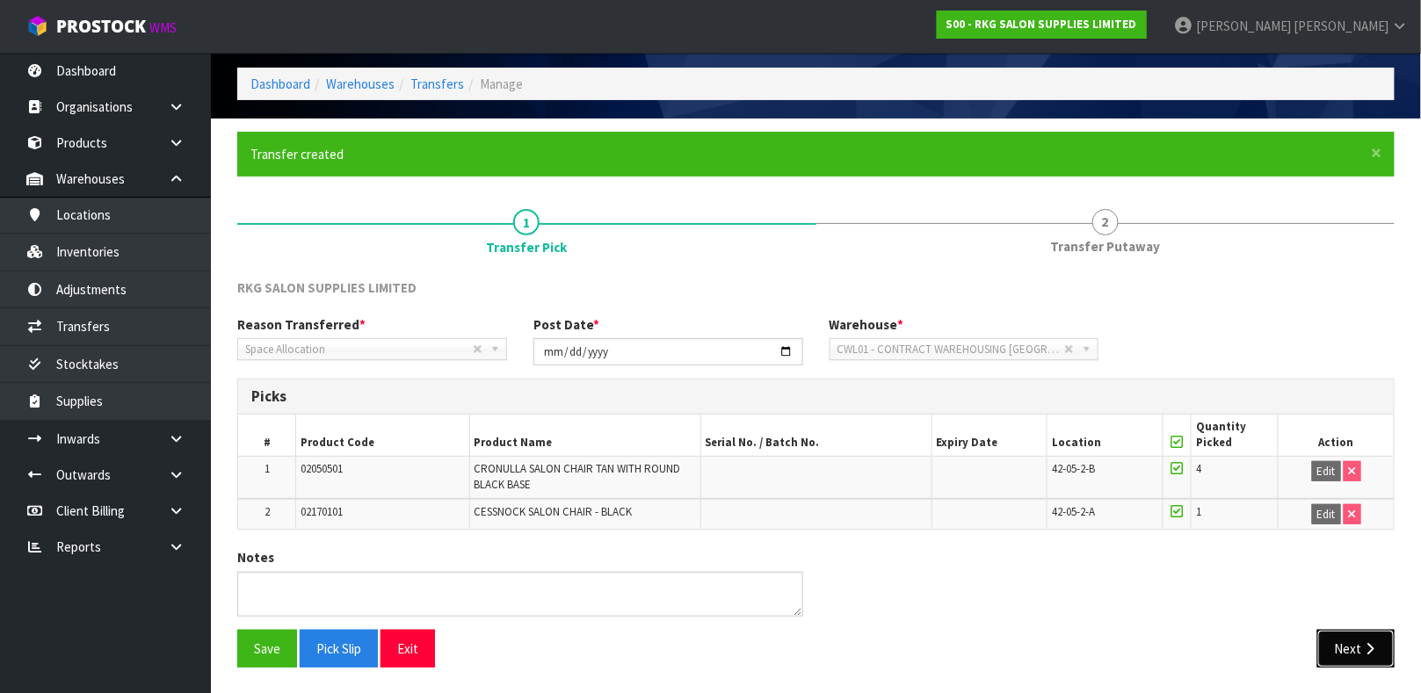
click at [1365, 654] on icon "button" at bounding box center [1369, 648] width 17 height 13
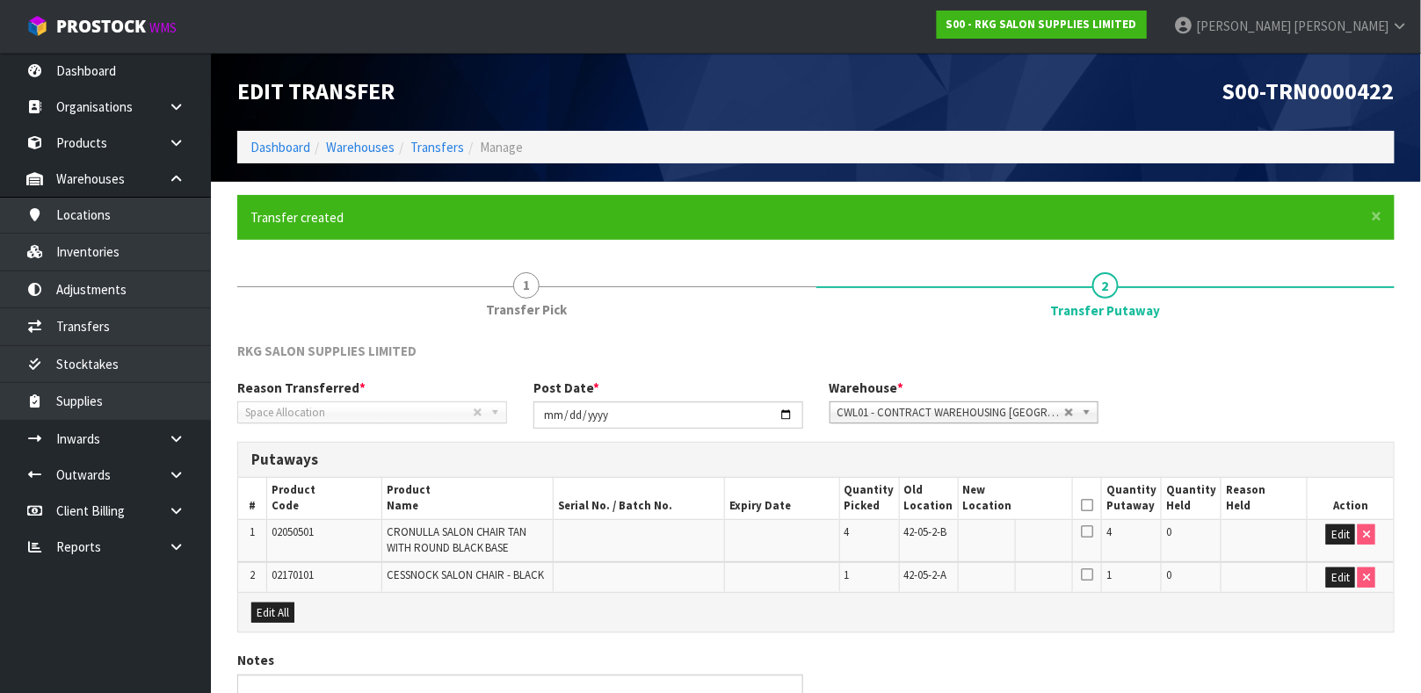
scroll to position [103, 0]
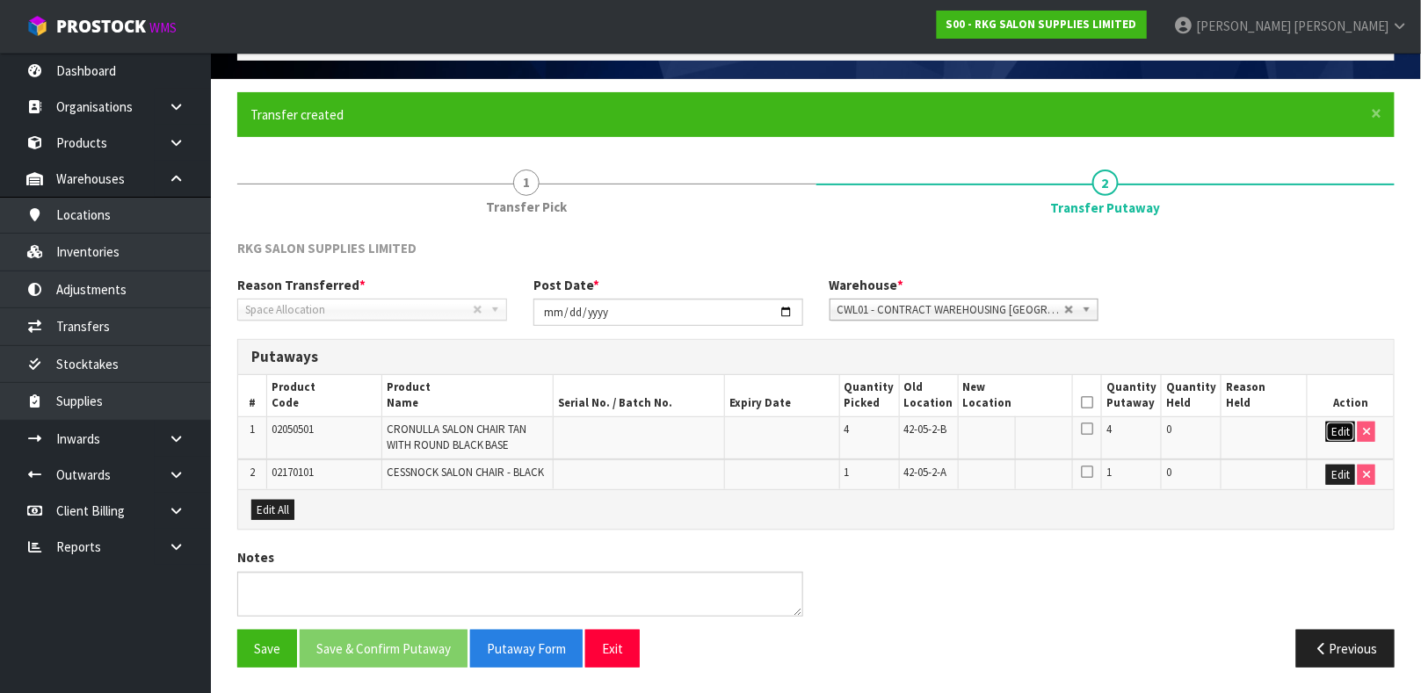
click at [1336, 434] on button "Edit" at bounding box center [1340, 432] width 29 height 21
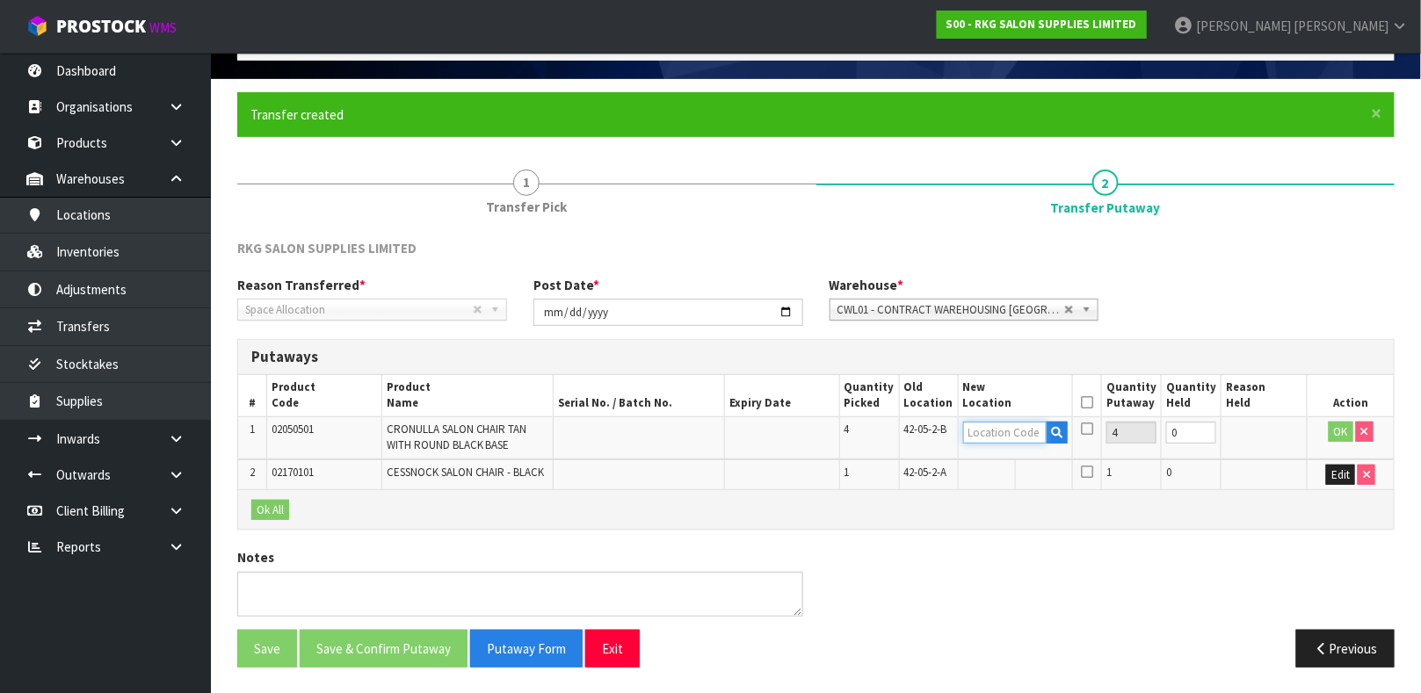
click at [995, 432] on input "text" at bounding box center [1005, 433] width 84 height 22
type input "42-04-3-B"
click at [1336, 430] on button "OK" at bounding box center [1340, 432] width 25 height 21
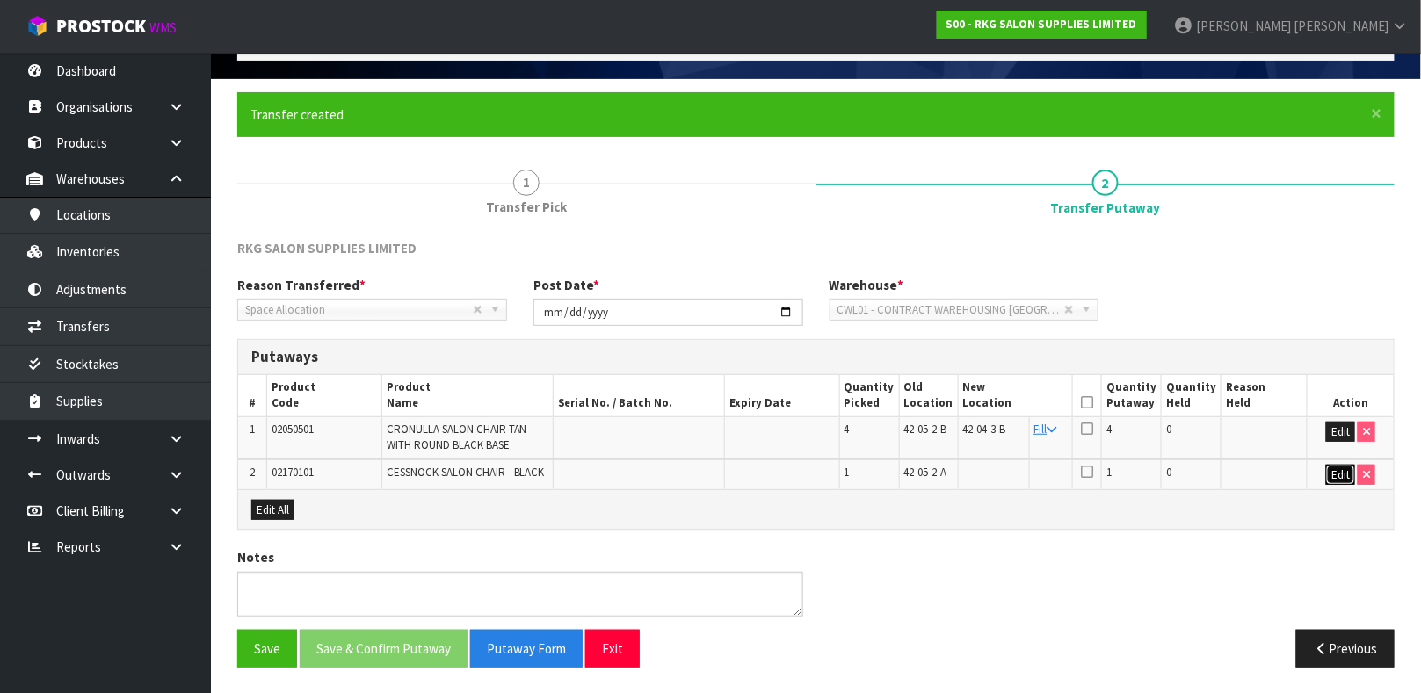
click at [1340, 469] on button "Edit" at bounding box center [1340, 475] width 29 height 21
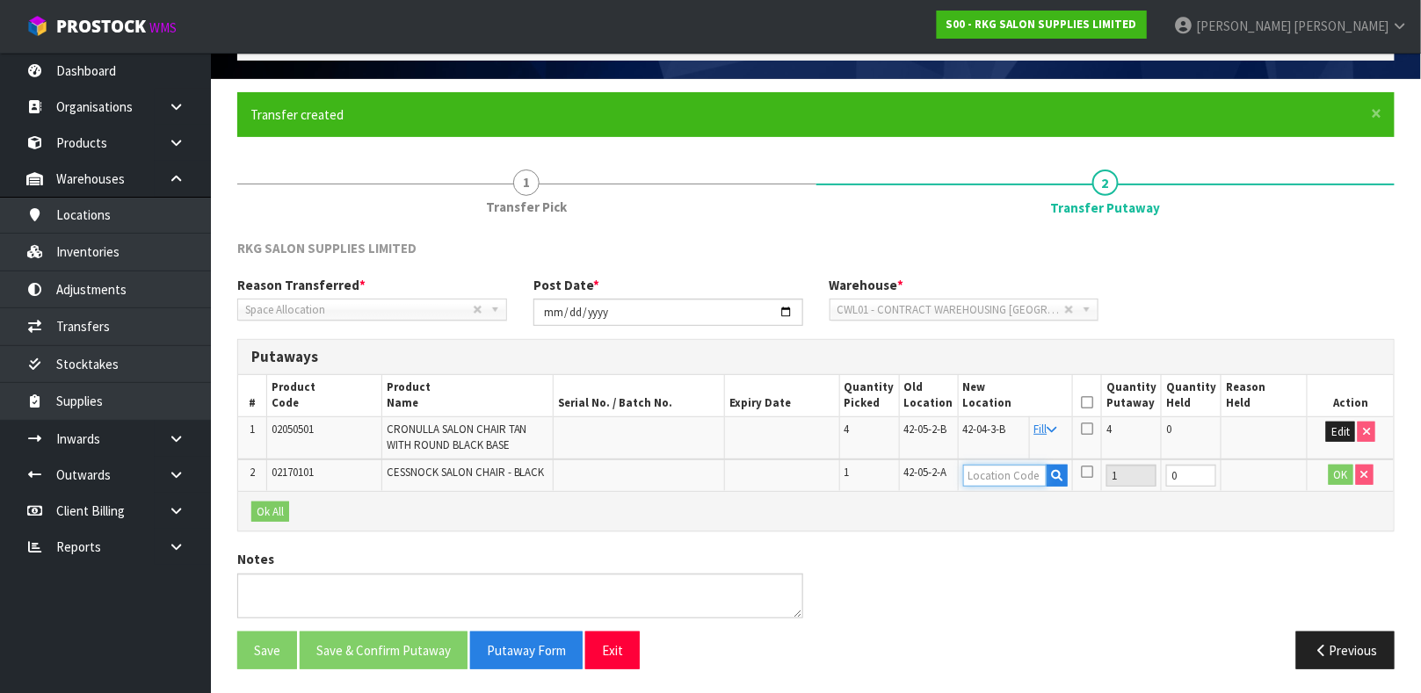
click at [983, 472] on input "text" at bounding box center [1005, 476] width 84 height 22
paste input "42-05-2-A"
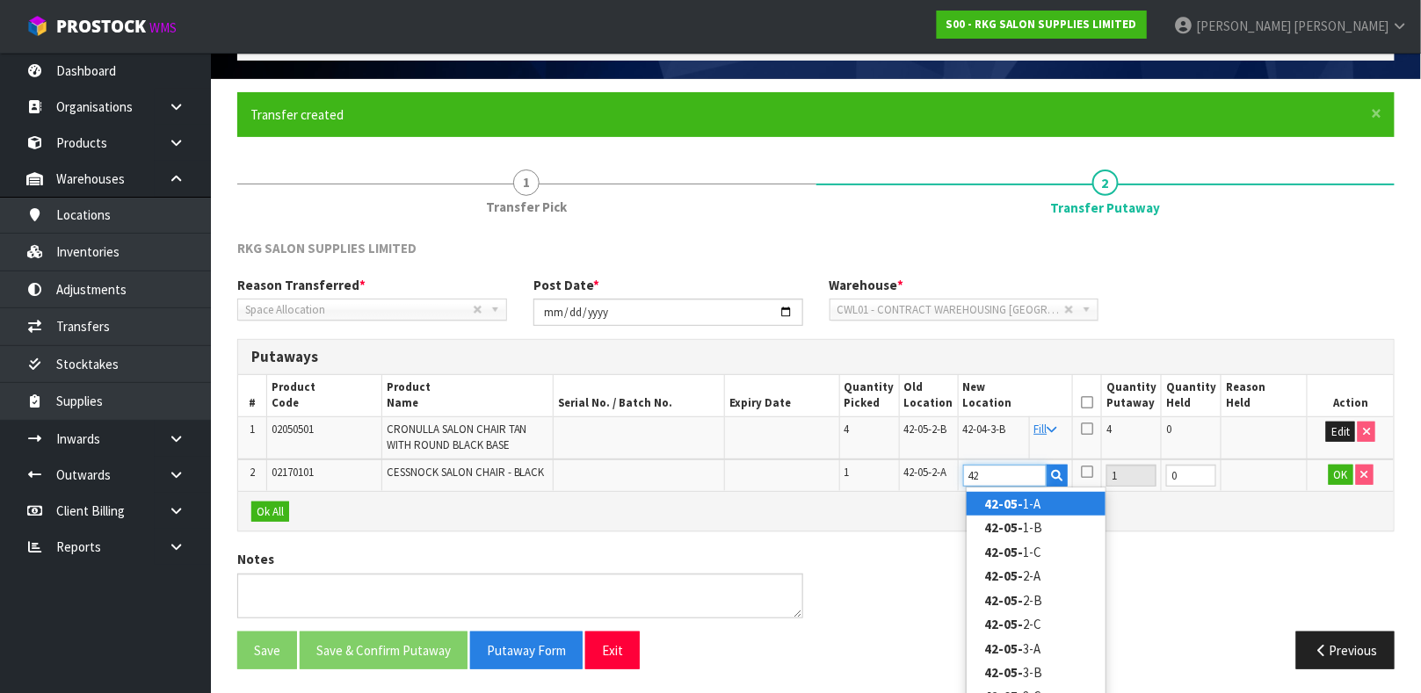
type input "4"
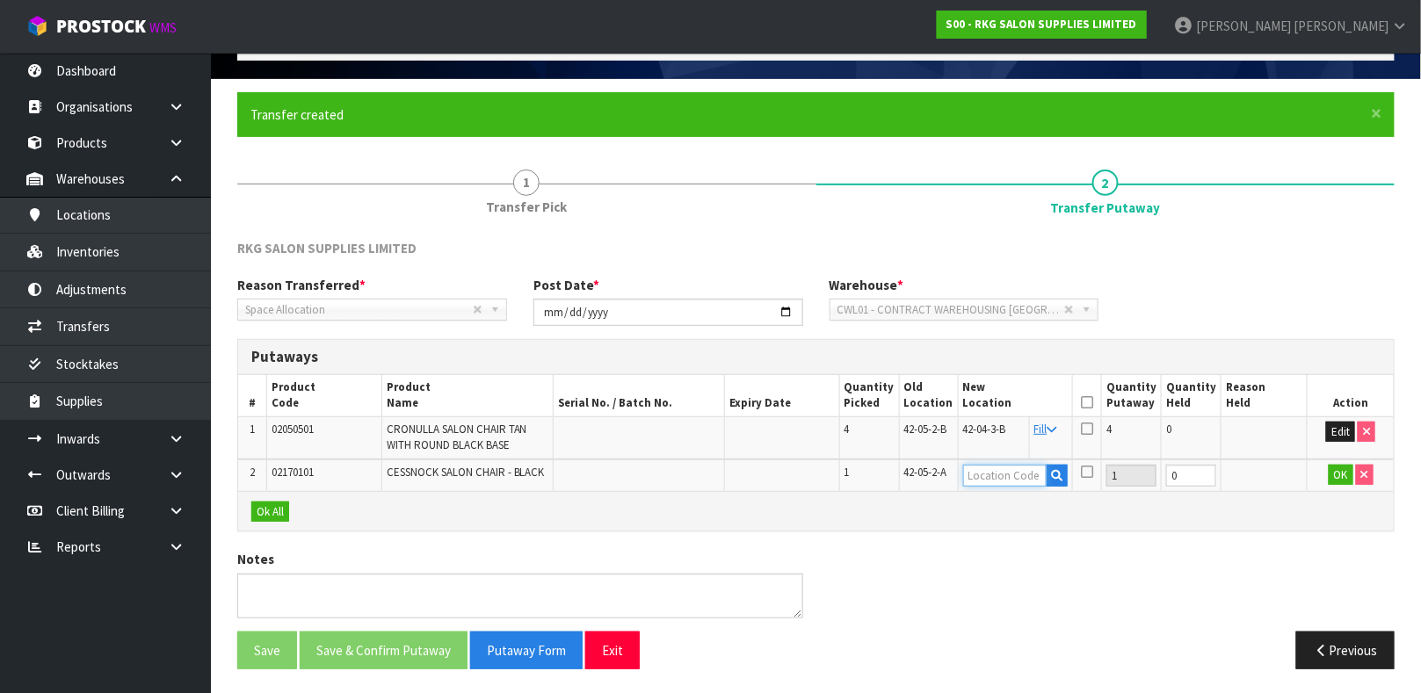
paste input "42-05-2-A"
type input "42-05-1-A"
click at [1347, 475] on button "OK" at bounding box center [1340, 475] width 25 height 21
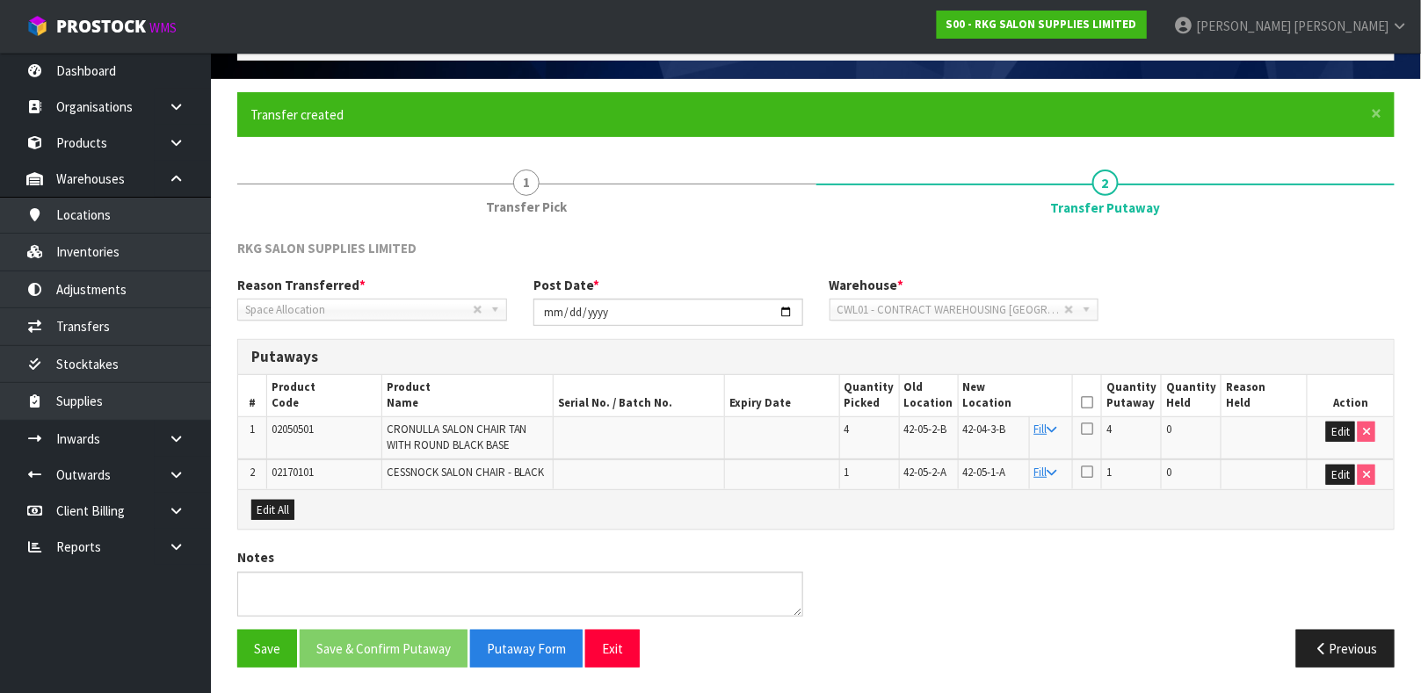
click at [1085, 402] on icon at bounding box center [1087, 402] width 12 height 1
click at [416, 646] on button "Save & Confirm Putaway" at bounding box center [384, 649] width 168 height 38
